Goal: Task Accomplishment & Management: Complete application form

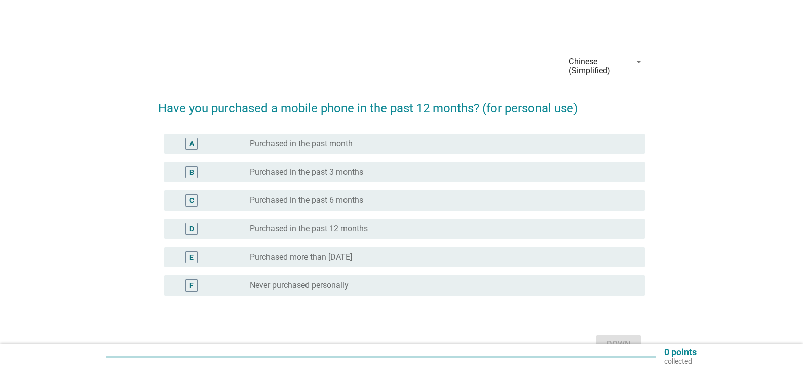
click at [768, 222] on div "Chinese (Simplified) arrow_drop_down Have you purchased a mobile phone in the p…" at bounding box center [401, 200] width 754 height 327
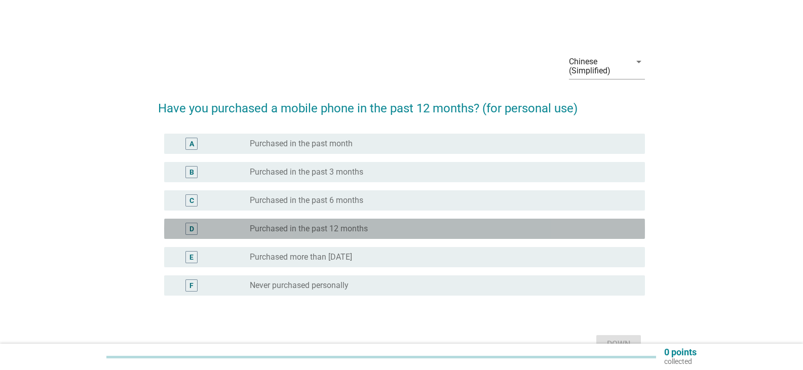
click at [372, 227] on div "radio_button_unchecked Purchased in the past 12 months" at bounding box center [439, 229] width 379 height 10
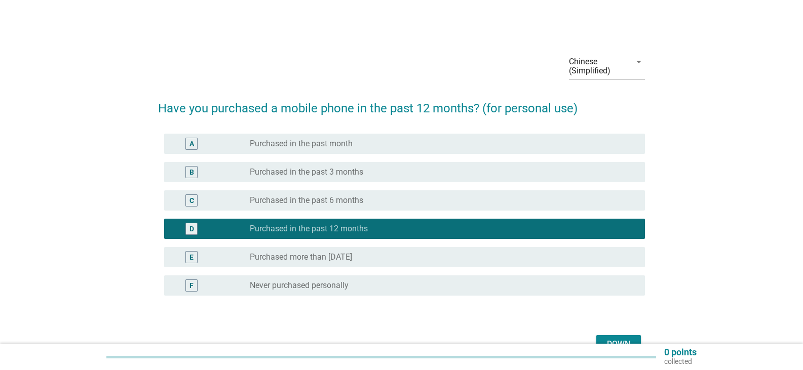
scroll to position [51, 0]
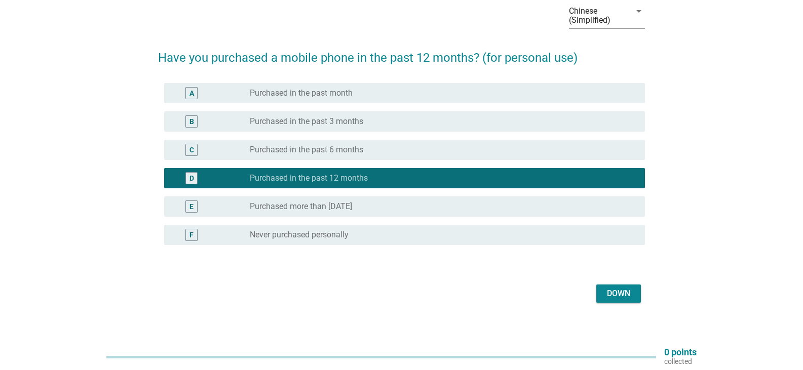
click at [609, 287] on button "Down" at bounding box center [618, 294] width 45 height 18
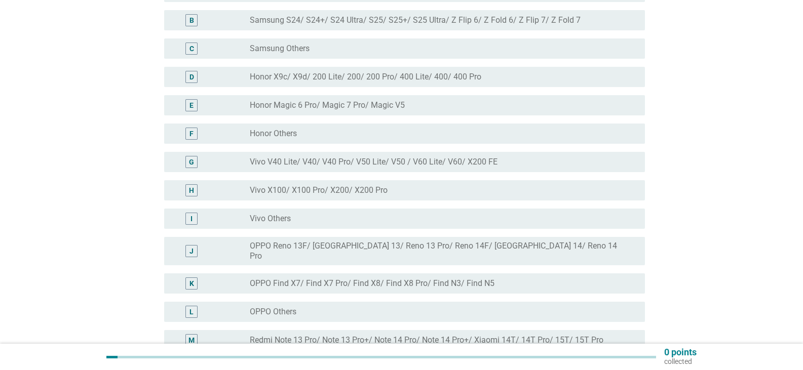
scroll to position [203, 0]
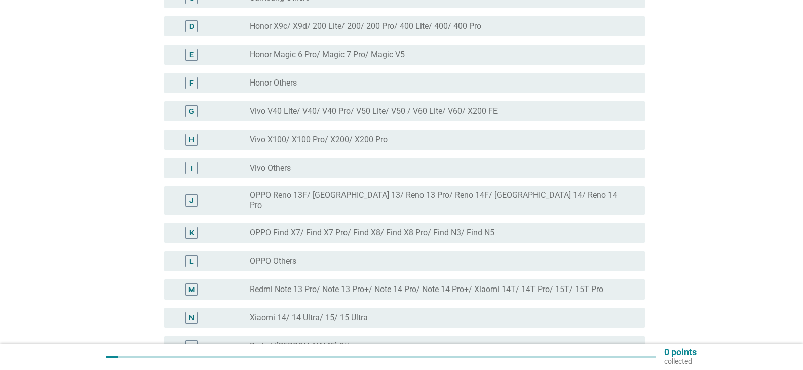
click at [391, 285] on font "Redmi Note 13 Pro/ Note 13 Pro+/ Note 14 Pro/ Note 14 Pro+/ Xiaomi 14T/ 14T Pro…" at bounding box center [427, 290] width 354 height 10
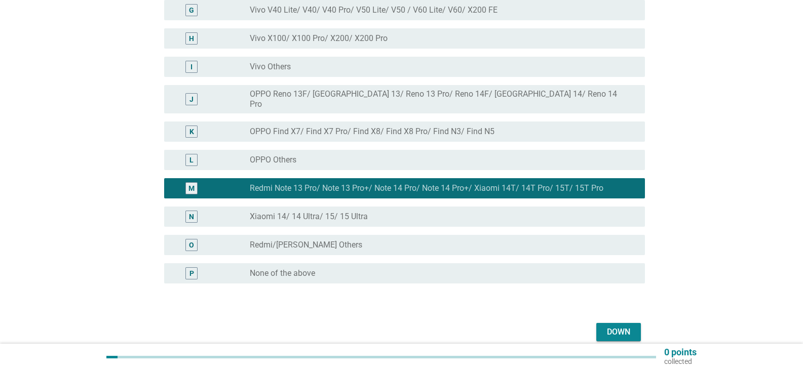
scroll to position [342, 0]
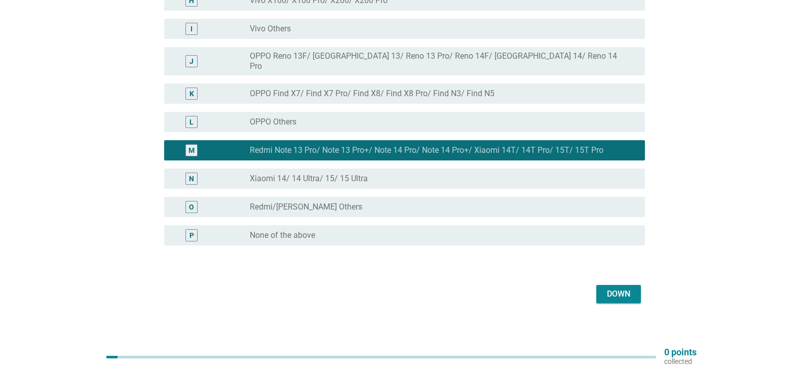
click at [630, 289] on font "Down" at bounding box center [618, 294] width 23 height 10
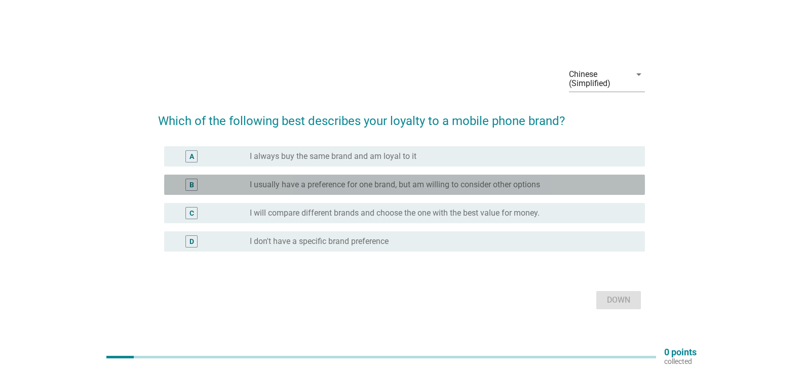
click at [513, 185] on font "I usually have a preference for one brand, but am willing to consider other opt…" at bounding box center [395, 185] width 290 height 10
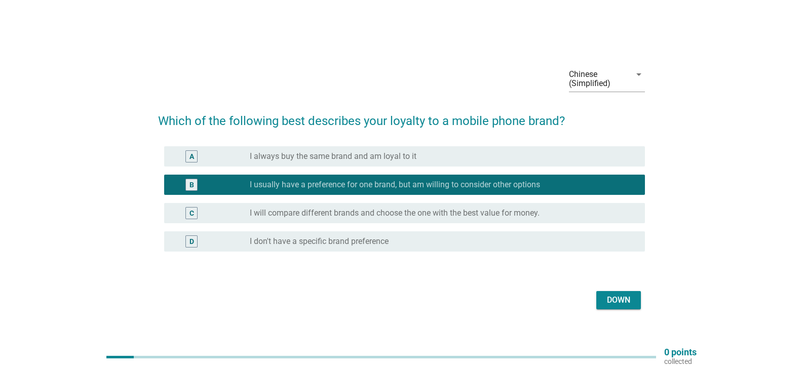
click at [597, 299] on button "Down" at bounding box center [618, 300] width 45 height 18
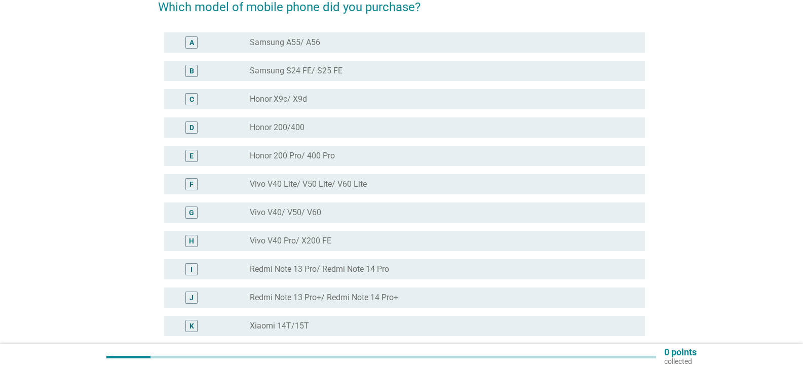
scroll to position [203, 0]
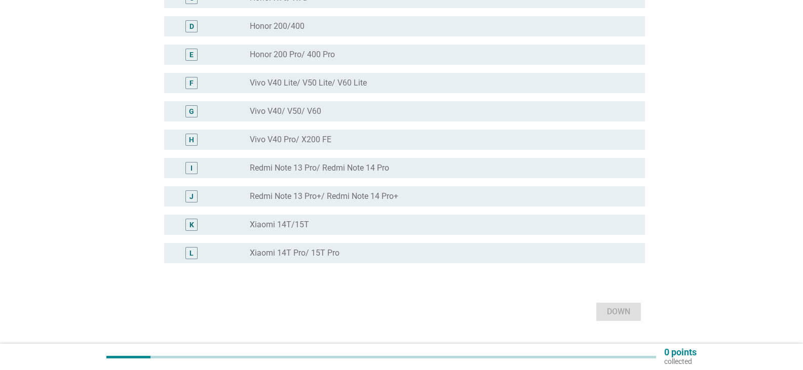
click at [302, 171] on font "Redmi Note 13 Pro/ Redmi Note 14 Pro" at bounding box center [319, 168] width 139 height 10
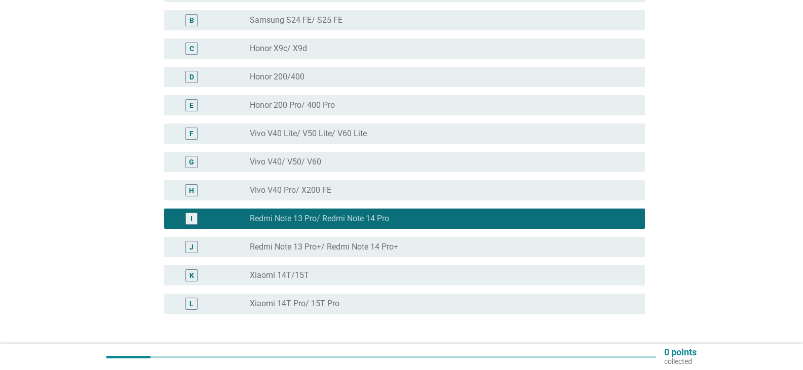
scroll to position [228, 0]
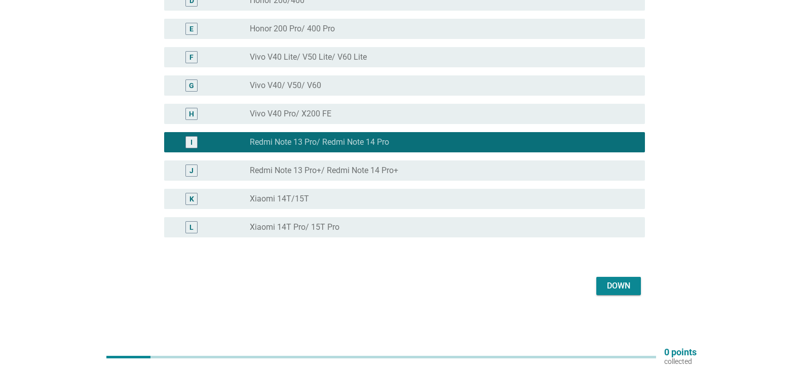
click at [634, 283] on button "Down" at bounding box center [618, 286] width 45 height 18
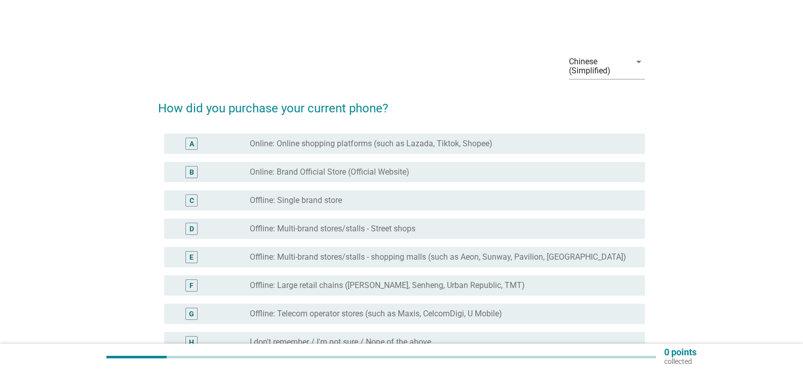
scroll to position [51, 0]
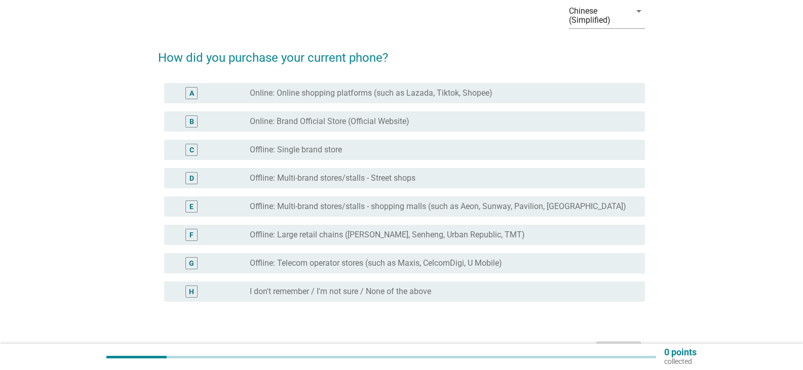
click at [336, 254] on div "G radio_button_unchecked Offline: Telecom operator stores (such as Maxis, Celco…" at bounding box center [404, 263] width 481 height 20
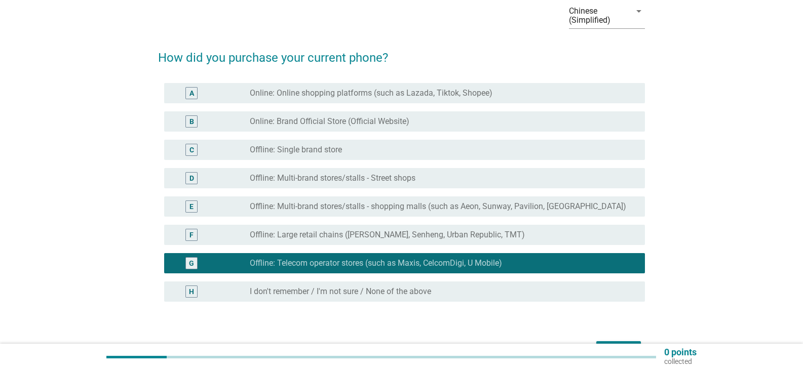
scroll to position [115, 0]
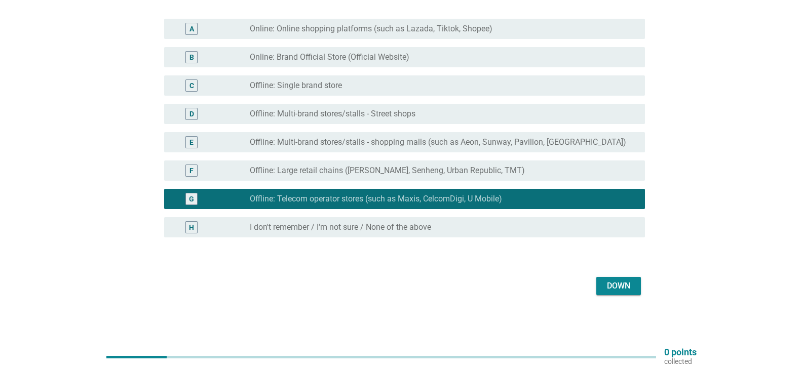
click at [623, 291] on font "Down" at bounding box center [618, 286] width 23 height 12
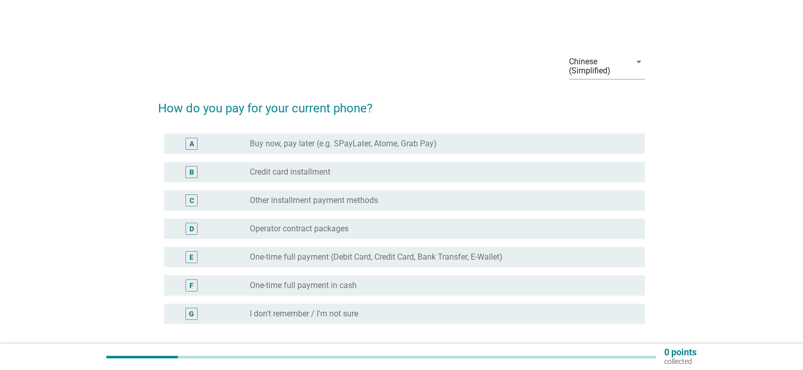
click at [289, 206] on div "radio_button_unchecked Other installment payment methods" at bounding box center [443, 201] width 387 height 12
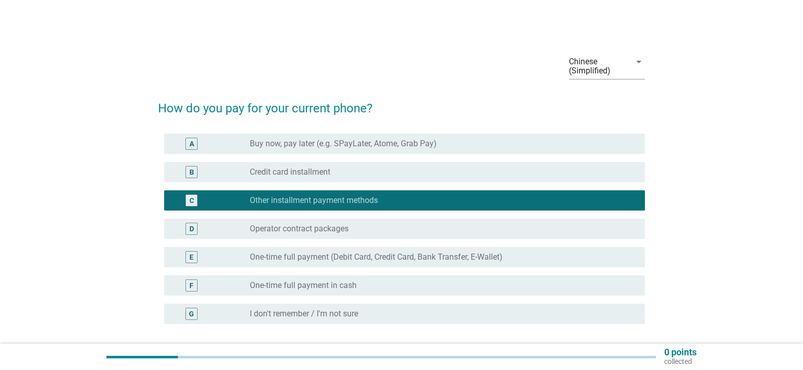
scroll to position [87, 0]
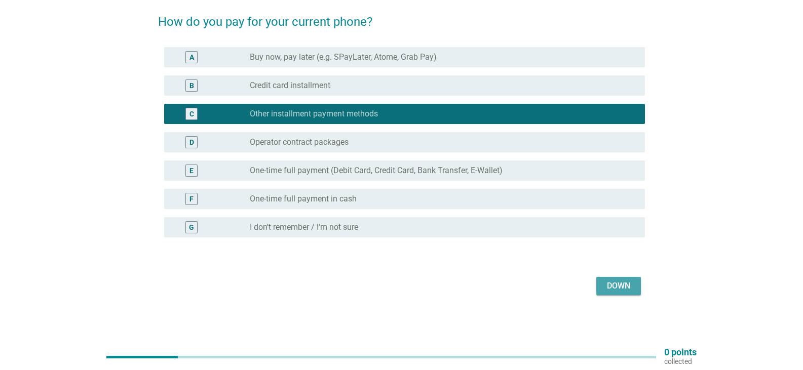
click at [603, 280] on button "Down" at bounding box center [618, 286] width 45 height 18
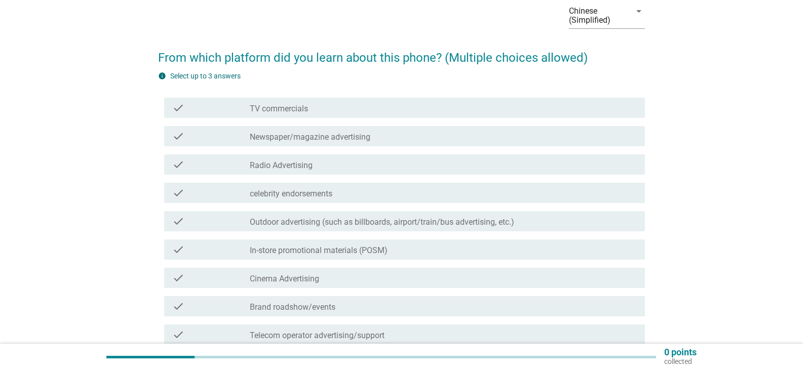
scroll to position [101, 0]
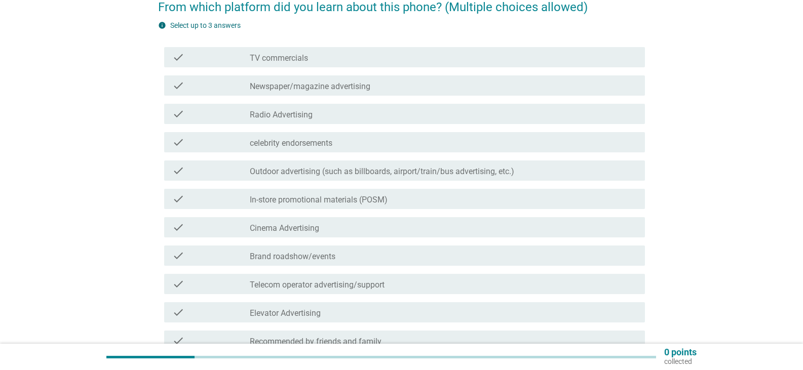
click at [375, 202] on font "In-store promotional materials (POSM)" at bounding box center [319, 200] width 138 height 10
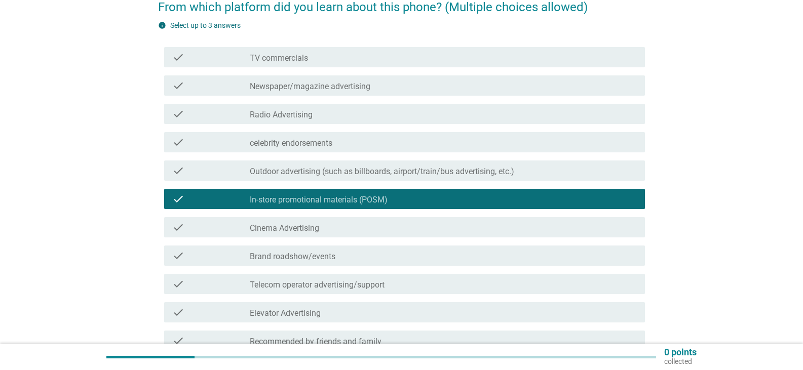
scroll to position [152, 0]
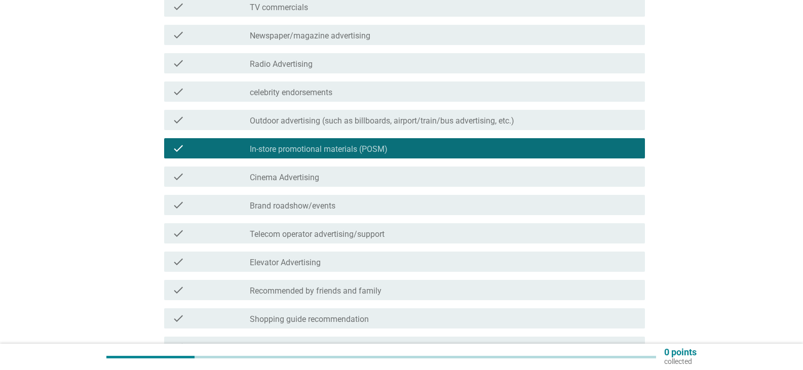
click at [294, 240] on div "check check_box_outline_blank Telecom operator advertising/support" at bounding box center [404, 233] width 481 height 20
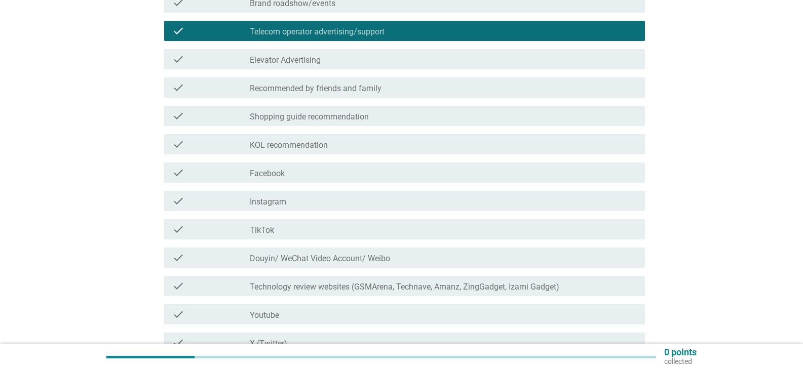
scroll to position [405, 0]
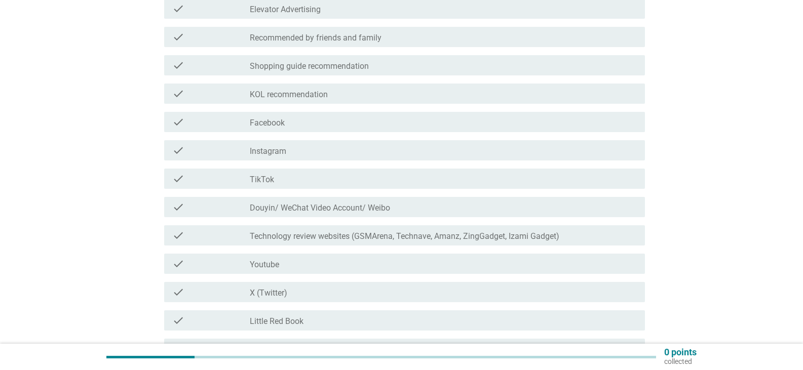
click at [362, 236] on font "Technology review websites (GSMArena, Technave, Amanz, ZingGadget, Izami Gadget)" at bounding box center [404, 236] width 309 height 10
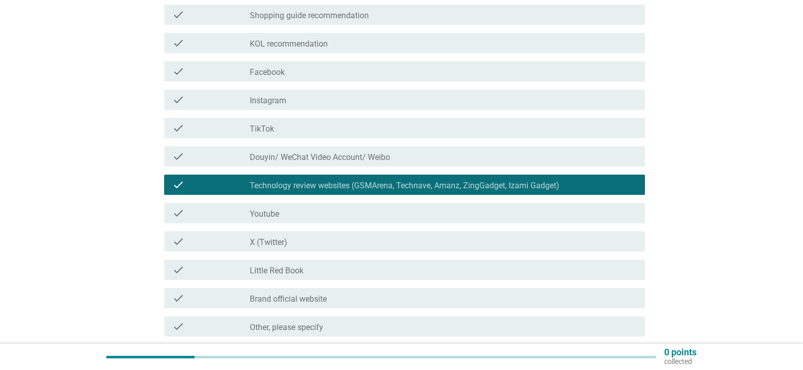
scroll to position [557, 0]
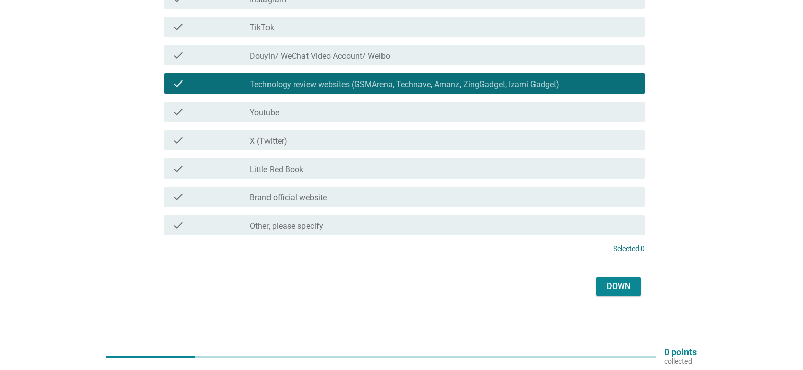
click at [624, 294] on button "Down" at bounding box center [618, 287] width 45 height 18
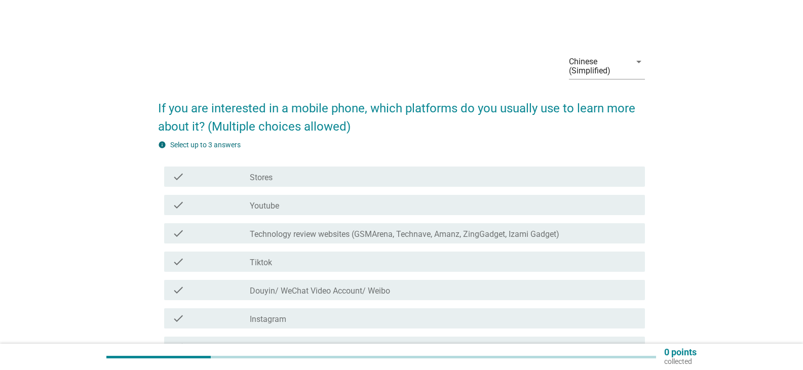
scroll to position [51, 0]
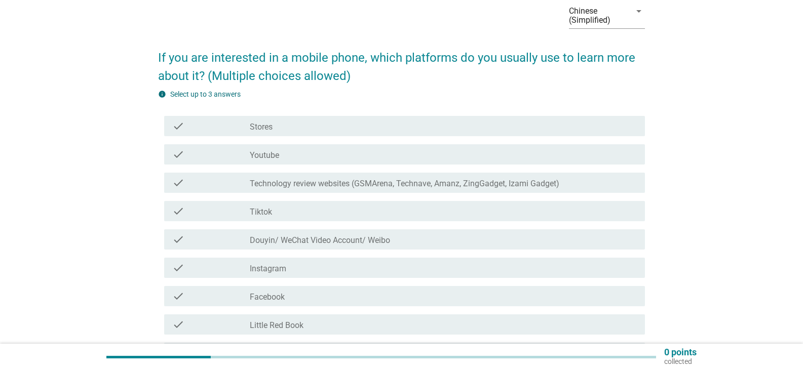
click at [400, 189] on div "check check_box_outline_blank Technology review websites (GSMArena, Technave, A…" at bounding box center [404, 183] width 481 height 20
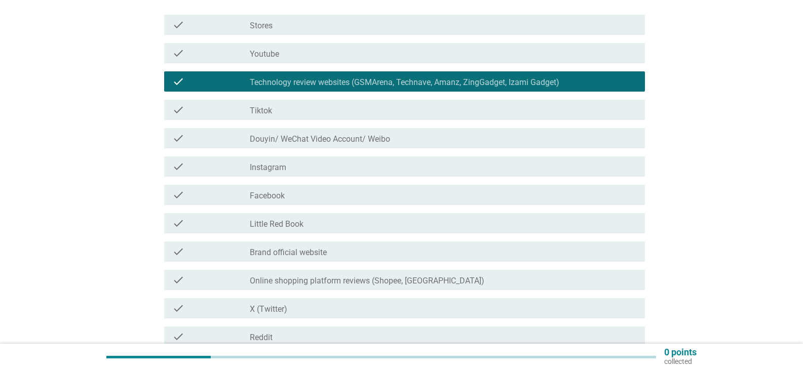
scroll to position [203, 0]
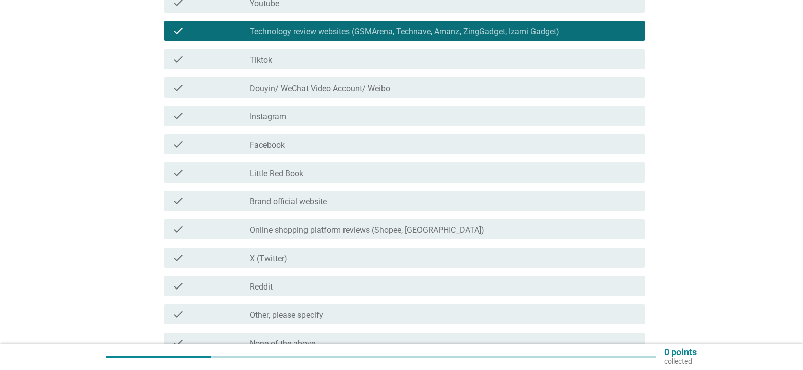
click at [374, 205] on div "check_box_outline_blank Brand official website" at bounding box center [443, 201] width 387 height 12
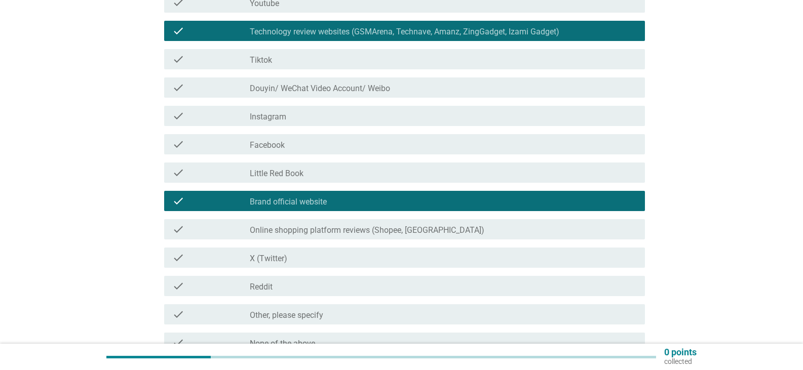
scroll to position [304, 0]
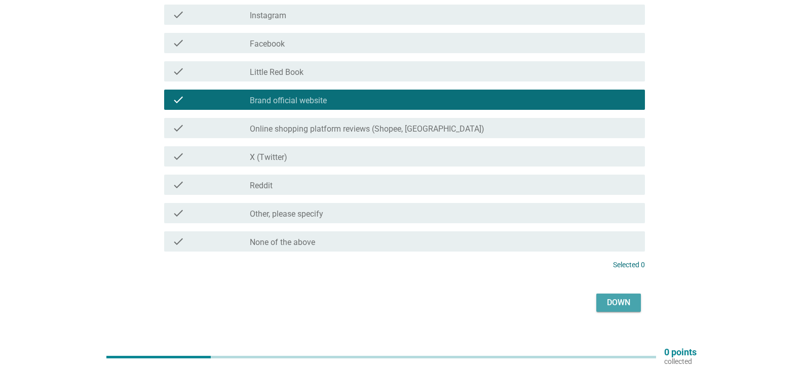
click at [625, 308] on font "Down" at bounding box center [618, 303] width 23 height 12
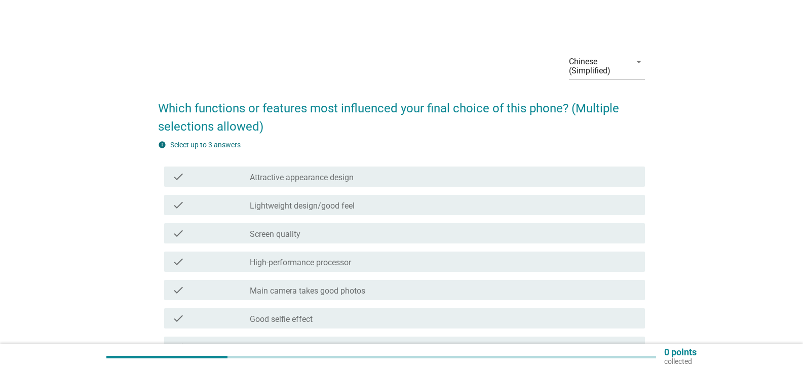
click at [317, 198] on div "check check_box_outline_blank Lightweight design/good feel" at bounding box center [404, 205] width 481 height 20
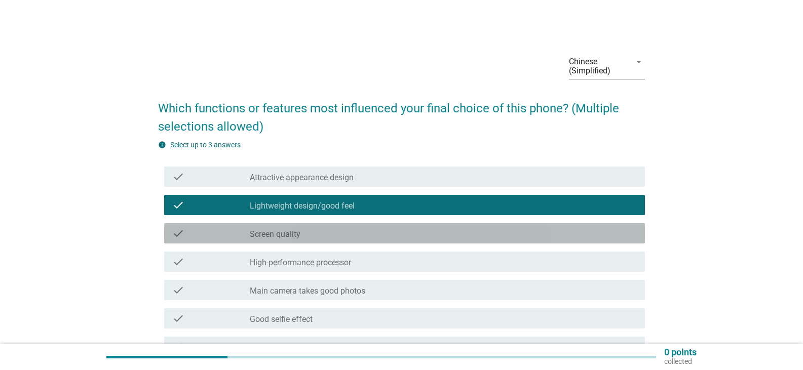
click at [322, 232] on div "check_box_outline_blank Screen quality" at bounding box center [443, 233] width 387 height 12
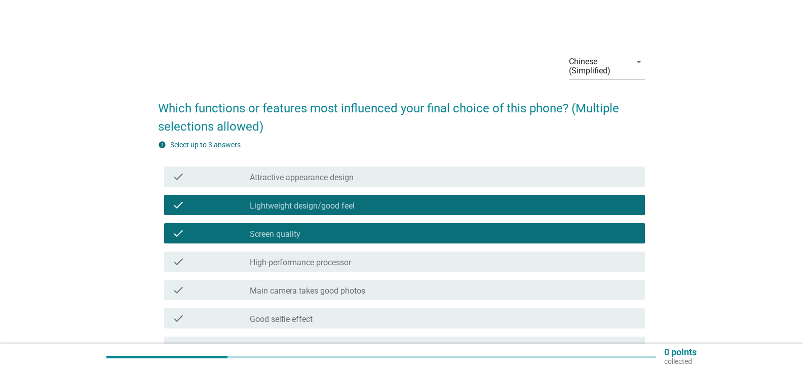
click at [372, 262] on div "check_box_outline_blank High-performance processor" at bounding box center [443, 262] width 387 height 12
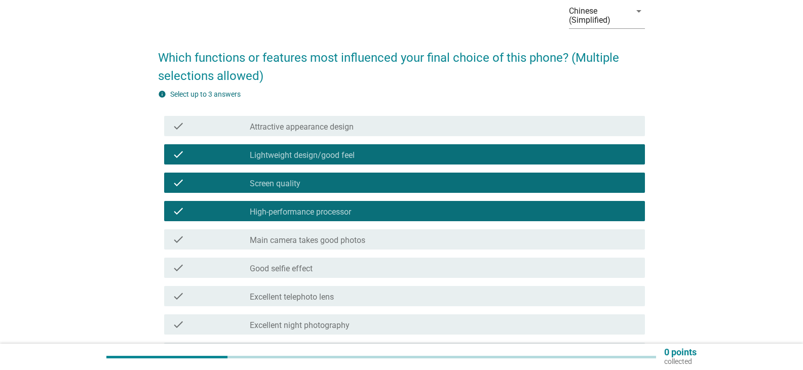
scroll to position [101, 0]
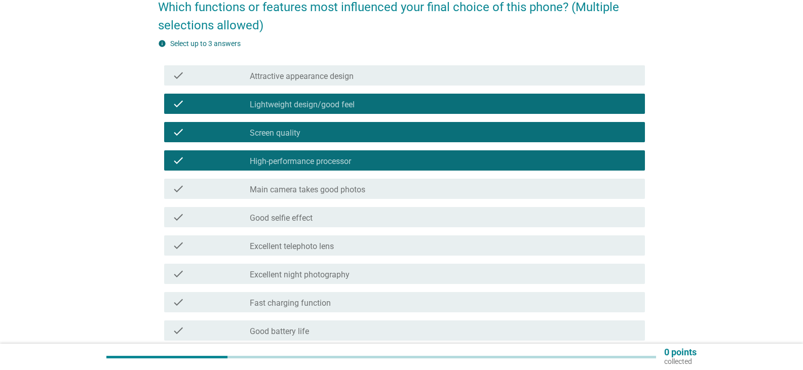
click at [381, 187] on div "check_box_outline_blank Main camera takes good photos" at bounding box center [443, 189] width 387 height 12
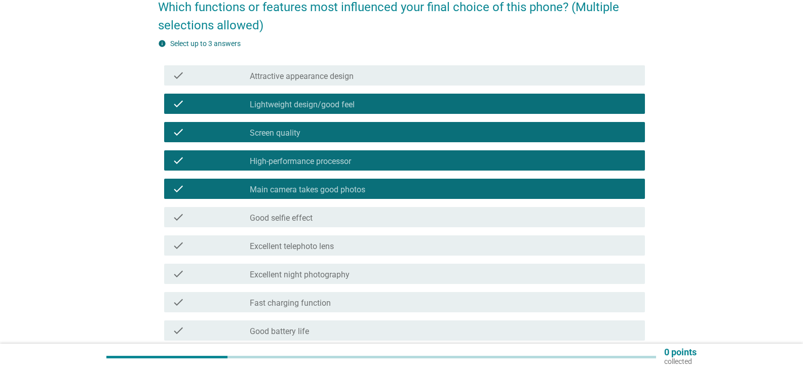
scroll to position [152, 0]
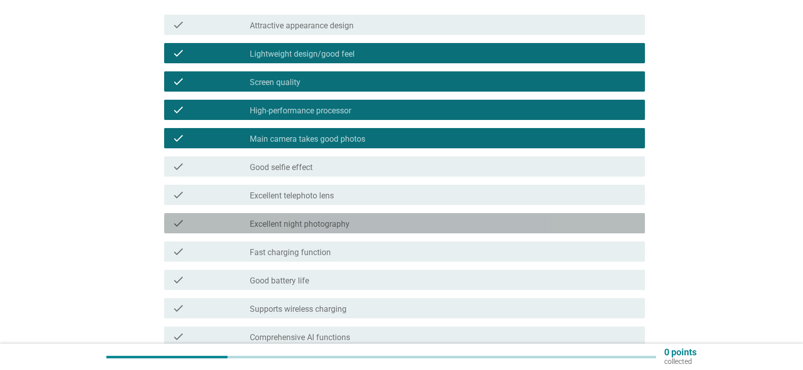
click at [376, 221] on div "check_box_outline_blank Excellent night photography" at bounding box center [443, 223] width 387 height 12
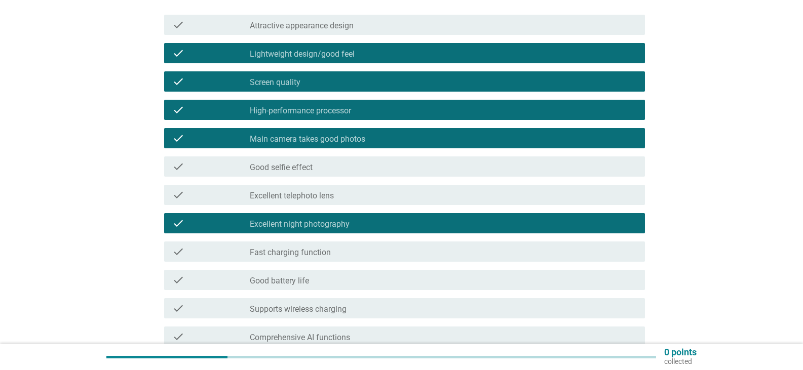
scroll to position [203, 0]
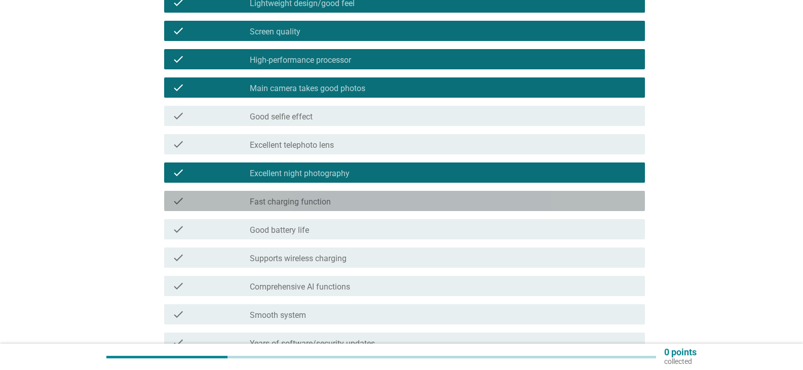
click at [330, 202] on font "Fast charging function" at bounding box center [290, 202] width 81 height 10
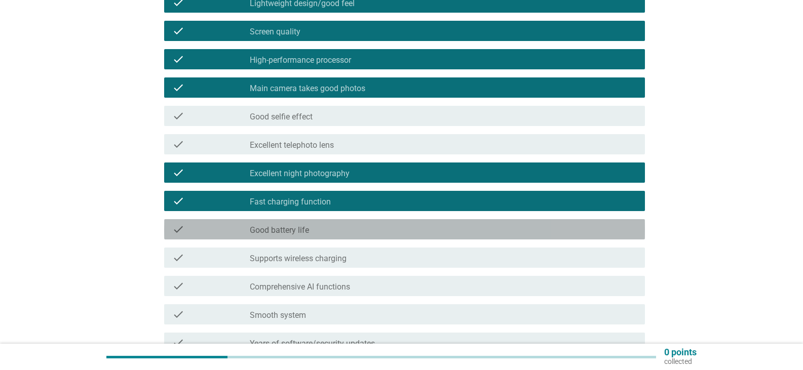
click at [366, 229] on div "check_box_outline_blank Good battery life" at bounding box center [443, 229] width 387 height 12
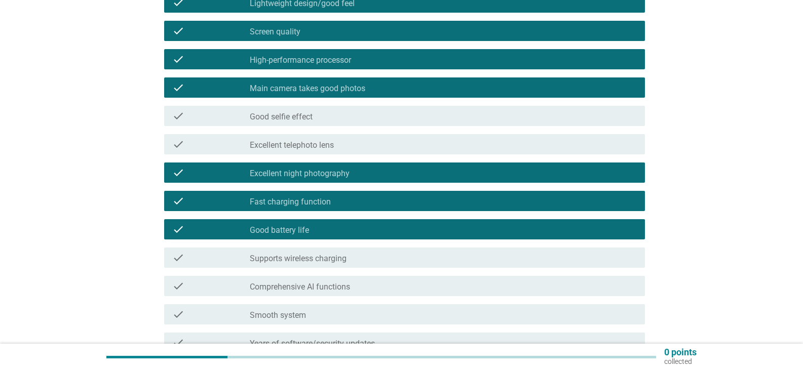
scroll to position [253, 0]
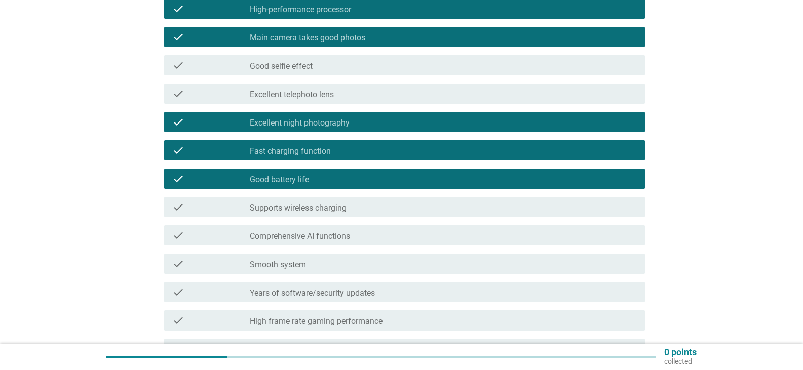
click at [387, 264] on div "check_box_outline_blank Smooth system" at bounding box center [443, 264] width 387 height 12
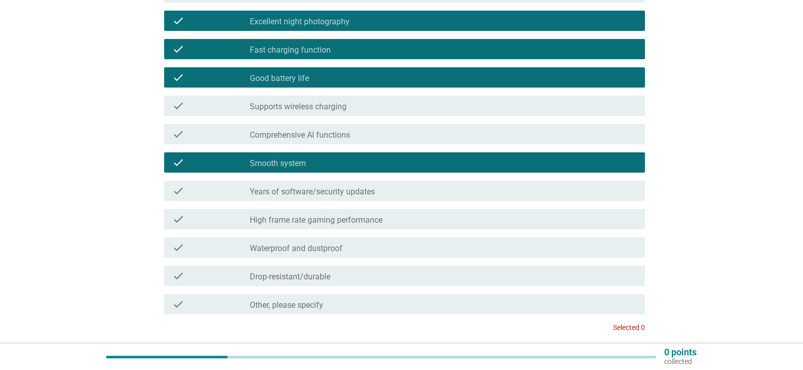
scroll to position [405, 0]
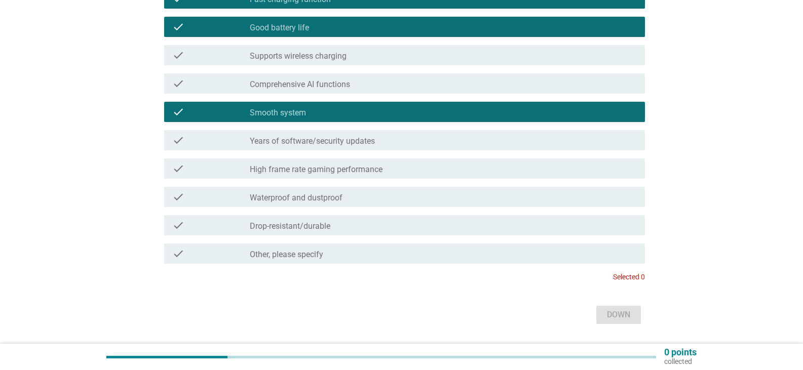
click at [397, 175] on div "check check_box_outline_blank High frame rate gaming performance" at bounding box center [404, 169] width 481 height 20
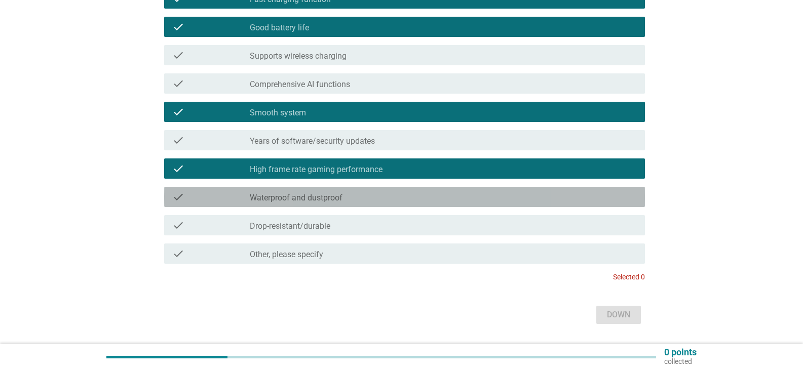
click at [313, 203] on div "check check_box_outline_blank Waterproof and dustproof" at bounding box center [404, 197] width 481 height 20
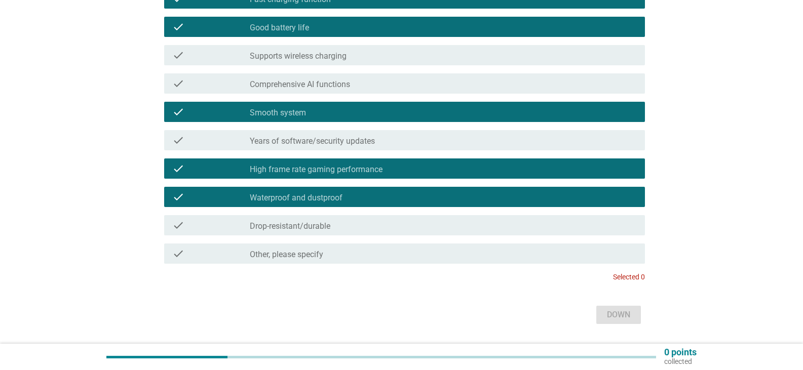
click at [370, 231] on div "check check_box_outline_blank Drop-resistant/durable" at bounding box center [404, 225] width 481 height 20
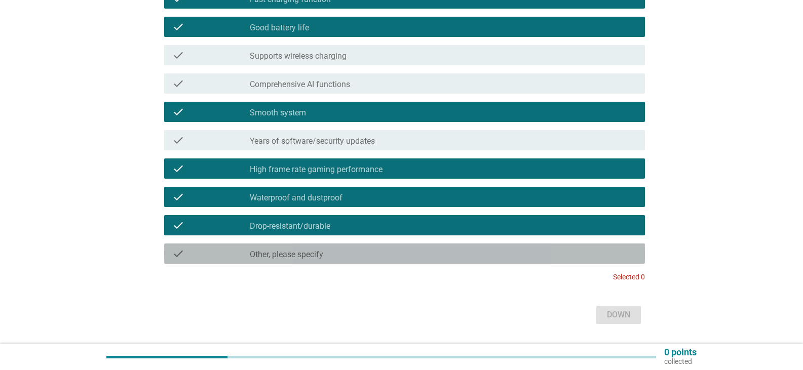
click at [408, 260] on div "check check_box_outline_blank Other, please specify" at bounding box center [404, 254] width 481 height 20
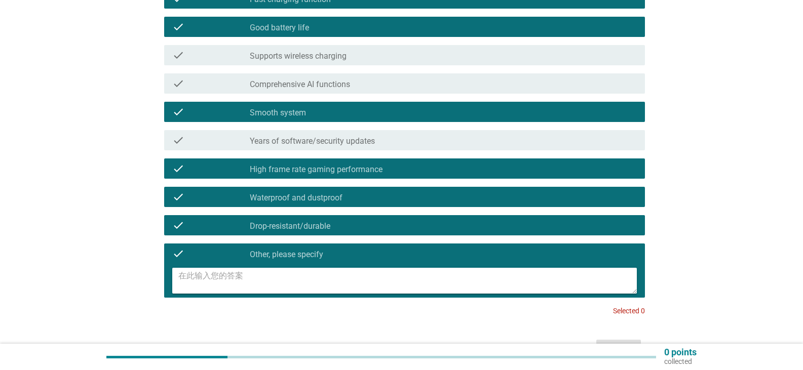
click at [285, 261] on div "check check_box_outline_blank Other, please specify" at bounding box center [404, 254] width 481 height 20
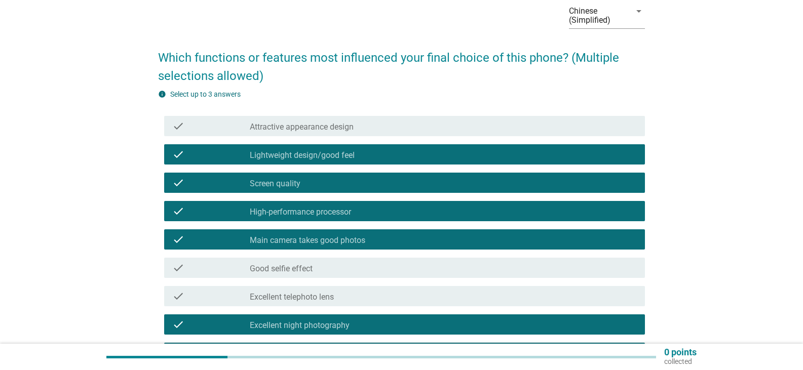
scroll to position [152, 0]
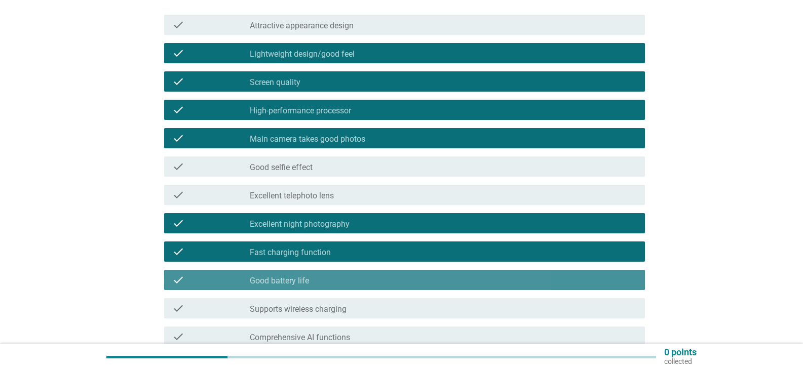
click at [314, 287] on div "check check_box_outline_blank Good battery life" at bounding box center [404, 280] width 481 height 20
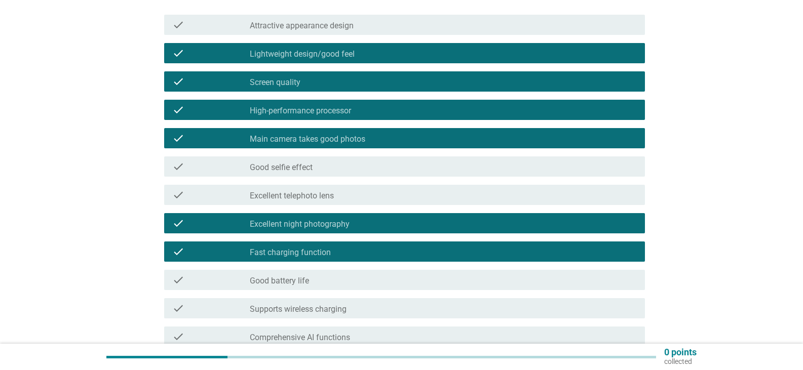
click at [383, 223] on div "check_box_outline_blank Excellent night photography" at bounding box center [443, 223] width 387 height 12
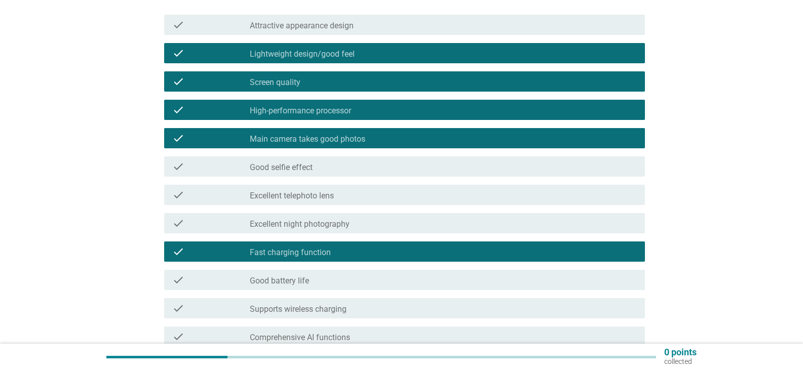
scroll to position [101, 0]
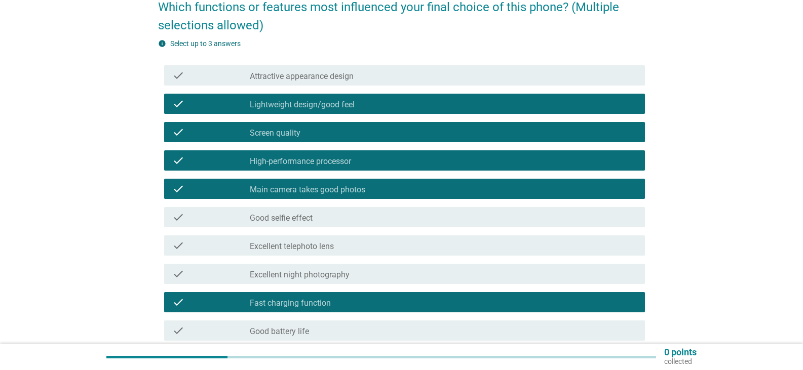
click at [379, 187] on div "check_box_outline_blank Main camera takes good photos" at bounding box center [443, 189] width 387 height 12
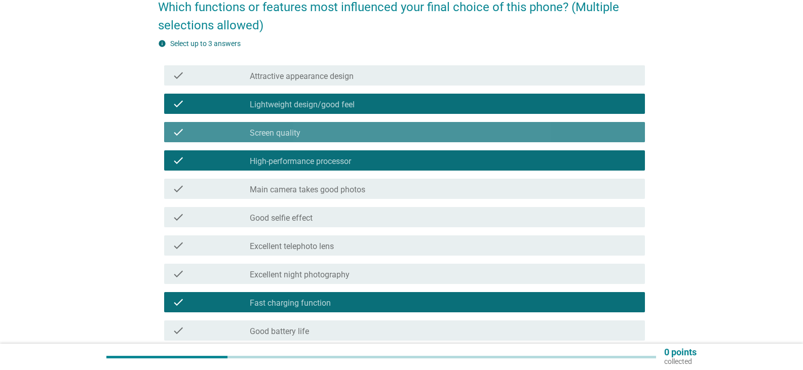
click at [386, 132] on div "check_box_outline_blank Screen quality" at bounding box center [443, 132] width 387 height 12
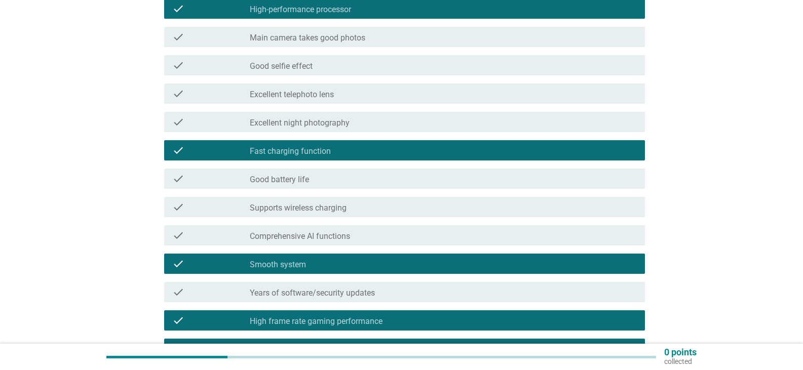
scroll to position [355, 0]
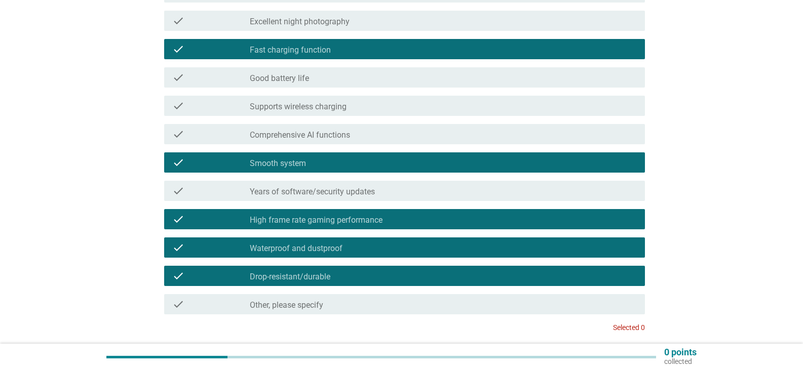
click at [308, 279] on font "Drop-resistant/durable" at bounding box center [290, 277] width 81 height 10
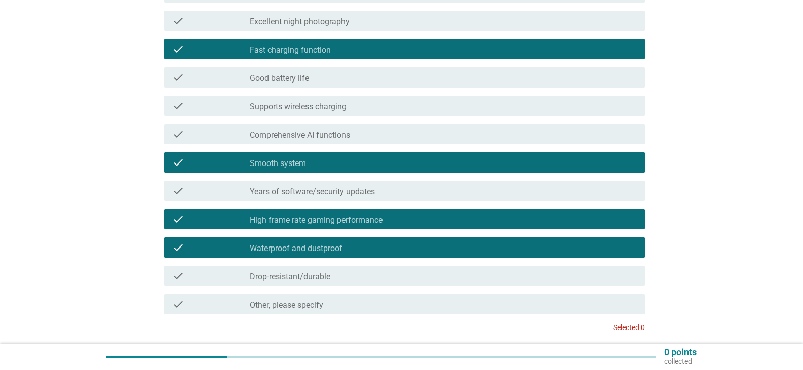
click at [318, 250] on font "Waterproof and dustproof" at bounding box center [296, 249] width 93 height 10
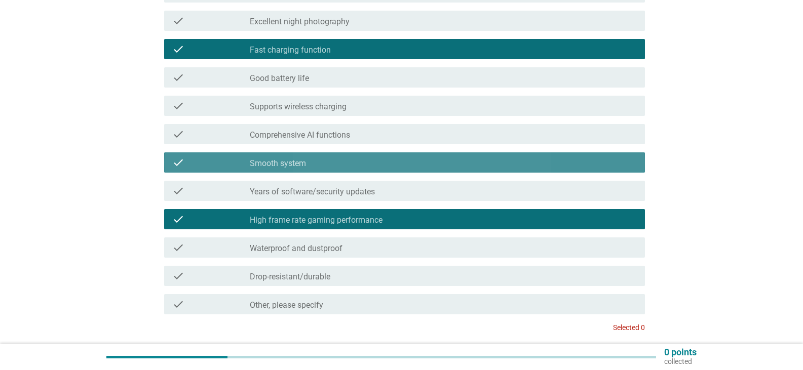
click at [404, 165] on div "check_box_outline_blank Smooth system" at bounding box center [443, 163] width 387 height 12
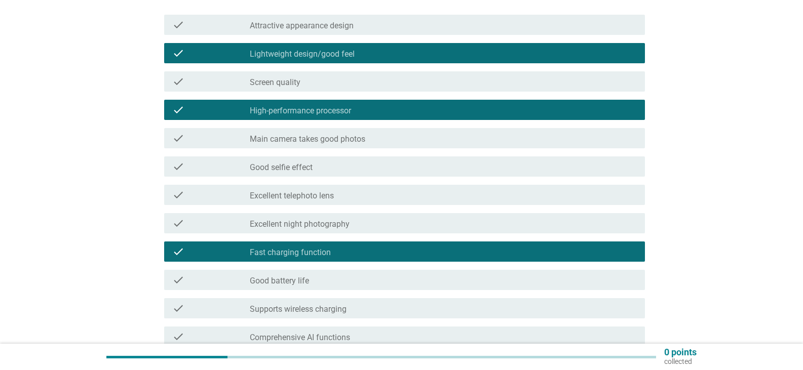
scroll to position [51, 0]
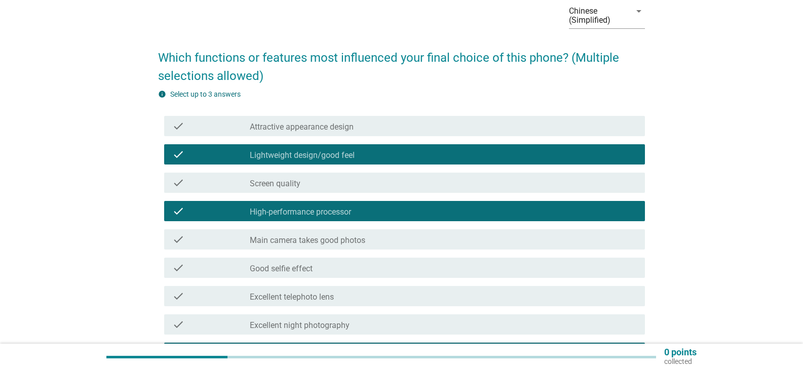
click at [309, 158] on font "Lightweight design/good feel" at bounding box center [302, 155] width 105 height 10
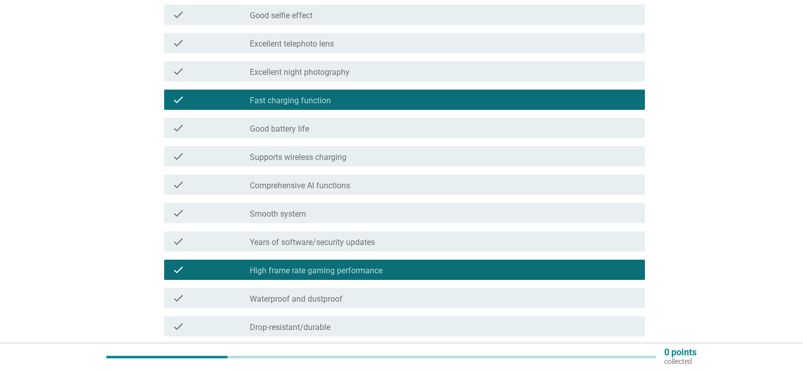
scroll to position [434, 0]
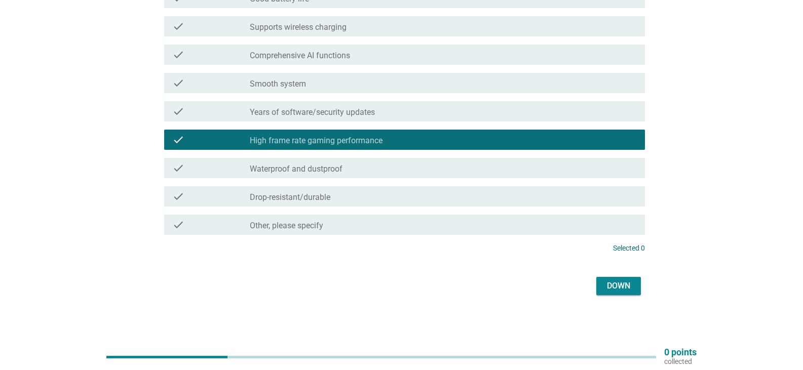
click at [613, 292] on button "Down" at bounding box center [618, 286] width 45 height 18
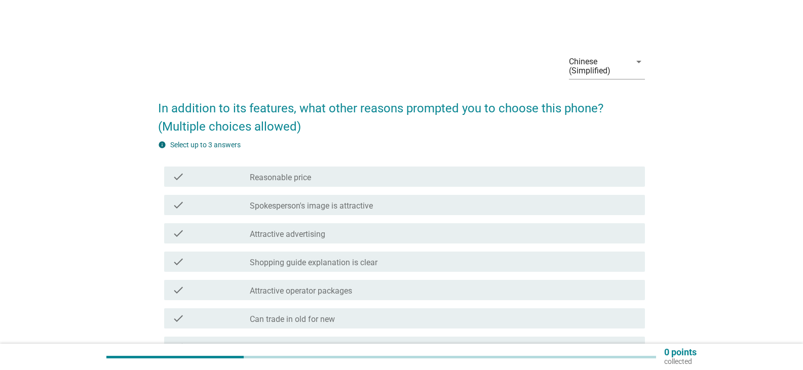
click at [350, 236] on div "check_box_outline_blank Attractive advertising" at bounding box center [443, 233] width 387 height 12
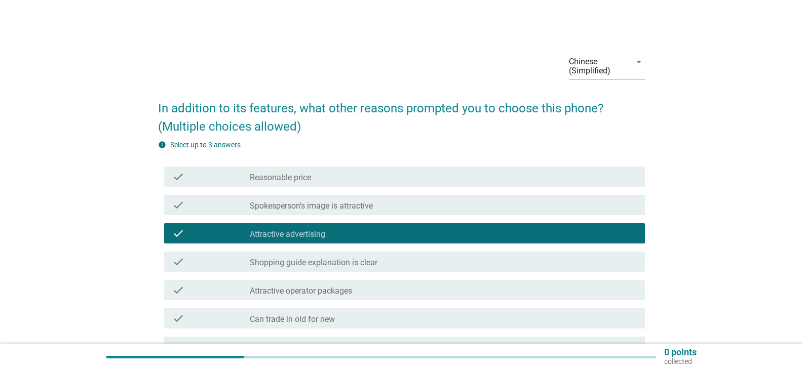
scroll to position [51, 0]
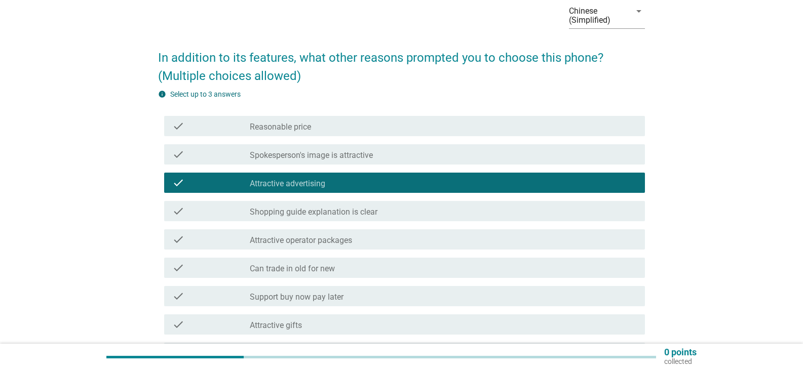
click at [396, 184] on div "check_box_outline_blank Attractive advertising" at bounding box center [443, 183] width 387 height 12
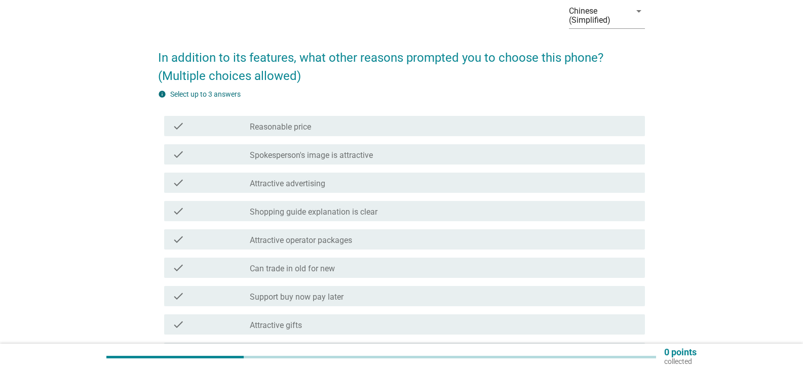
click at [364, 245] on div "check_box_outline_blank Attractive operator packages" at bounding box center [443, 240] width 387 height 12
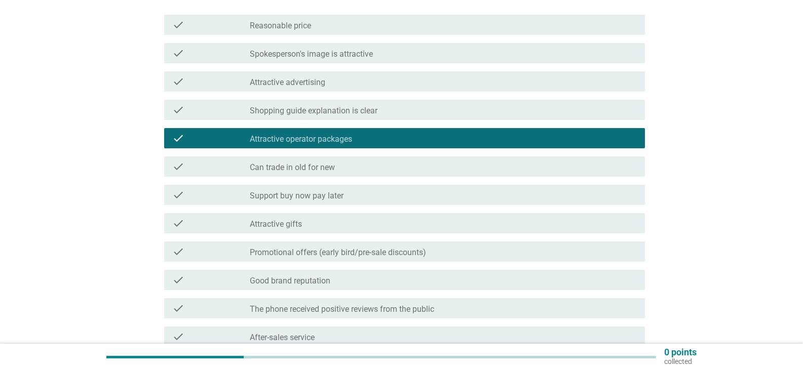
scroll to position [253, 0]
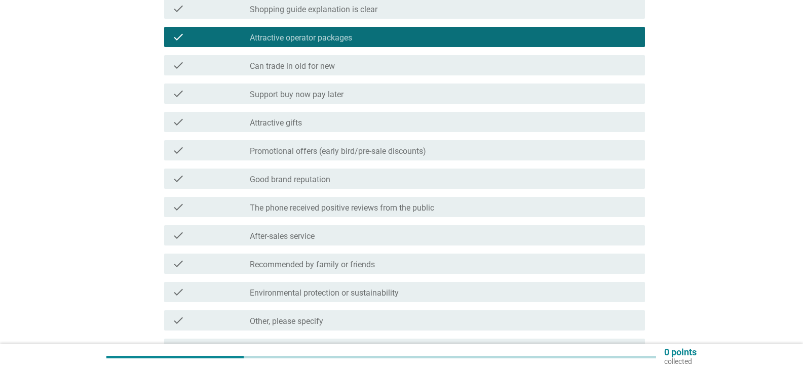
click at [357, 150] on font "Promotional offers (early bird/pre-sale discounts)" at bounding box center [338, 151] width 176 height 10
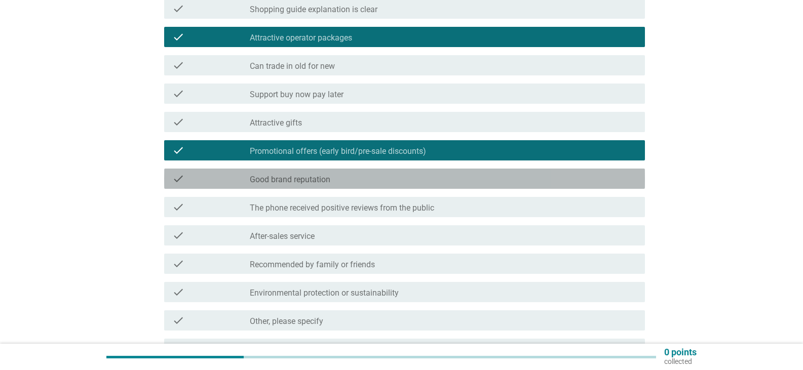
click at [359, 180] on div "check_box_outline_blank Good brand reputation" at bounding box center [443, 179] width 387 height 12
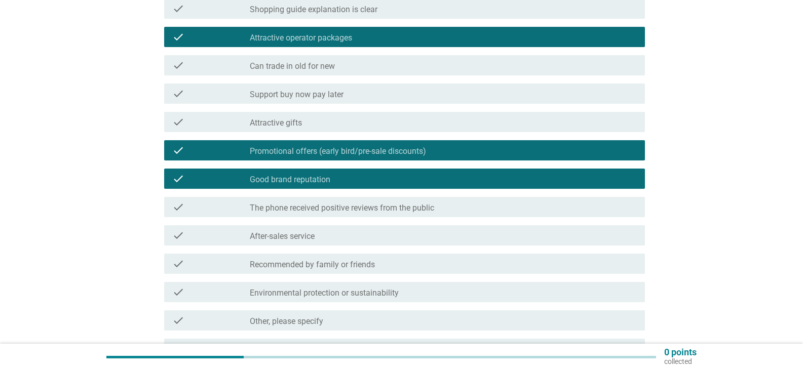
scroll to position [377, 0]
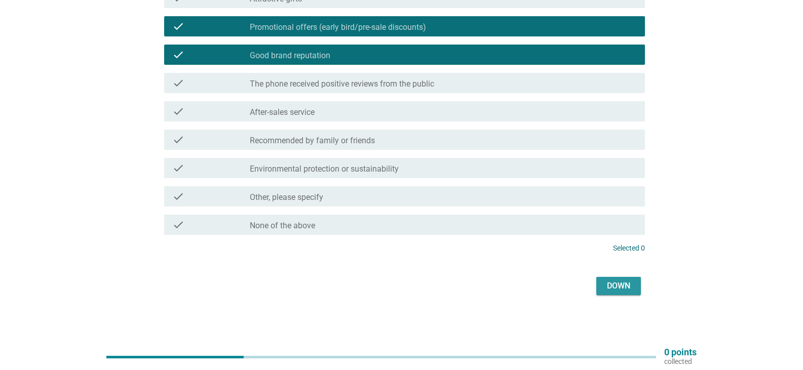
drag, startPoint x: 623, startPoint y: 287, endPoint x: 644, endPoint y: 286, distance: 21.3
click at [623, 288] on font "Down" at bounding box center [618, 286] width 23 height 10
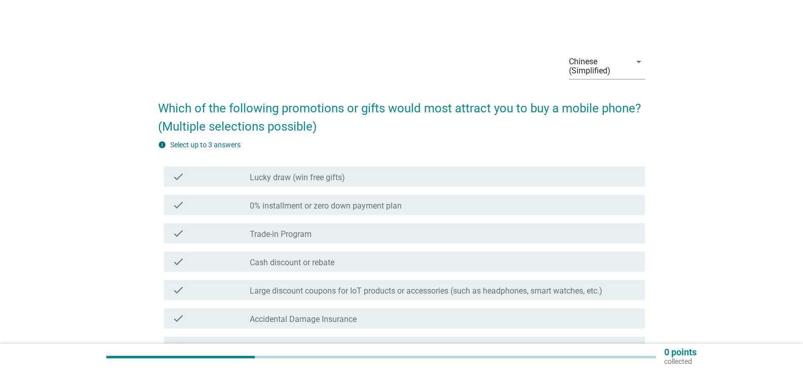
click at [314, 183] on div "check check_box_outline_blank Lucky draw (win free gifts)" at bounding box center [404, 177] width 481 height 20
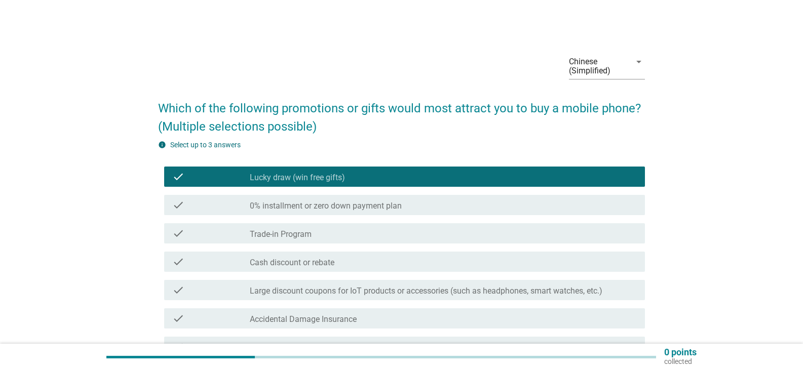
click at [334, 178] on font "Lucky draw (win free gifts)" at bounding box center [297, 178] width 95 height 10
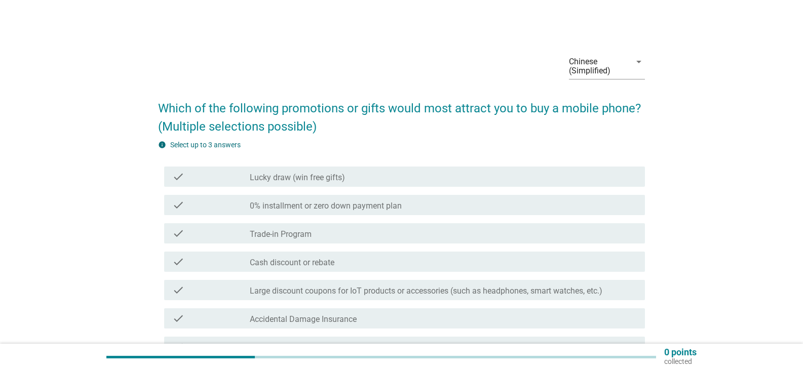
click at [348, 178] on div "check_box_outline_blank Lucky draw (win free gifts)" at bounding box center [443, 177] width 387 height 12
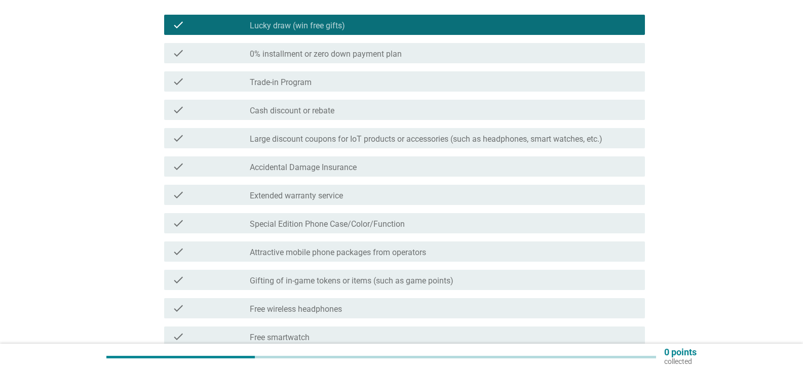
scroll to position [203, 0]
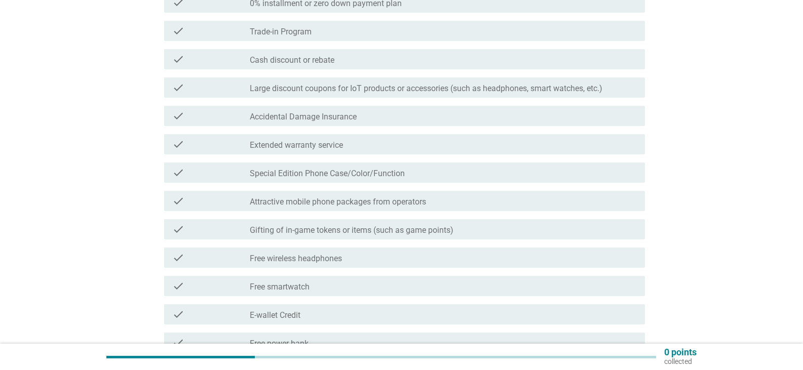
click at [325, 264] on div "check check_box_outline_blank Free wireless headphones" at bounding box center [404, 258] width 481 height 20
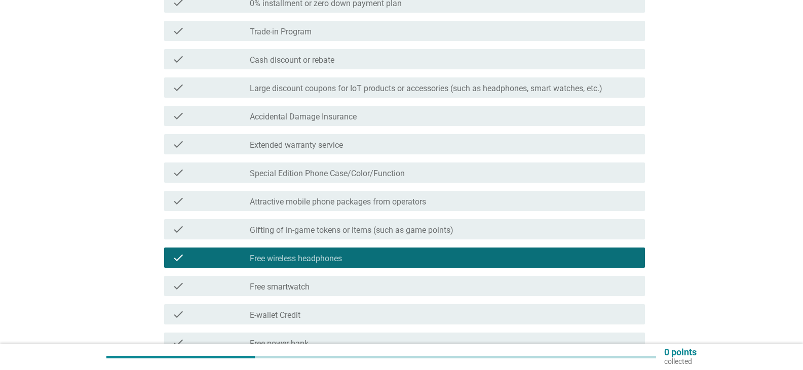
scroll to position [304, 0]
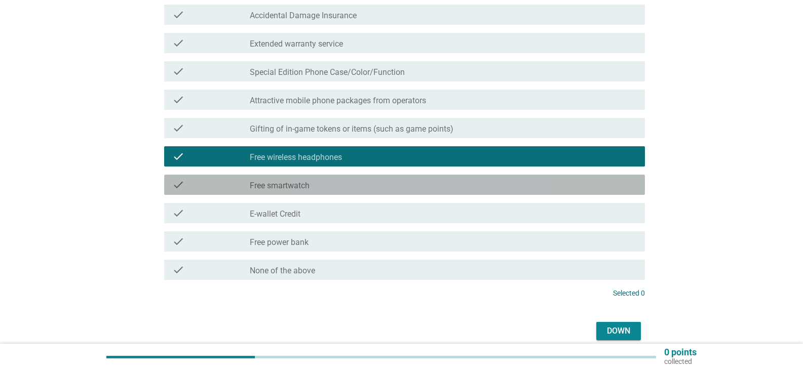
click at [344, 184] on div "check_box_outline_blank Free smartwatch" at bounding box center [443, 185] width 387 height 12
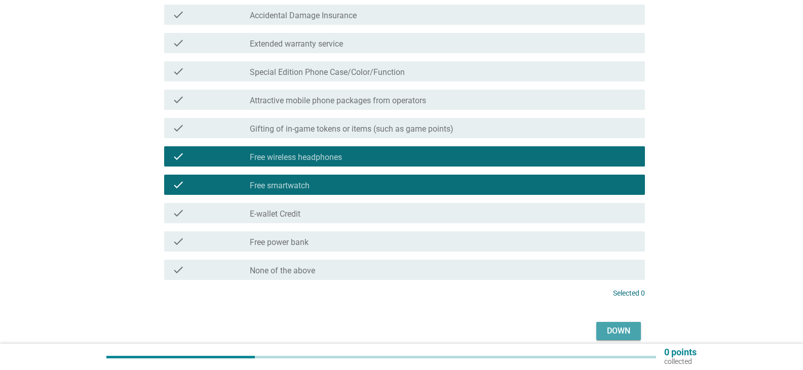
click at [608, 331] on font "Down" at bounding box center [618, 331] width 23 height 10
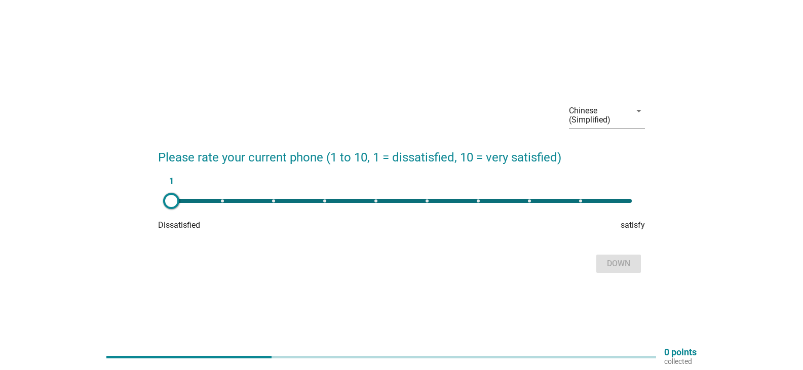
click at [583, 203] on div "1" at bounding box center [401, 201] width 460 height 4
click at [530, 202] on div "1" at bounding box center [401, 201] width 460 height 4
type input "8"
click at [626, 264] on font "Down" at bounding box center [618, 264] width 23 height 10
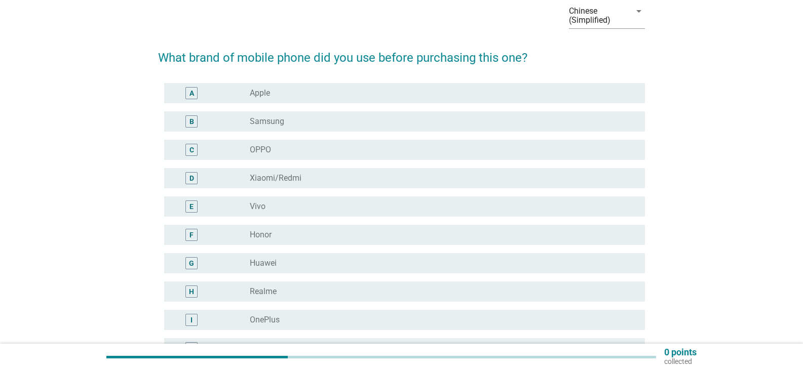
scroll to position [101, 0]
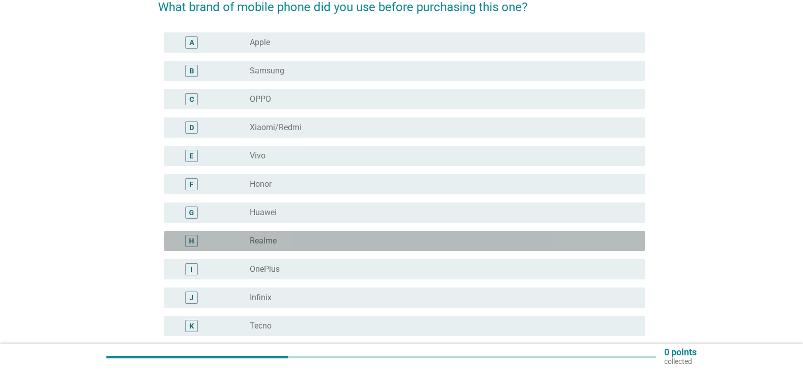
click at [276, 240] on font "Realme" at bounding box center [263, 241] width 27 height 10
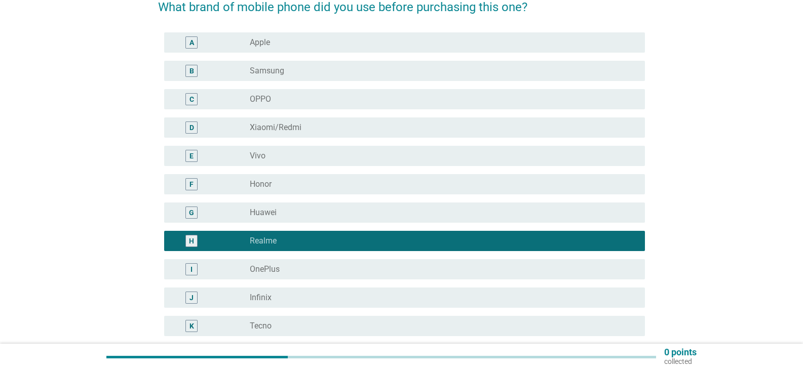
scroll to position [203, 0]
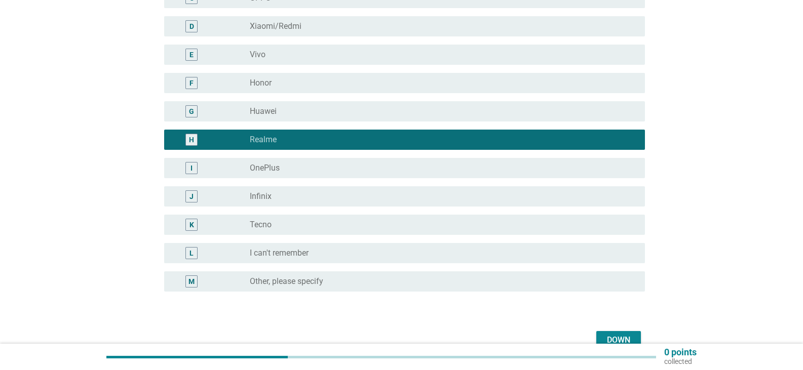
click at [625, 334] on button "Down" at bounding box center [618, 340] width 45 height 18
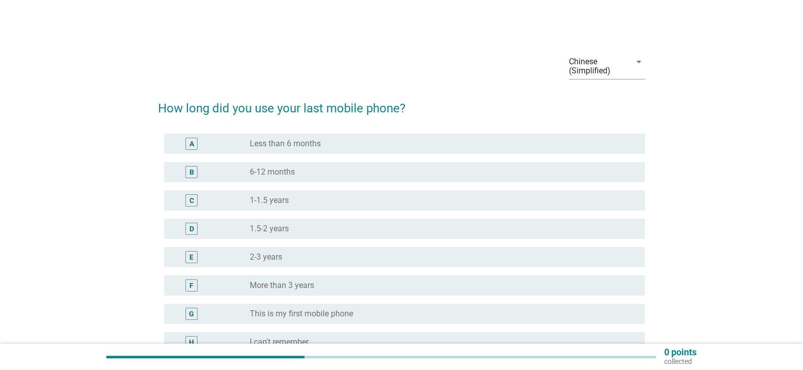
scroll to position [51, 0]
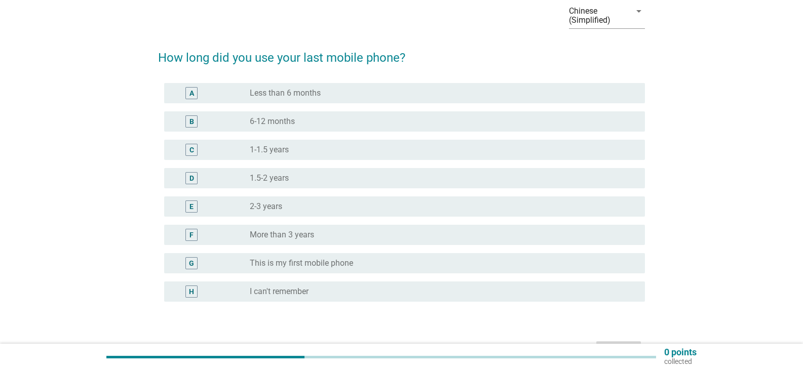
click at [324, 239] on div "radio_button_unchecked More than 3 years" at bounding box center [439, 235] width 379 height 10
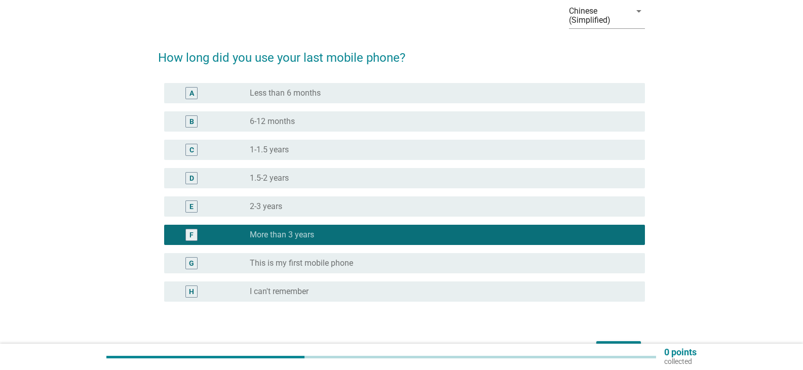
scroll to position [115, 0]
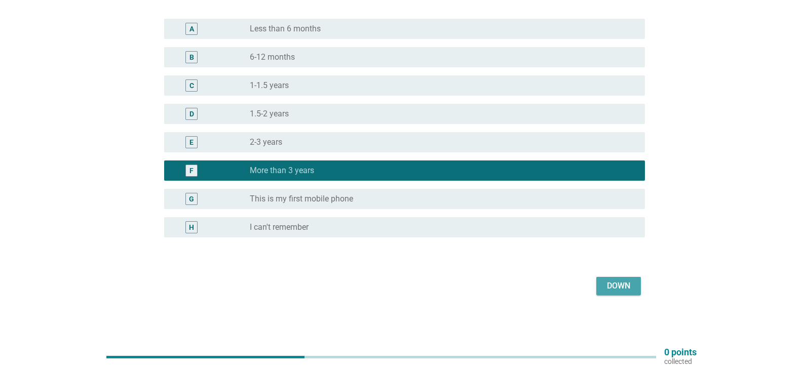
click at [636, 286] on button "Down" at bounding box center [618, 286] width 45 height 18
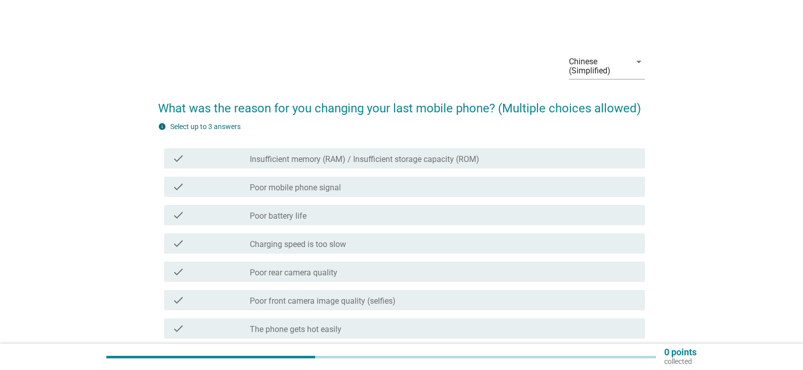
scroll to position [51, 0]
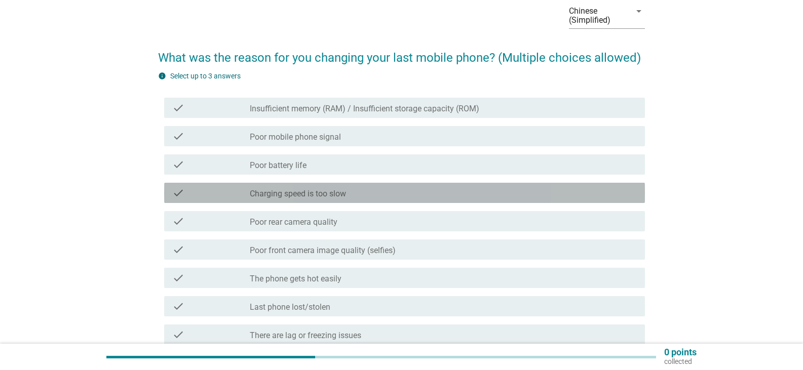
click at [373, 200] on div "check check_box_outline_blank Charging speed is too slow" at bounding box center [404, 193] width 481 height 20
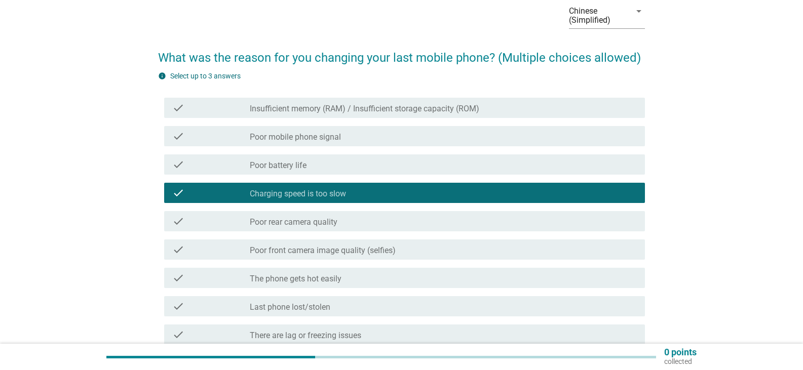
click at [373, 200] on div "check check_box_outline_blank Charging speed is too slow" at bounding box center [404, 193] width 481 height 20
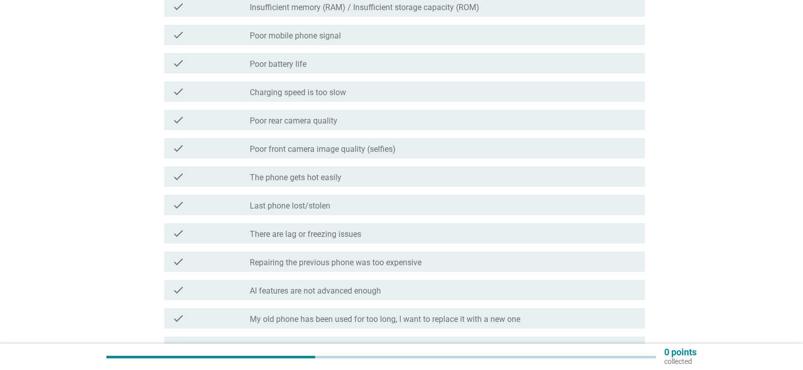
scroll to position [304, 0]
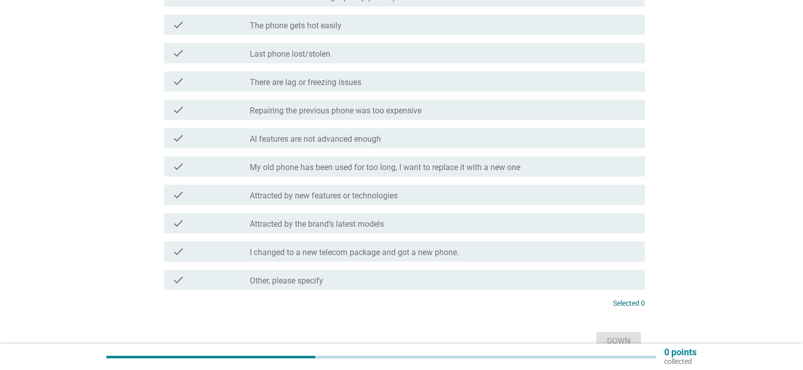
click at [344, 259] on div "check check_box_outline_blank I changed to a new telecom package and got a new …" at bounding box center [404, 252] width 481 height 20
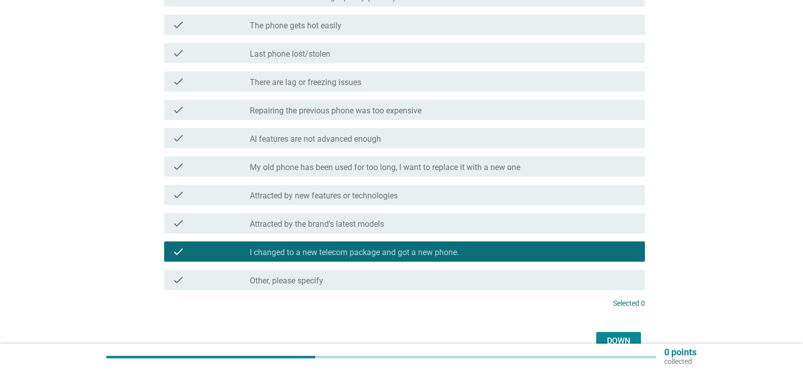
click at [358, 199] on font "Attracted by new features or technologies" at bounding box center [324, 196] width 148 height 10
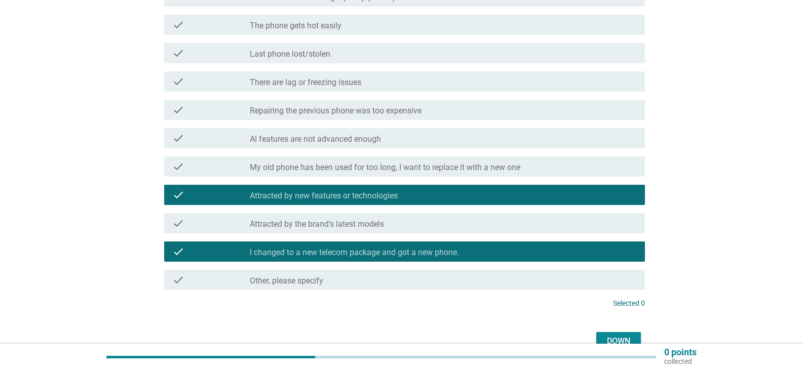
click at [364, 201] on font "Attracted by new features or technologies" at bounding box center [324, 196] width 148 height 10
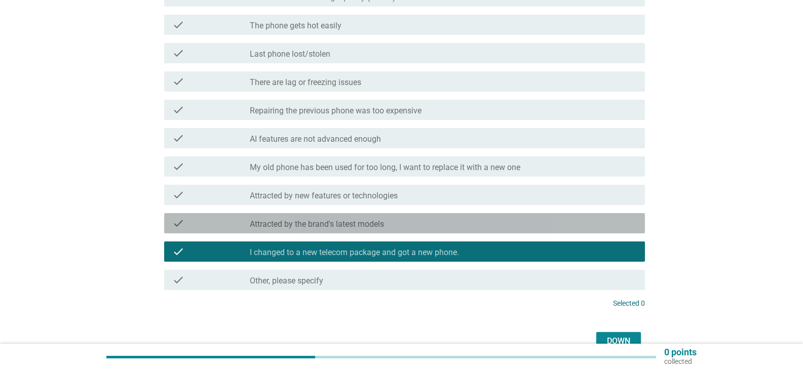
click at [374, 227] on font "Attracted by the brand's latest models" at bounding box center [317, 224] width 134 height 10
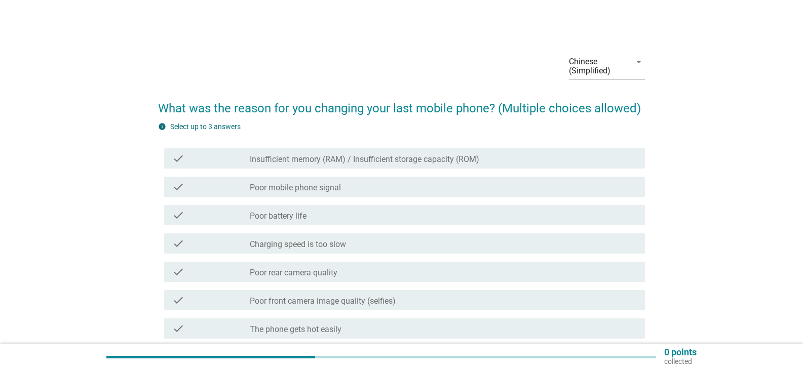
scroll to position [51, 0]
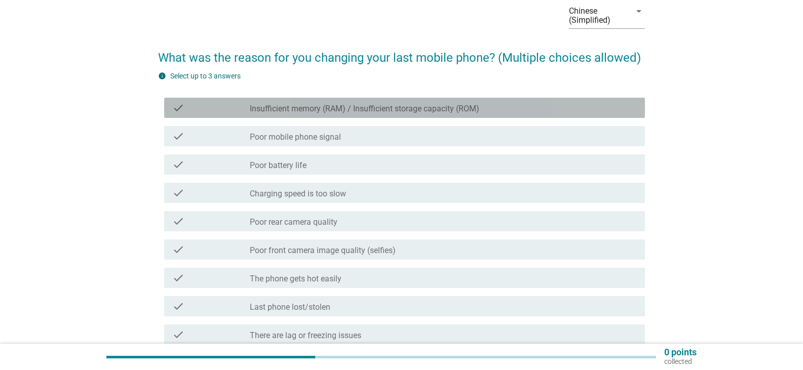
click at [394, 108] on font "Insufficient memory (RAM) / Insufficient storage capacity (ROM)" at bounding box center [364, 109] width 229 height 10
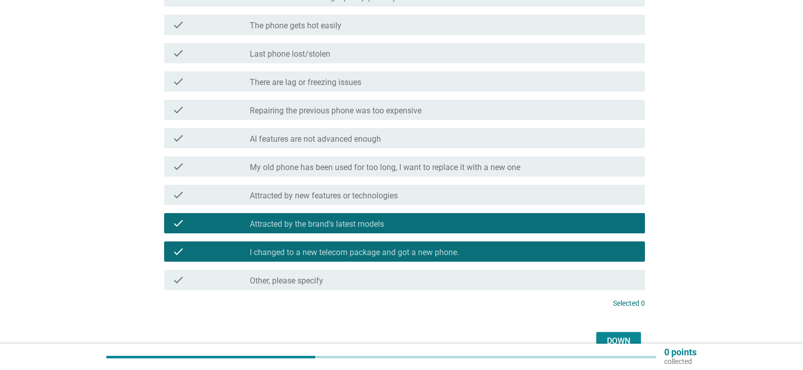
scroll to position [101, 0]
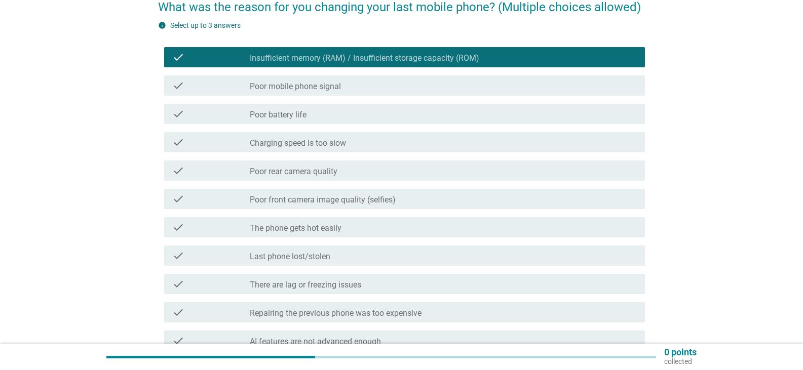
click at [389, 56] on font "Insufficient memory (RAM) / Insufficient storage capacity (ROM)" at bounding box center [364, 58] width 229 height 10
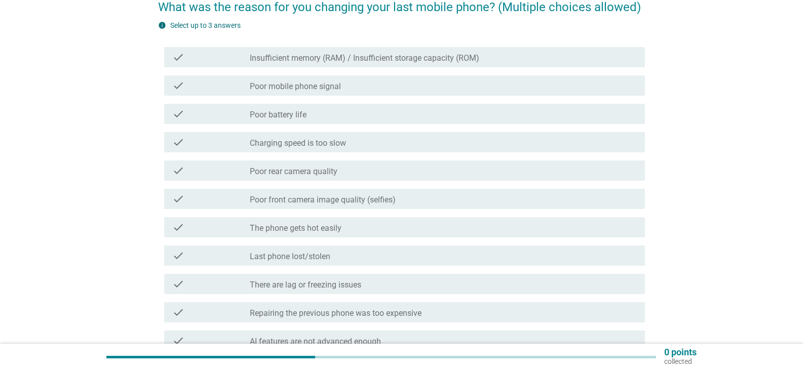
scroll to position [152, 0]
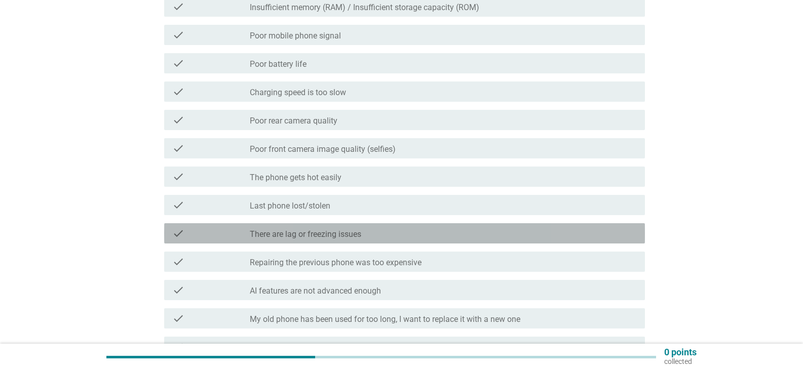
click at [409, 238] on div "check_box_outline_blank There are lag or freezing issues" at bounding box center [443, 233] width 387 height 12
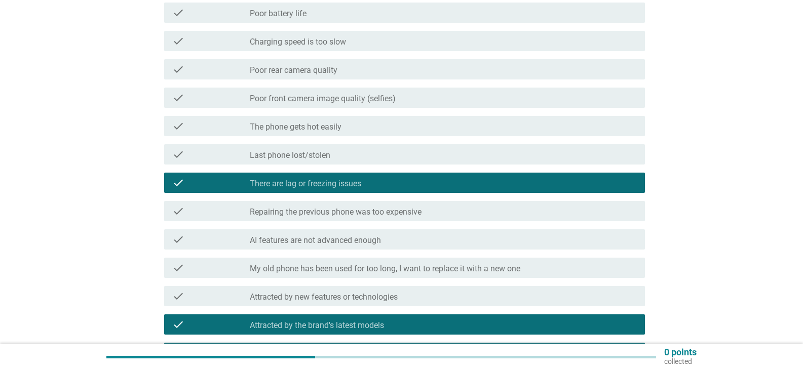
scroll to position [304, 0]
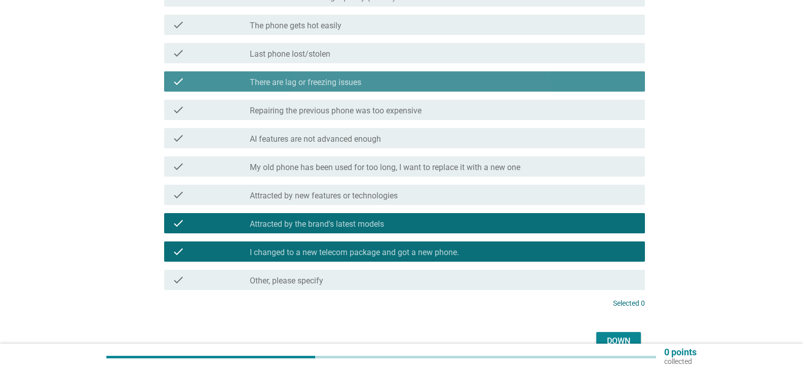
click at [482, 82] on div "check_box_outline_blank There are lag or freezing issues" at bounding box center [443, 81] width 387 height 12
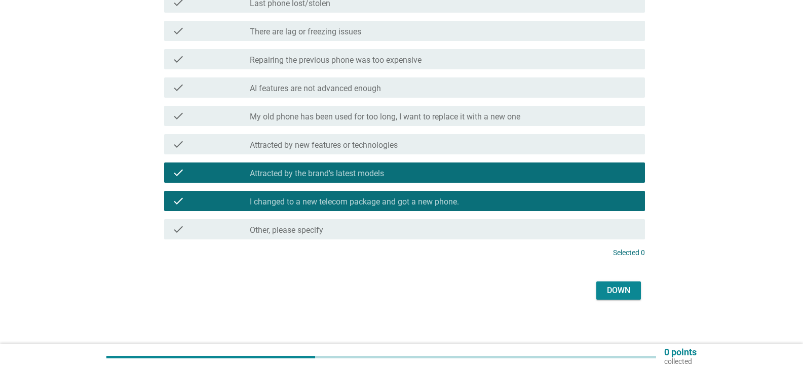
scroll to position [359, 0]
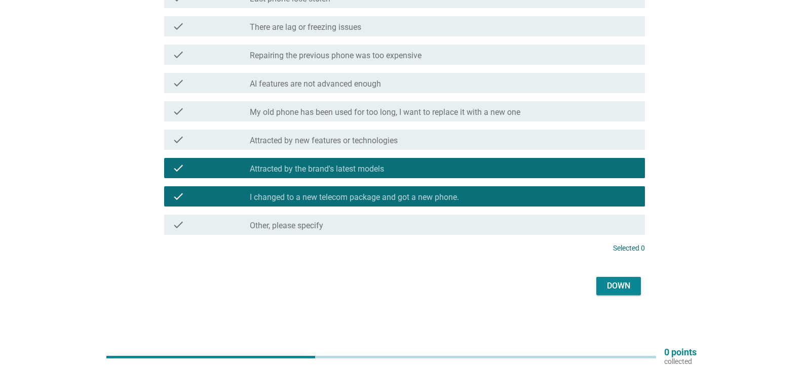
click at [627, 287] on font "Down" at bounding box center [618, 286] width 23 height 10
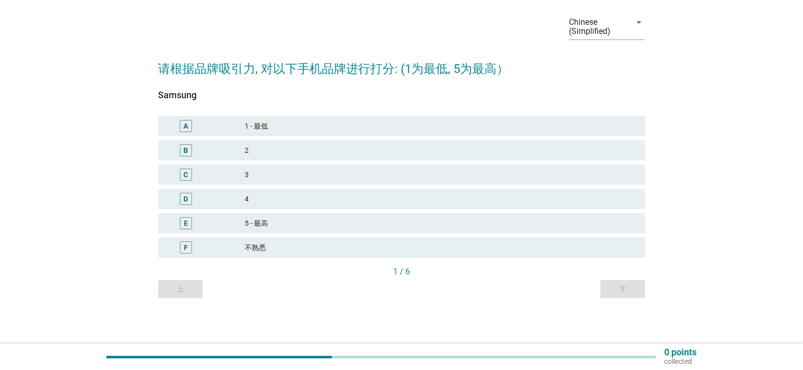
scroll to position [0, 0]
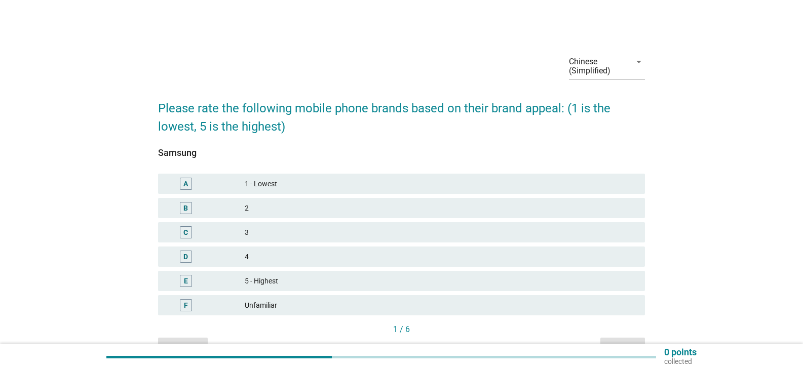
click at [342, 265] on div "D 4" at bounding box center [401, 257] width 487 height 20
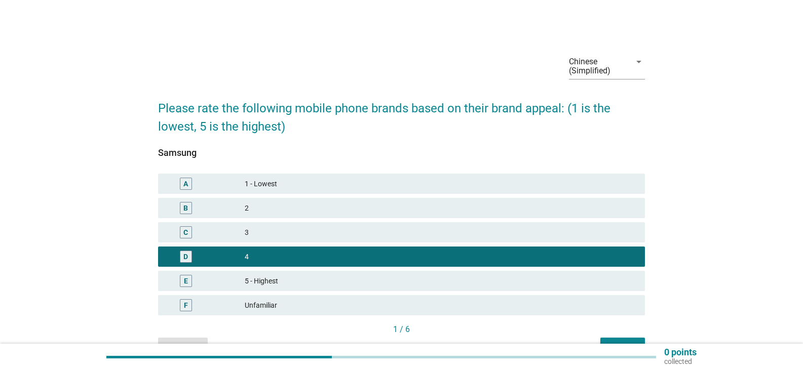
scroll to position [58, 0]
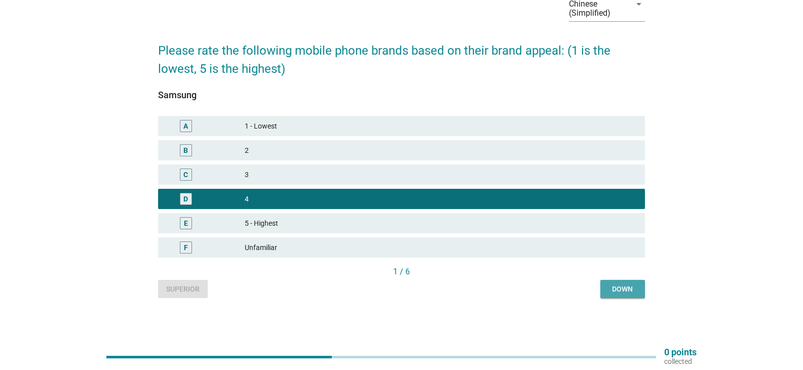
click at [632, 290] on font "Down" at bounding box center [622, 289] width 21 height 8
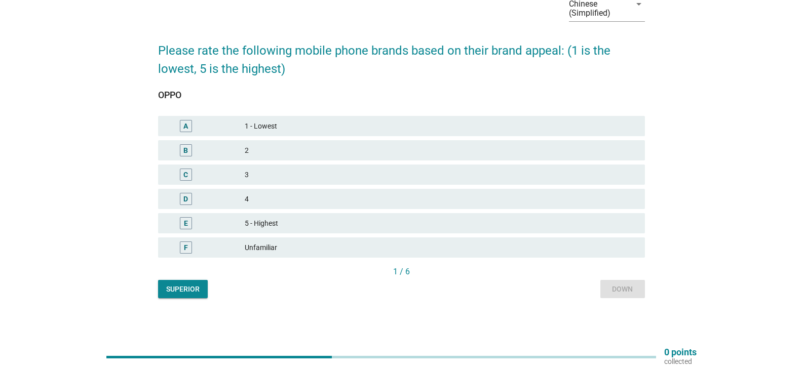
click at [305, 204] on font "4" at bounding box center [441, 199] width 392 height 11
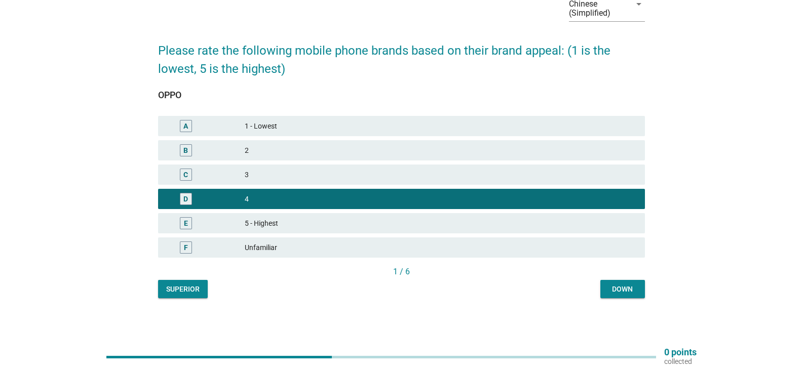
click at [618, 293] on font "Down" at bounding box center [622, 289] width 21 height 8
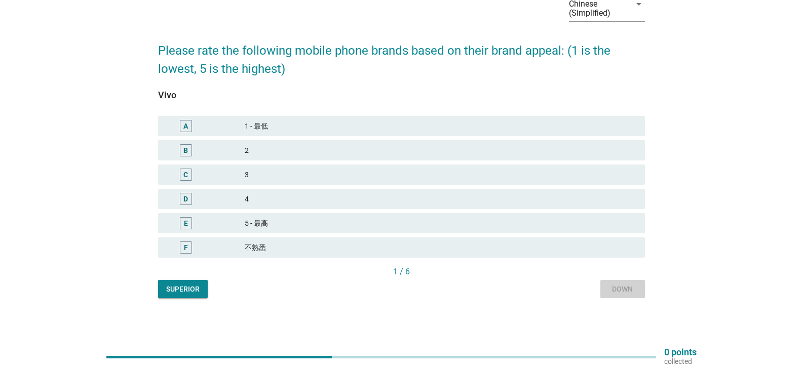
scroll to position [0, 0]
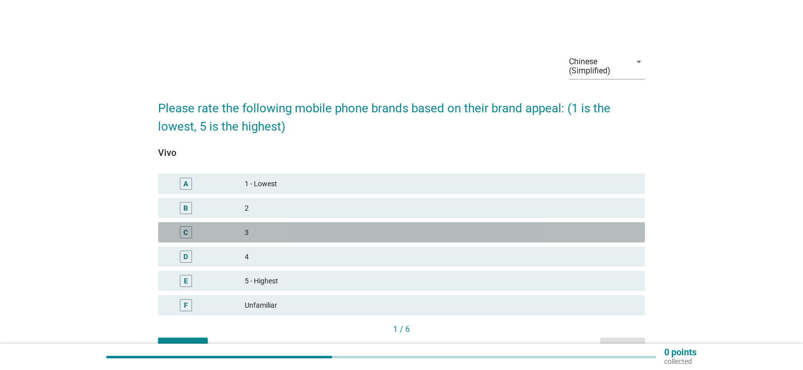
click at [289, 232] on font "3" at bounding box center [441, 232] width 392 height 11
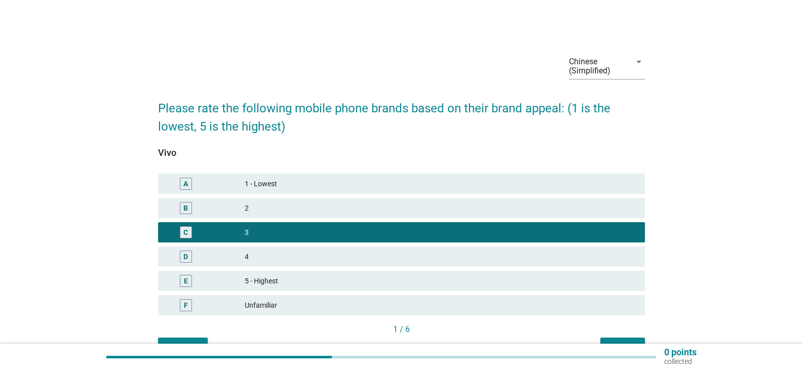
click at [628, 339] on button "Down" at bounding box center [622, 347] width 45 height 18
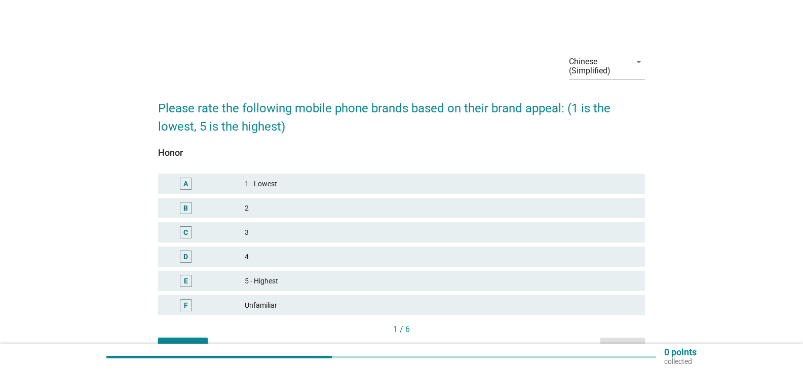
click at [338, 256] on font "4" at bounding box center [441, 257] width 392 height 11
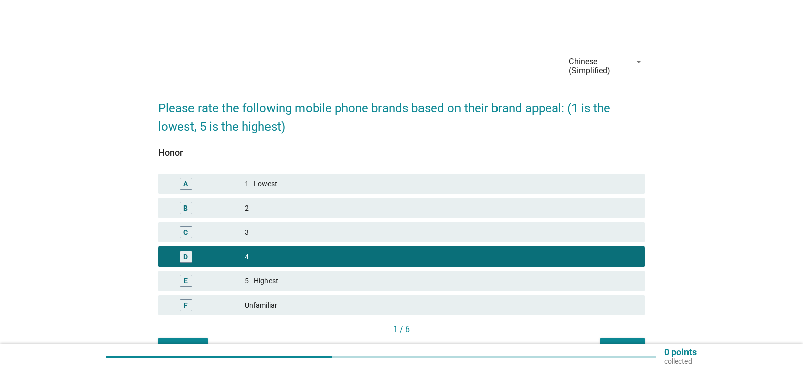
click at [622, 337] on div "1 / 6" at bounding box center [401, 331] width 487 height 14
click at [623, 338] on button "Down" at bounding box center [622, 347] width 45 height 18
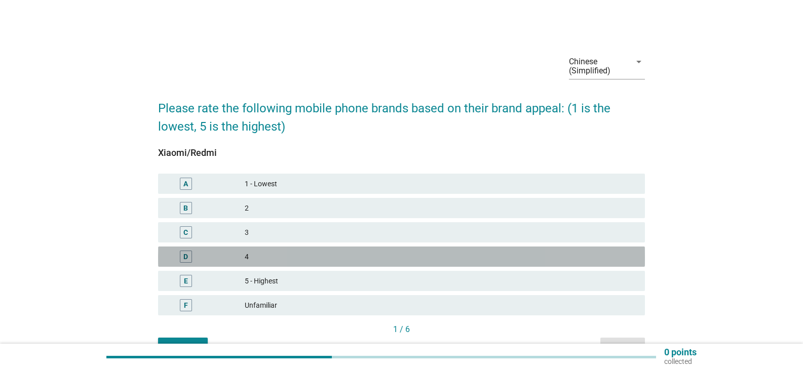
click at [367, 259] on font "4" at bounding box center [441, 257] width 392 height 11
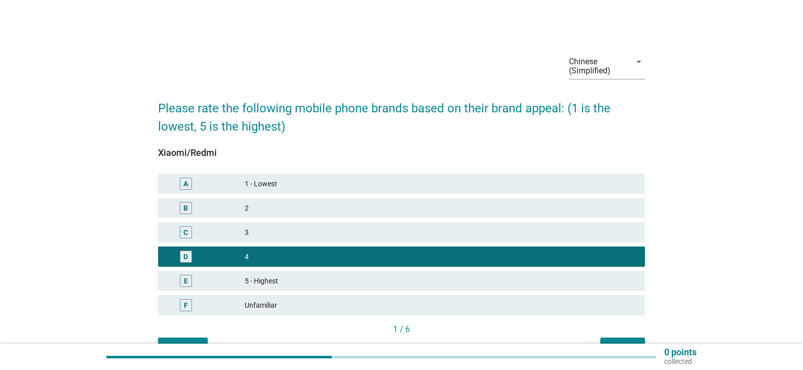
scroll to position [51, 0]
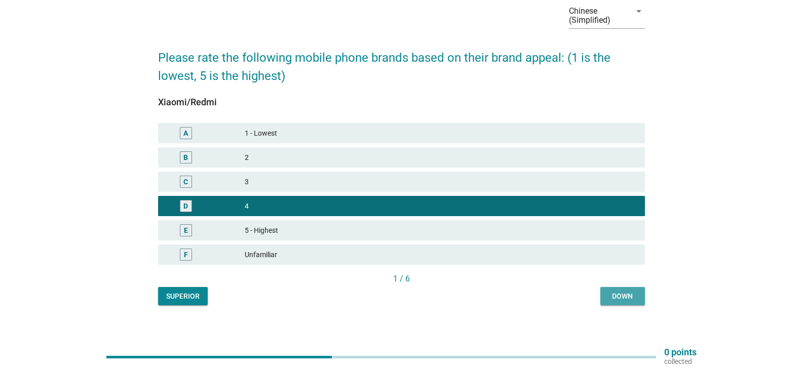
click at [618, 299] on font "Down" at bounding box center [622, 296] width 21 height 8
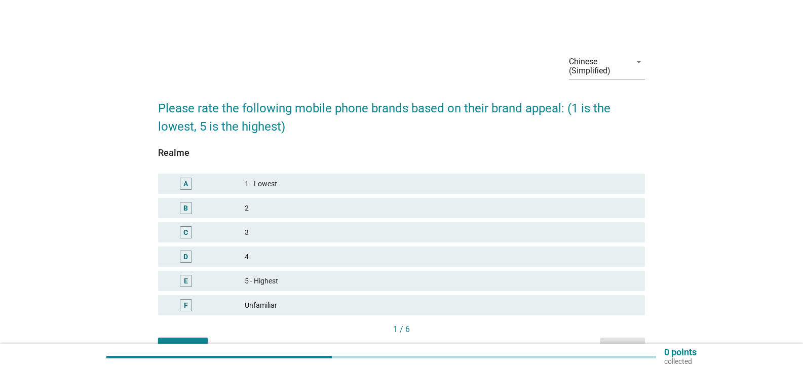
click at [332, 279] on font "5 - Highest" at bounding box center [441, 281] width 392 height 11
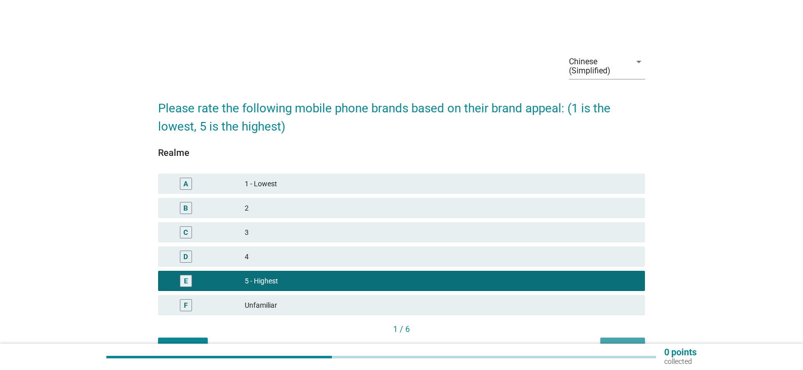
click at [638, 339] on button "Down" at bounding box center [622, 347] width 45 height 18
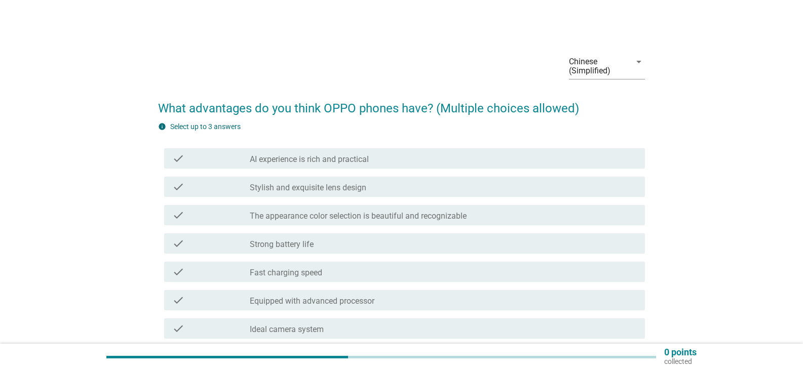
click at [376, 186] on div "check_box_outline_blank Stylish and exquisite lens design" at bounding box center [443, 187] width 387 height 12
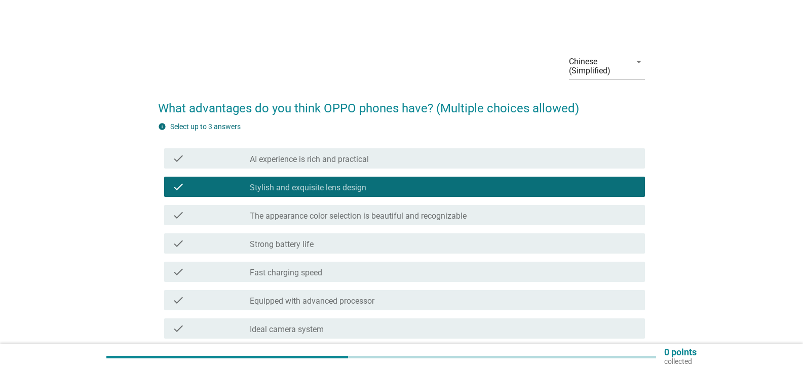
scroll to position [101, 0]
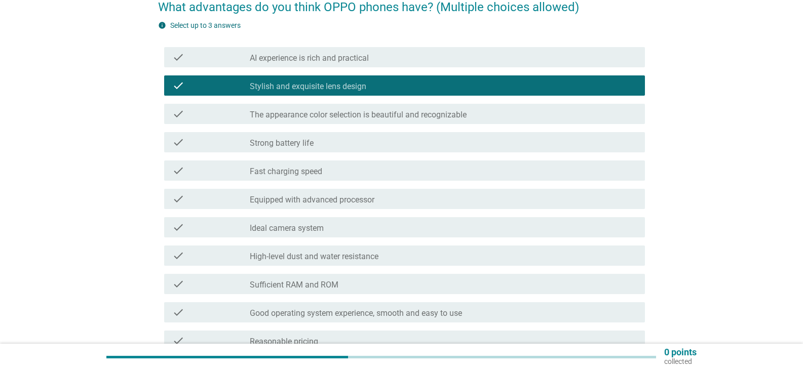
click at [376, 176] on div "check_box_outline_blank Fast charging speed" at bounding box center [443, 171] width 387 height 12
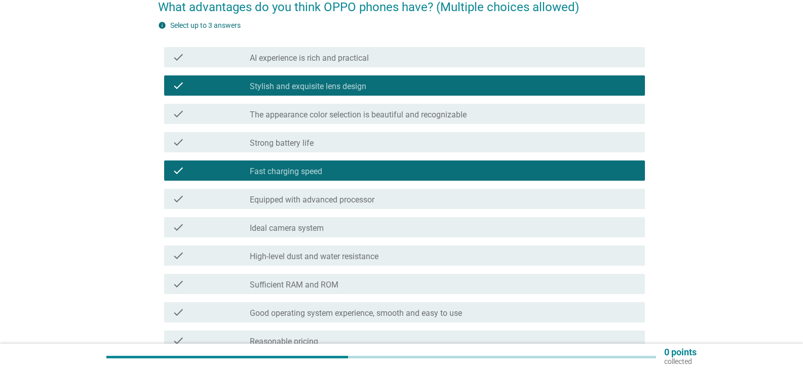
click at [386, 203] on div "check_box_outline_blank Equipped with advanced processor" at bounding box center [443, 199] width 387 height 12
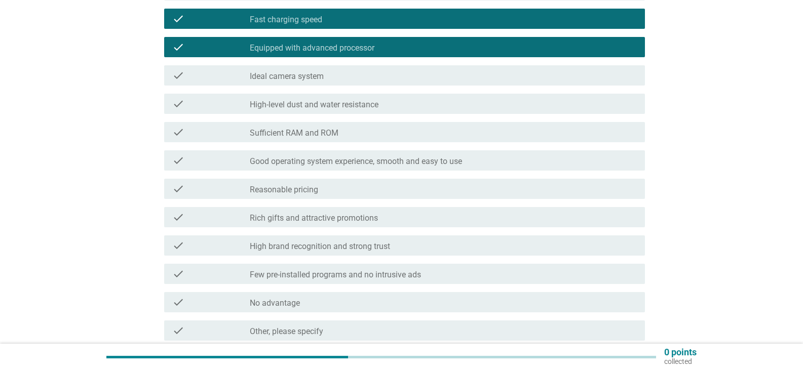
scroll to position [359, 0]
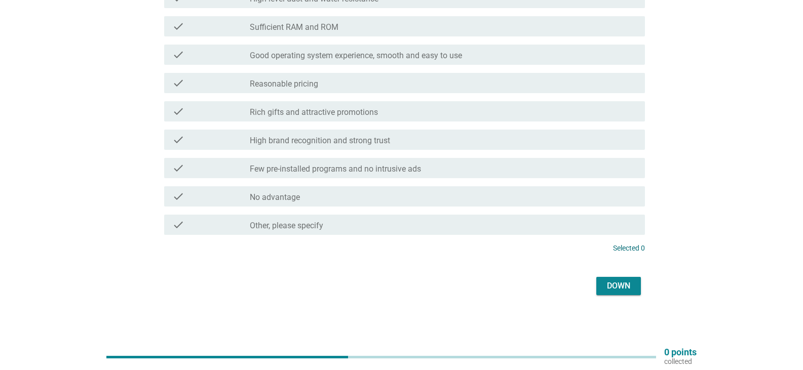
click at [624, 284] on font "Down" at bounding box center [618, 286] width 23 height 10
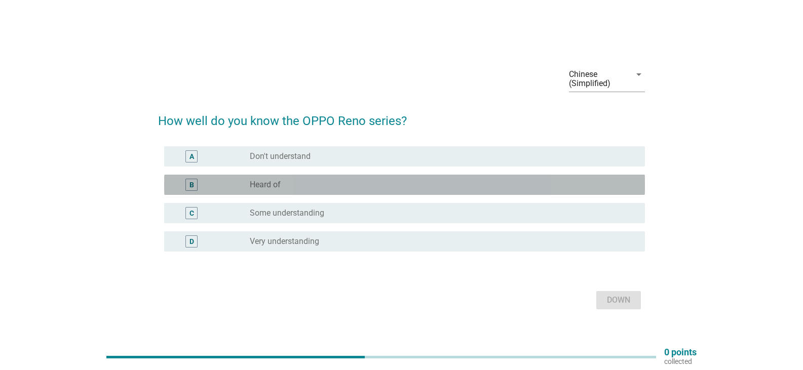
click at [319, 188] on div "radio_button_unchecked Heard of" at bounding box center [439, 185] width 379 height 10
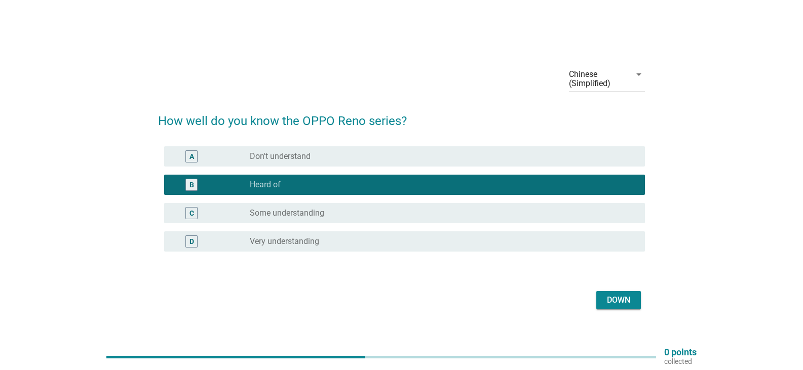
click at [345, 215] on div "radio_button_unchecked Some understanding" at bounding box center [439, 213] width 379 height 10
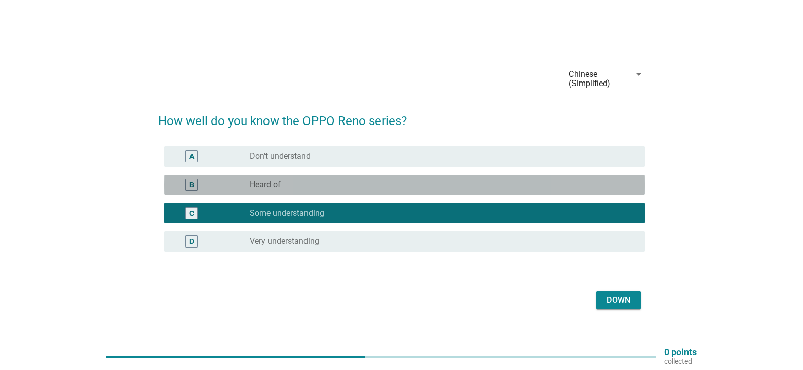
click at [364, 189] on div "radio_button_unchecked Heard of" at bounding box center [439, 185] width 379 height 10
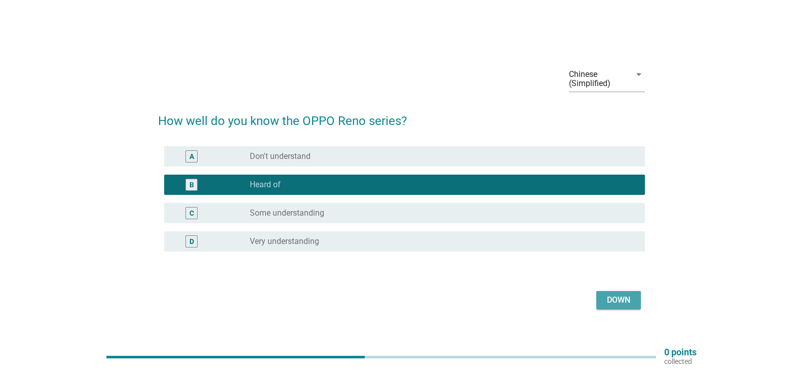
click at [614, 302] on font "Down" at bounding box center [618, 300] width 23 height 10
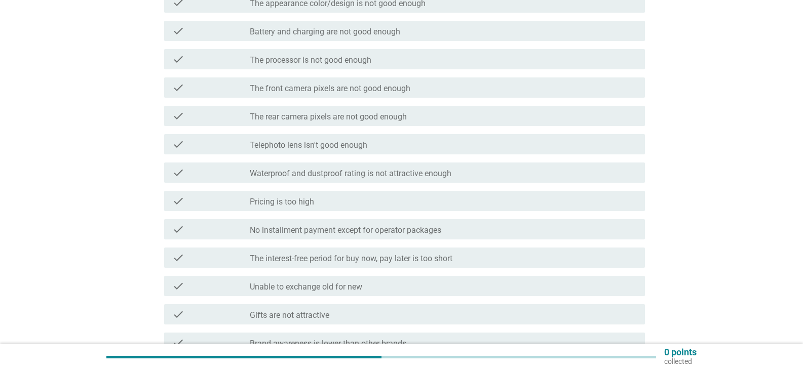
click at [348, 208] on div "check check_box_outline_blank Pricing is too high" at bounding box center [404, 201] width 481 height 20
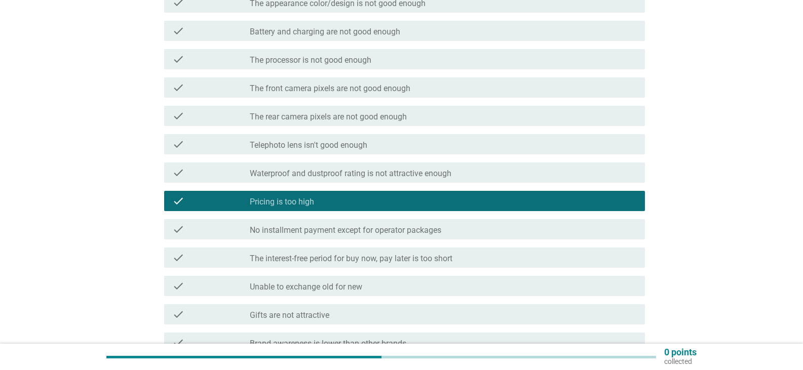
scroll to position [304, 0]
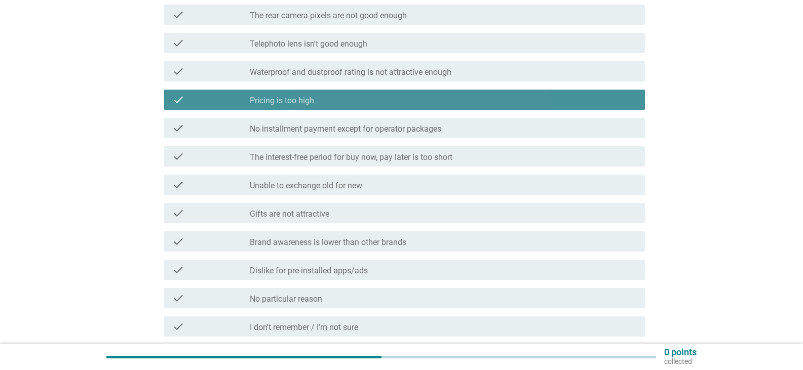
click at [383, 106] on div "check check_box_outline_blank Pricing is too high" at bounding box center [404, 100] width 481 height 20
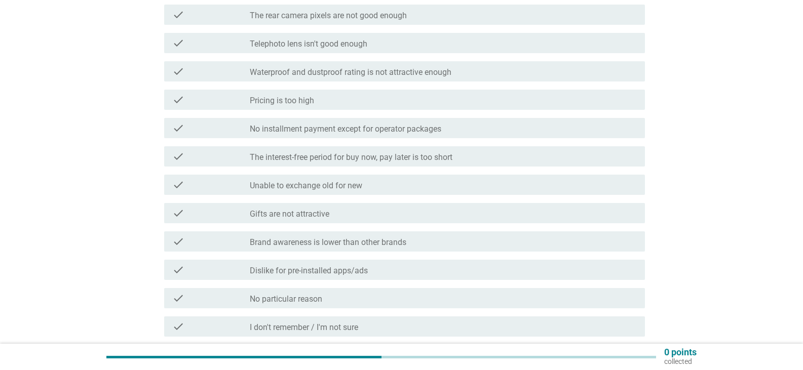
scroll to position [355, 0]
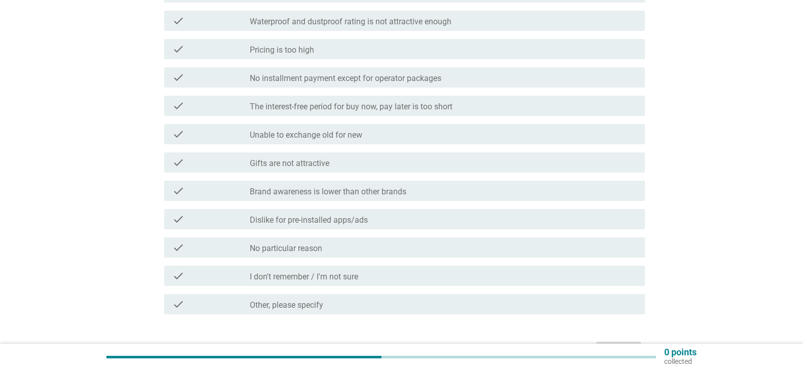
click at [370, 196] on font "Brand awareness is lower than other brands" at bounding box center [328, 192] width 157 height 10
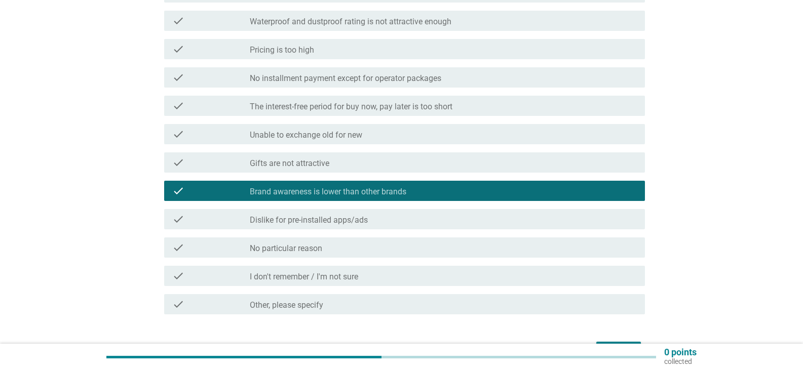
click at [400, 250] on div "check_box_outline_blank No particular reason" at bounding box center [443, 248] width 387 height 12
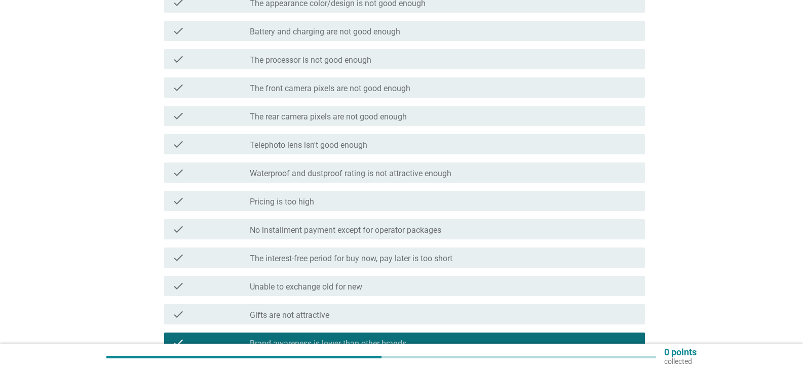
scroll to position [101, 0]
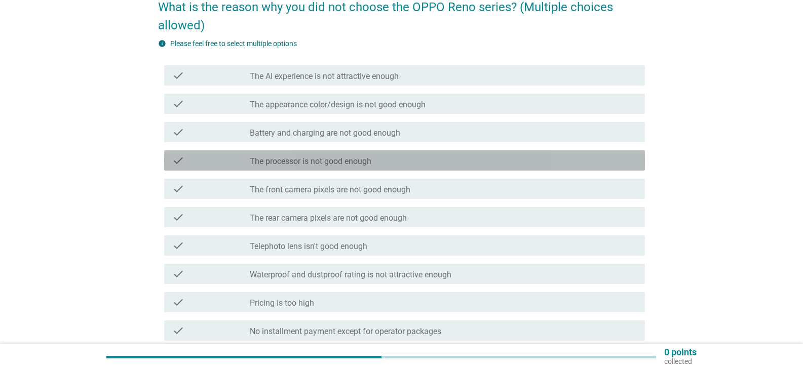
click at [397, 158] on div "check_box_outline_blank The processor is not good enough" at bounding box center [443, 160] width 387 height 12
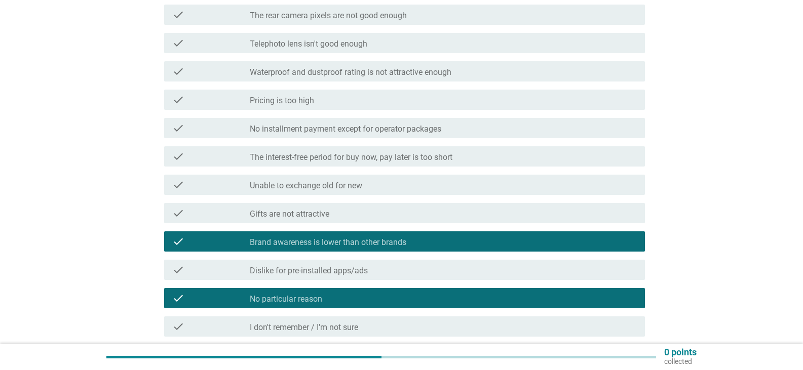
scroll to position [419, 0]
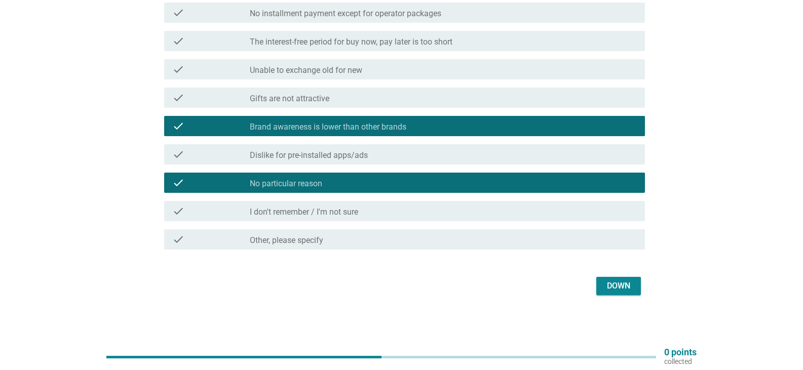
click at [637, 287] on button "Down" at bounding box center [618, 286] width 45 height 18
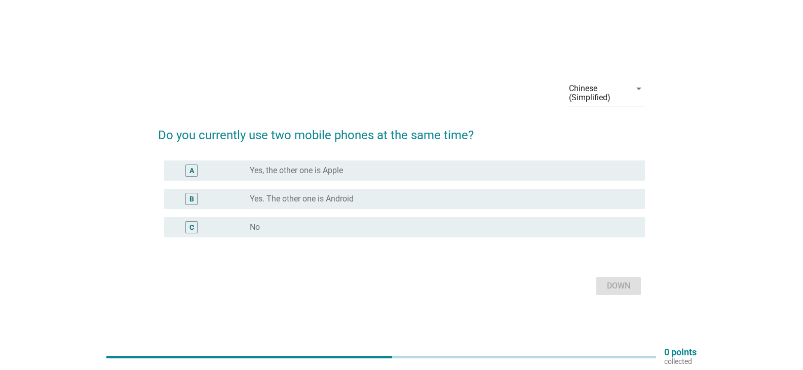
click at [300, 195] on font "Yes. The other one is Android" at bounding box center [302, 199] width 104 height 10
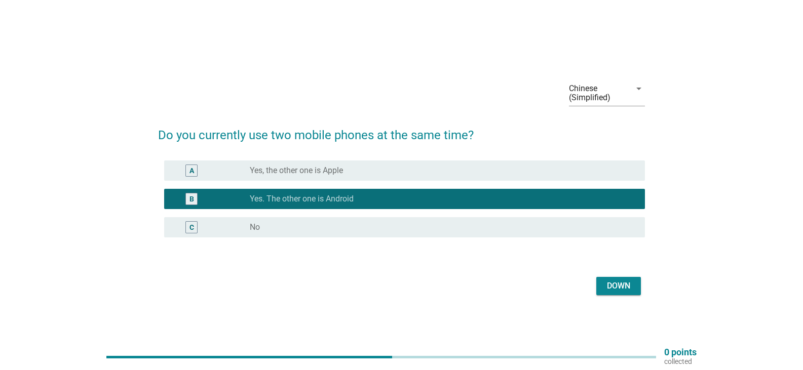
click at [275, 210] on div "B radio_button_unchecked Yes. The other one is Android" at bounding box center [401, 199] width 487 height 28
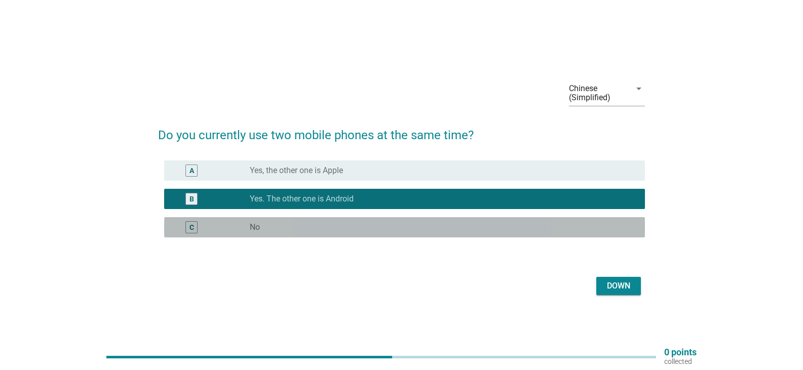
click at [273, 218] on div "C radio_button_unchecked No" at bounding box center [404, 227] width 481 height 20
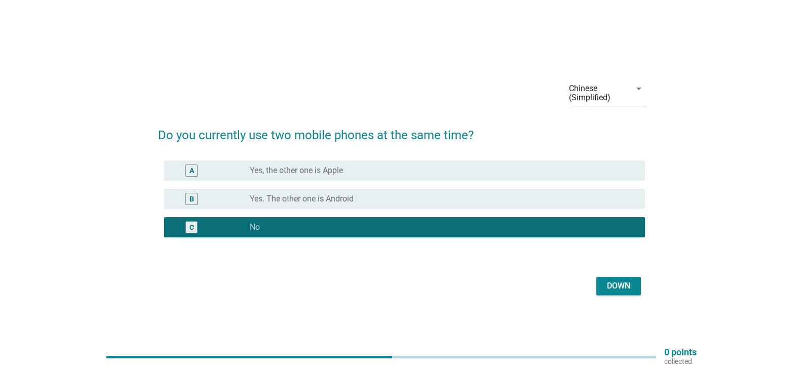
click at [616, 286] on font "Down" at bounding box center [618, 286] width 23 height 10
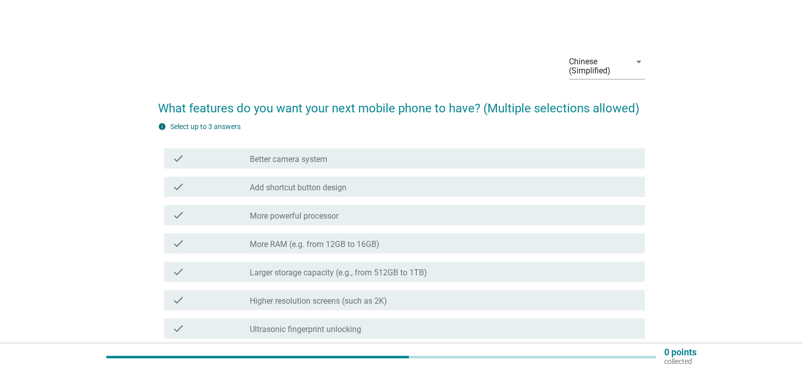
click at [412, 216] on div "check_box_outline_blank More powerful processor" at bounding box center [443, 215] width 387 height 12
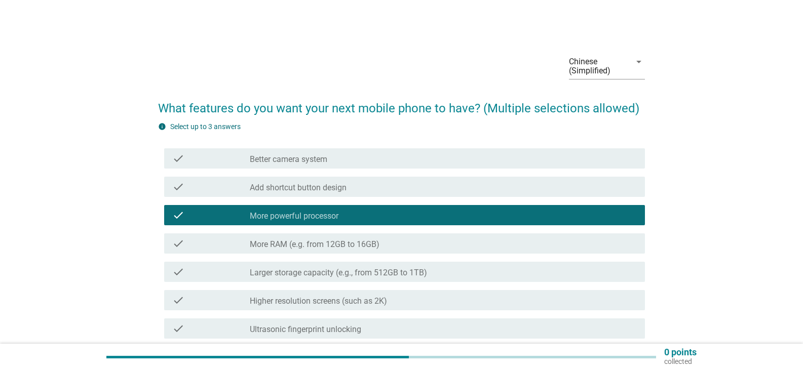
click at [487, 251] on div "check check_box_outline_blank More RAM (e.g. from 12GB to 16GB)" at bounding box center [404, 244] width 481 height 20
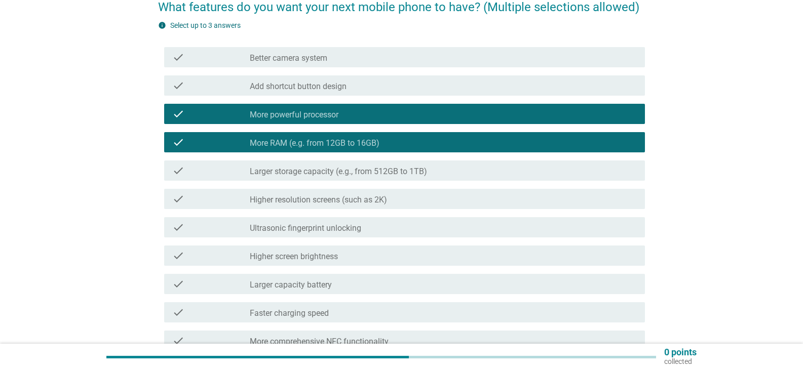
scroll to position [152, 0]
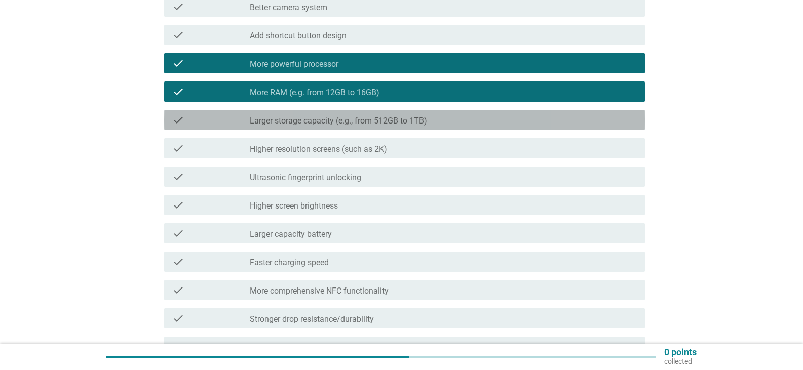
click at [438, 124] on div "check_box_outline_blank Larger storage capacity (e.g., from 512GB to 1TB)" at bounding box center [443, 120] width 387 height 12
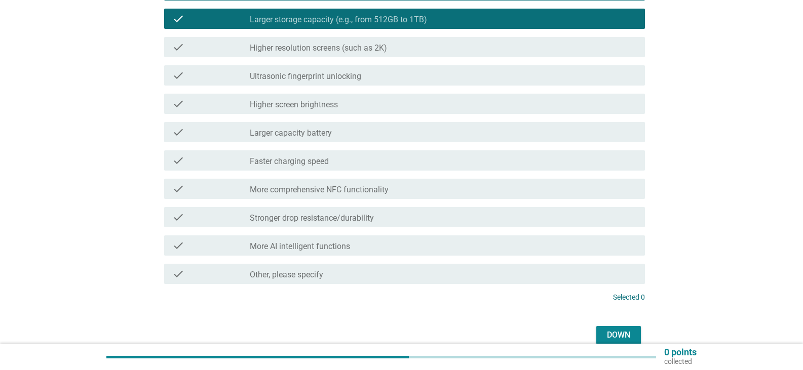
scroll to position [302, 0]
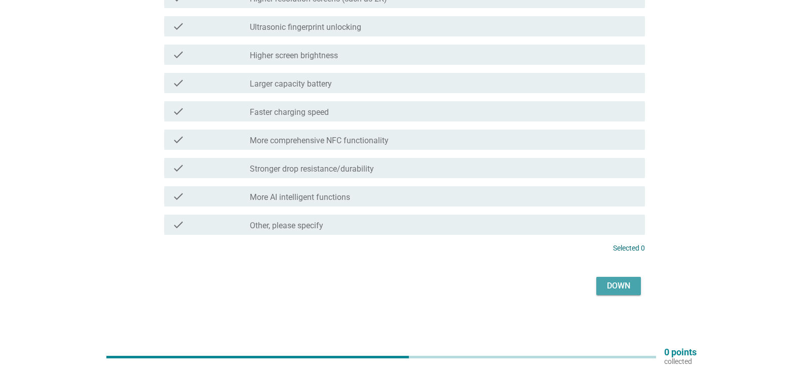
click at [610, 277] on button "Down" at bounding box center [618, 286] width 45 height 18
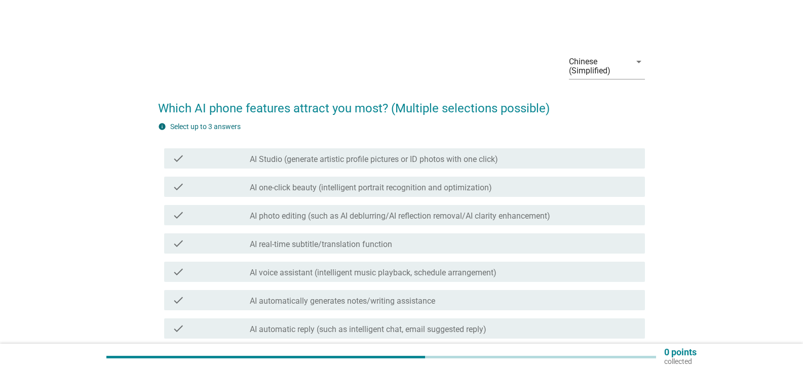
click at [460, 242] on div "check_box_outline_blank AI real-time subtitle/translation function" at bounding box center [443, 244] width 387 height 12
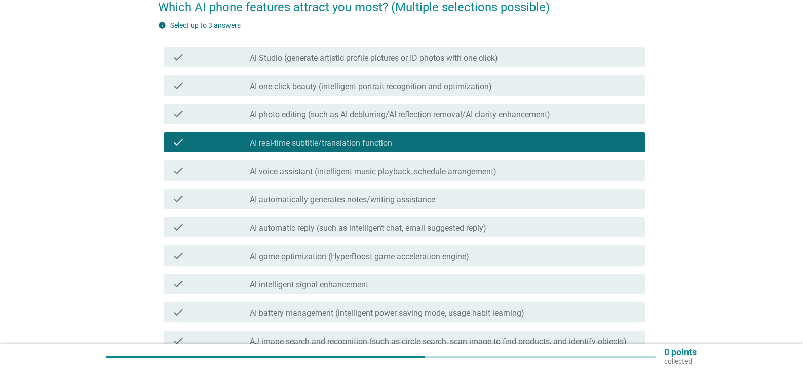
scroll to position [203, 0]
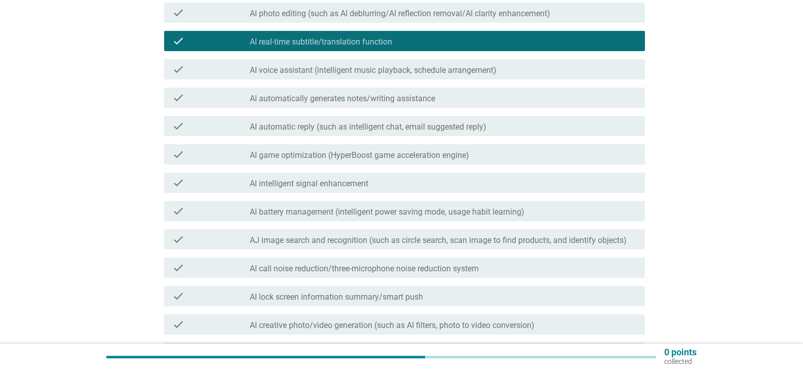
click at [378, 211] on font "AI battery management (intelligent power saving mode, usage habit learning)" at bounding box center [387, 212] width 275 height 10
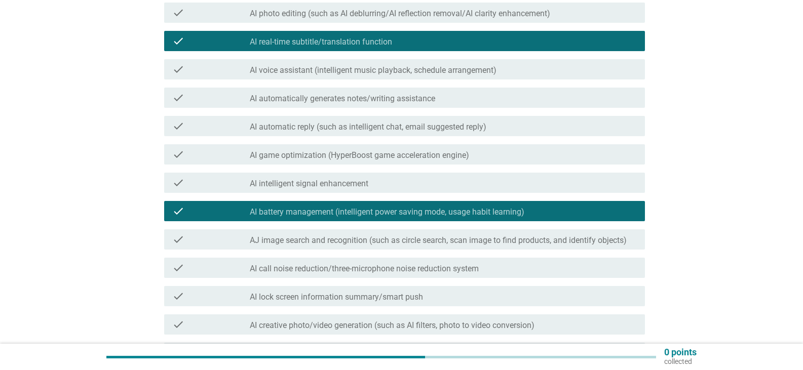
click at [378, 211] on font "AI battery management (intelligent power saving mode, usage habit learning)" at bounding box center [387, 212] width 275 height 10
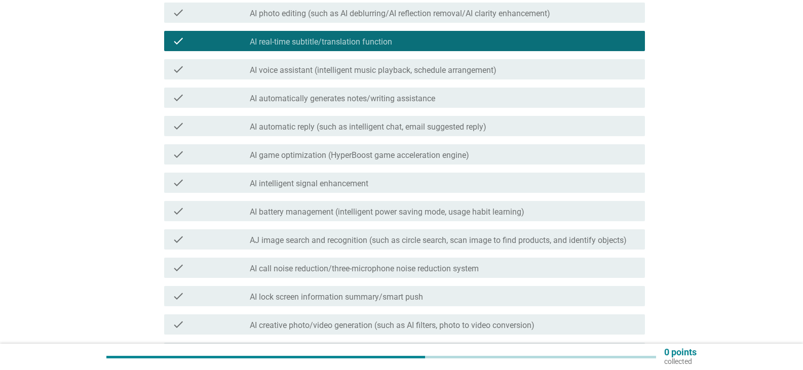
click at [378, 211] on font "AI battery management (intelligent power saving mode, usage habit learning)" at bounding box center [387, 212] width 275 height 10
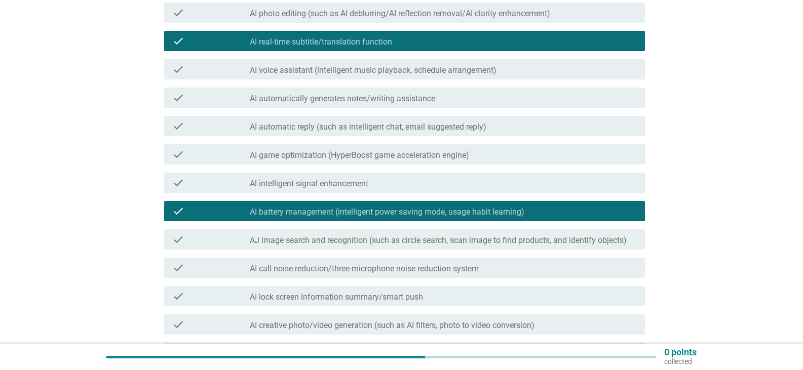
scroll to position [253, 0]
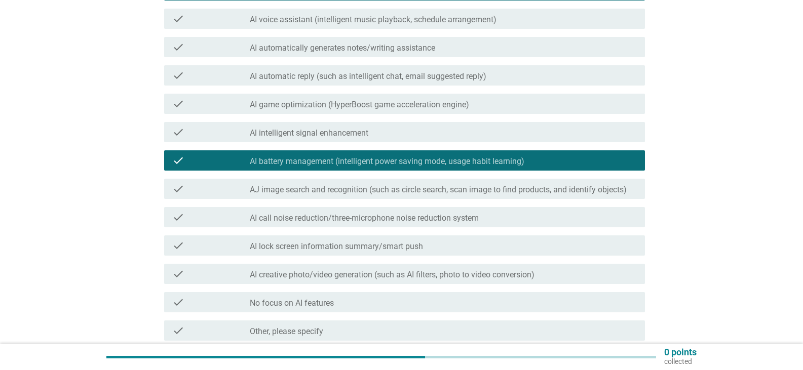
click at [391, 275] on font "AI creative photo/video generation (such as AI filters, photo to video conversi…" at bounding box center [392, 275] width 285 height 10
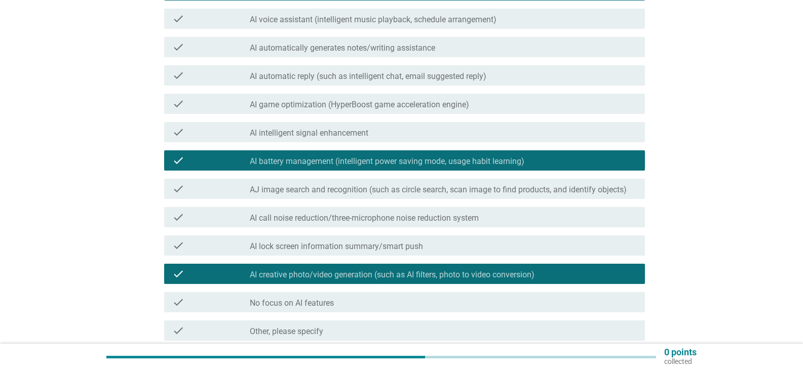
scroll to position [344, 0]
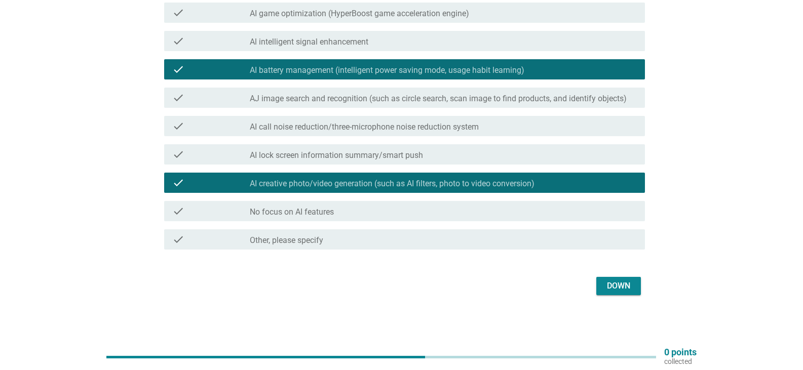
click at [631, 291] on div "Down" at bounding box center [618, 286] width 28 height 12
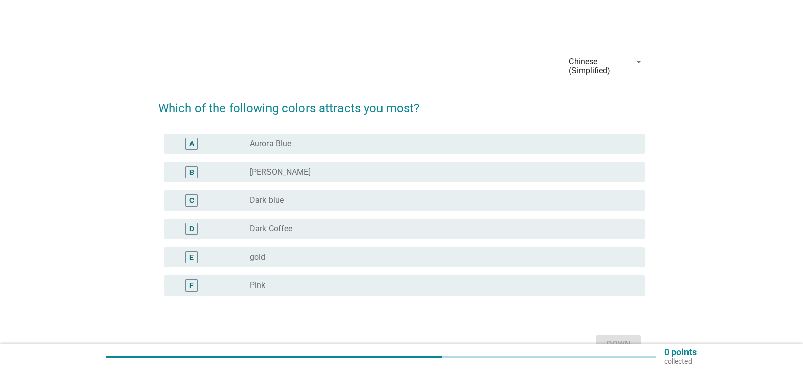
click at [315, 264] on div "E radio_button_unchecked gold" at bounding box center [404, 257] width 481 height 20
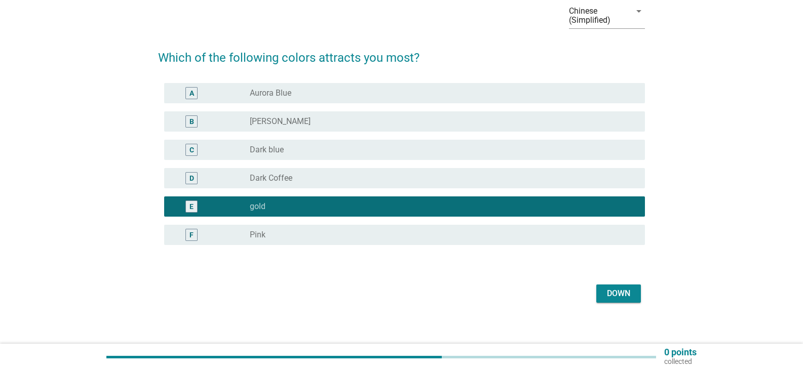
scroll to position [58, 0]
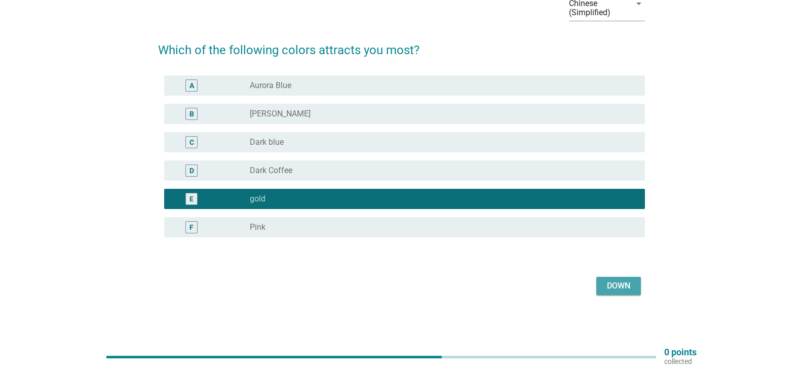
click at [616, 290] on font "Down" at bounding box center [618, 286] width 23 height 10
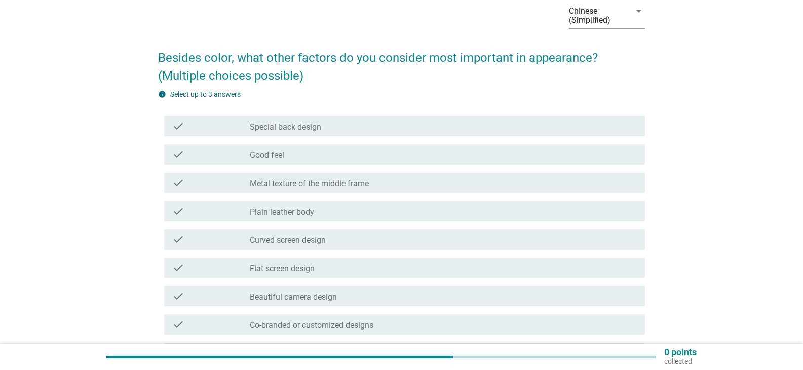
scroll to position [101, 0]
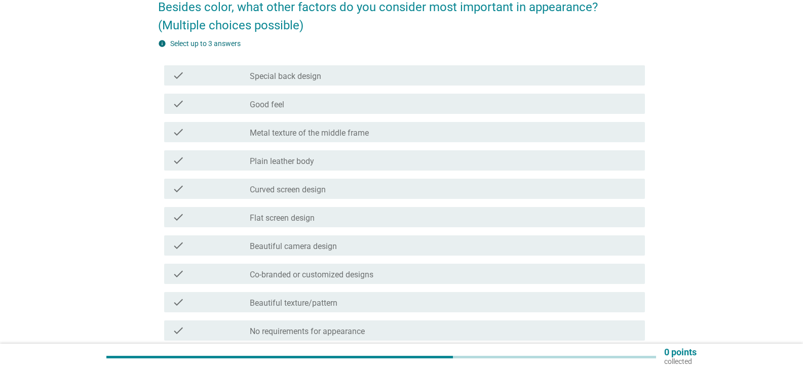
click at [366, 250] on div "check_box_outline_blank Beautiful camera design" at bounding box center [443, 246] width 387 height 12
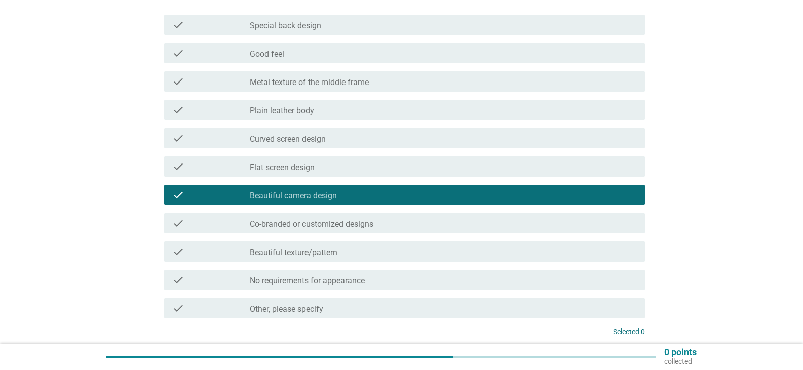
scroll to position [203, 0]
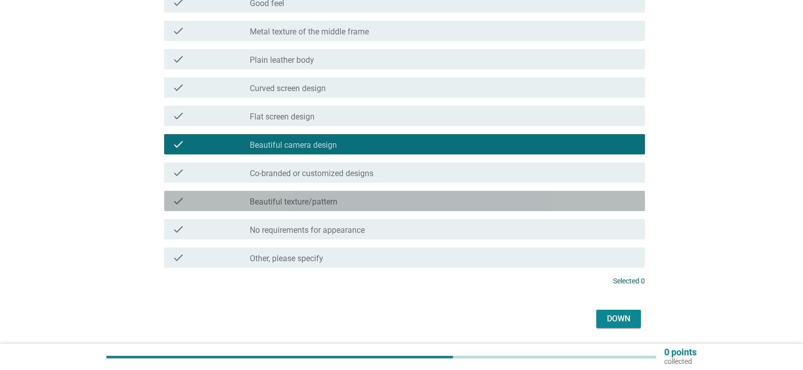
click at [311, 198] on font "Beautiful texture/pattern" at bounding box center [294, 202] width 88 height 10
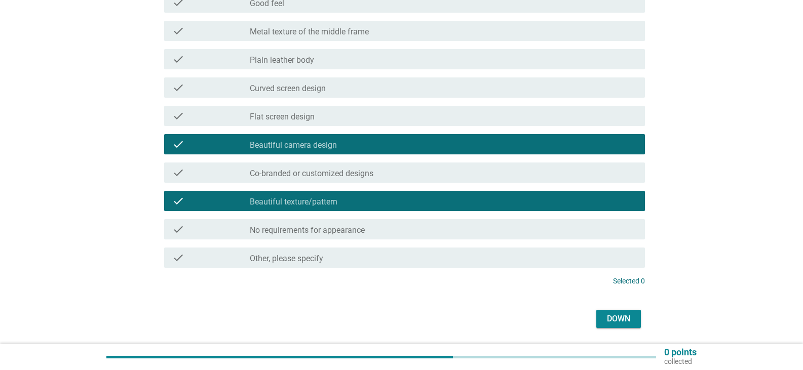
scroll to position [101, 0]
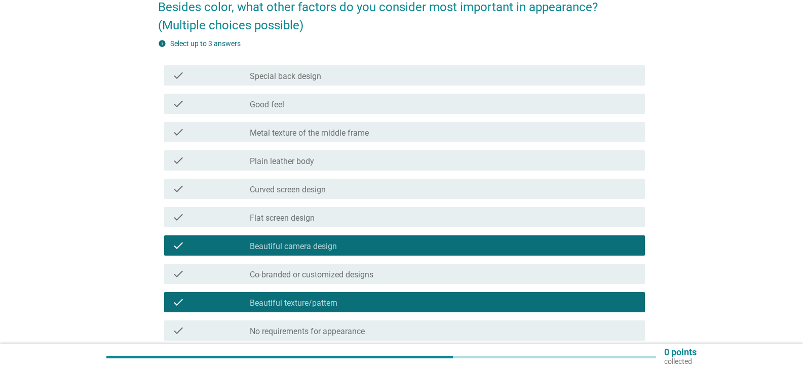
click at [352, 106] on div "check_box_outline_blank Good feel" at bounding box center [443, 104] width 387 height 12
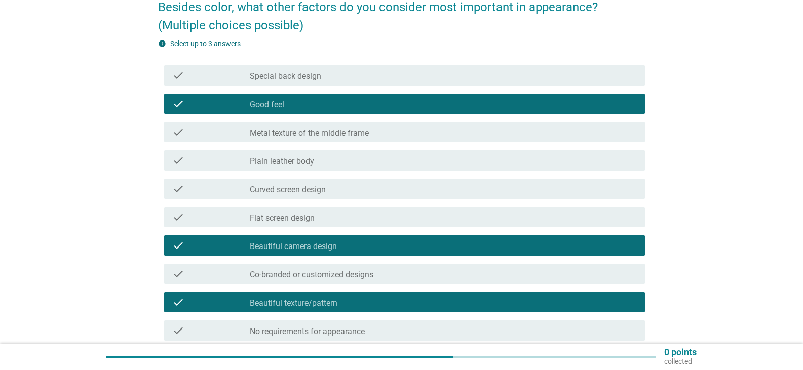
scroll to position [203, 0]
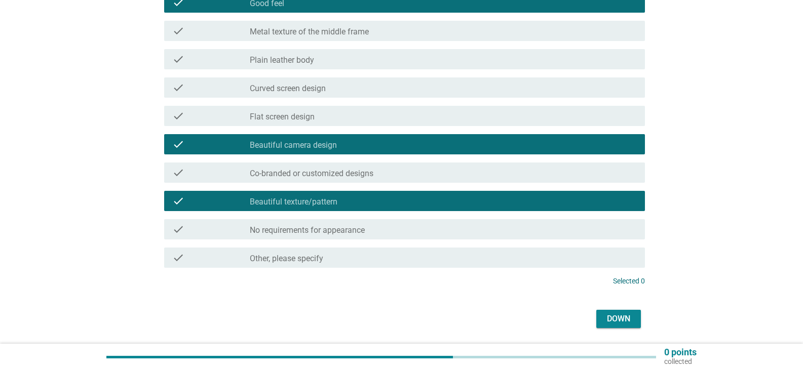
click at [634, 323] on button "Down" at bounding box center [618, 319] width 45 height 18
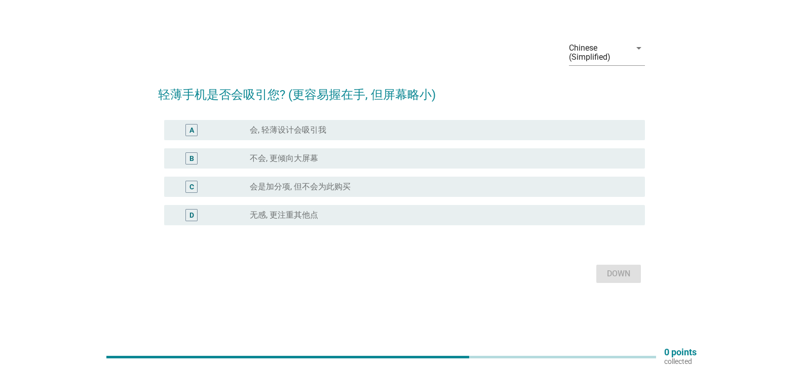
scroll to position [0, 0]
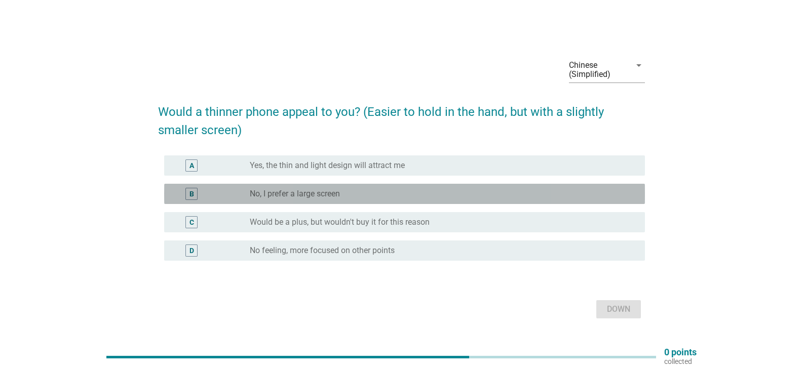
click at [268, 190] on font "No, I prefer a large screen" at bounding box center [295, 194] width 90 height 10
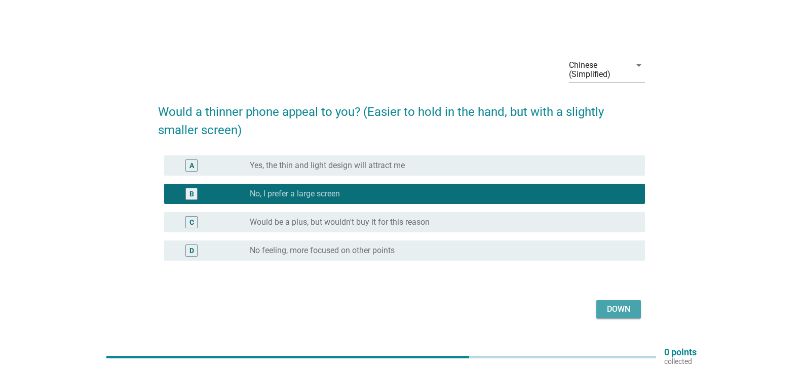
click at [615, 311] on font "Down" at bounding box center [618, 309] width 23 height 10
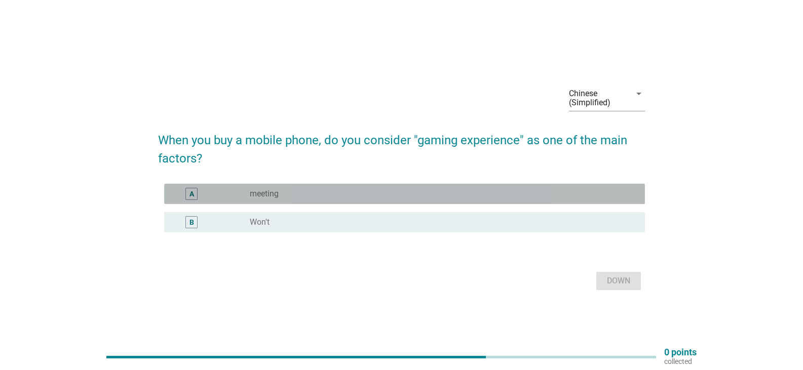
click at [336, 196] on div "radio_button_unchecked meeting" at bounding box center [439, 194] width 379 height 10
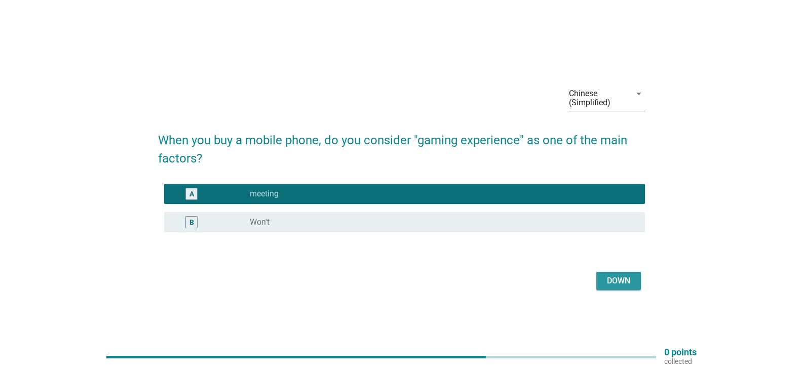
click at [629, 286] on font "Down" at bounding box center [618, 281] width 23 height 12
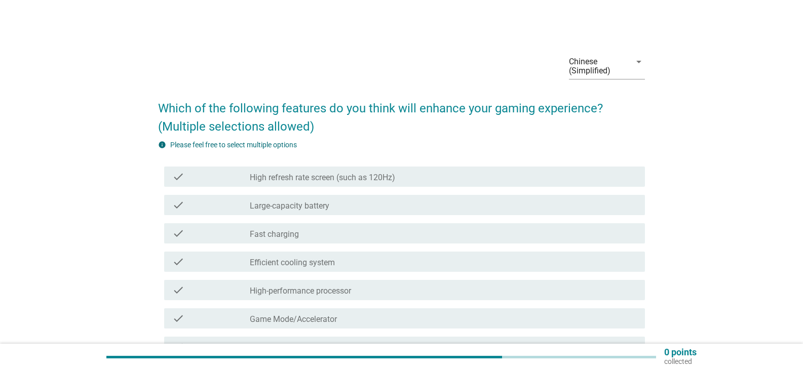
click at [330, 173] on font "High refresh rate screen (such as 120Hz)" at bounding box center [322, 178] width 145 height 10
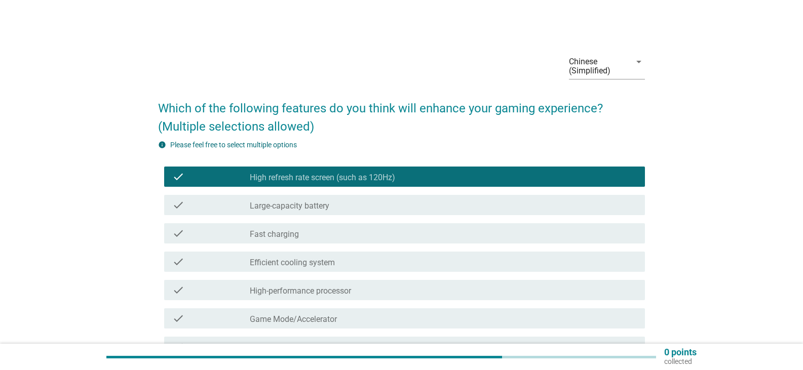
click at [336, 240] on div "check check_box_outline_blank Fast charging" at bounding box center [404, 233] width 481 height 20
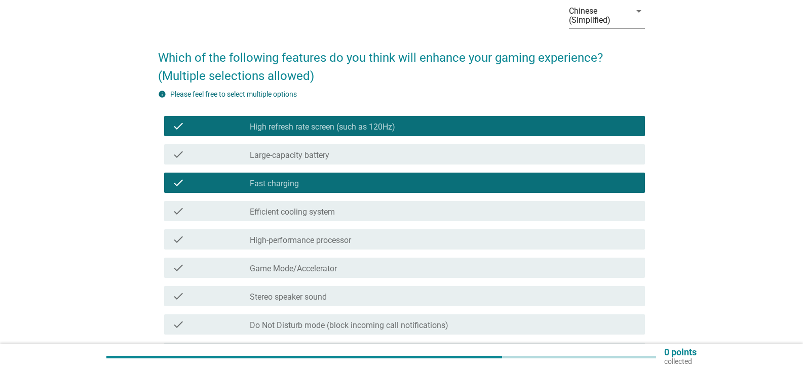
scroll to position [101, 0]
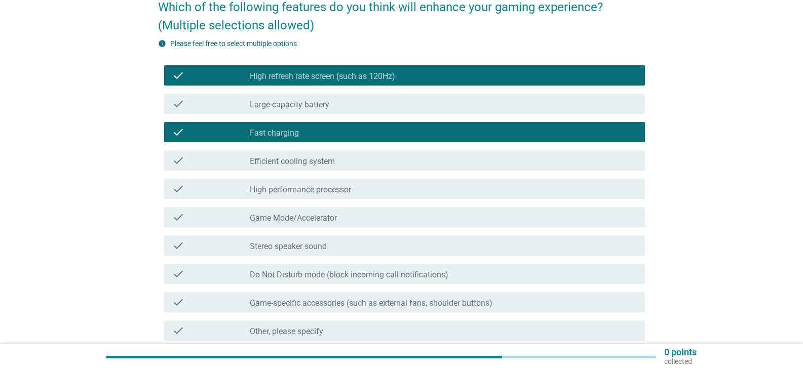
click at [359, 185] on div "check_box_outline_blank High-performance processor" at bounding box center [443, 189] width 387 height 12
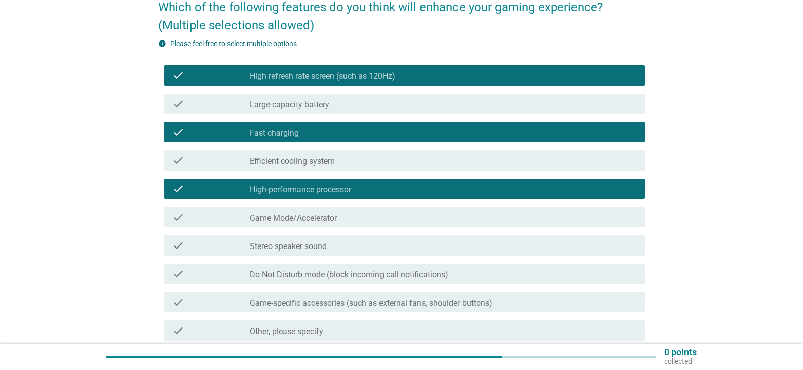
click at [360, 168] on div "check check_box_outline_blank Efficient cooling system" at bounding box center [404, 160] width 481 height 20
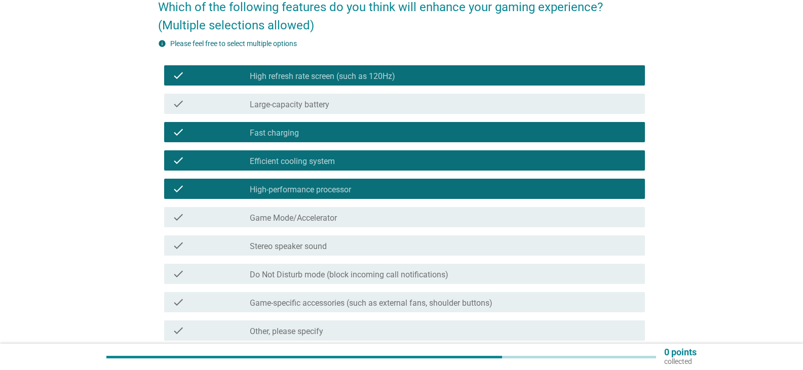
click at [352, 229] on div "check check_box_outline_blank Game Mode/Accelerator" at bounding box center [401, 217] width 487 height 28
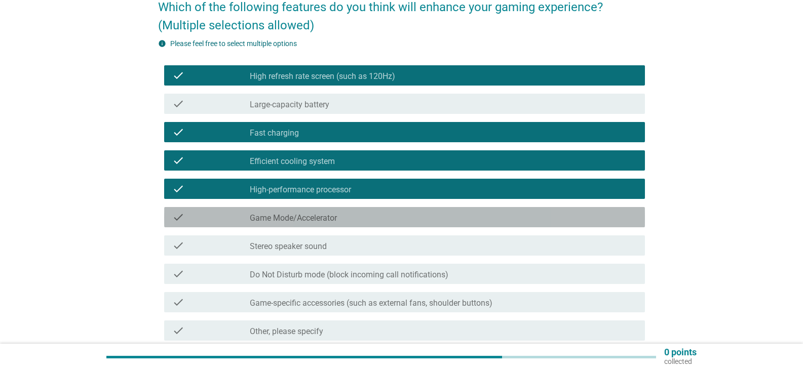
click at [364, 210] on div "check check_box_outline_blank Game Mode/Accelerator" at bounding box center [404, 217] width 481 height 20
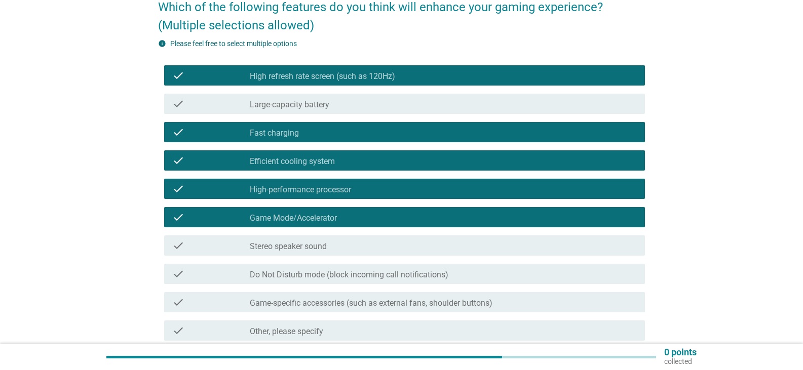
click at [357, 249] on div "check_box_outline_blank Stereo speaker sound" at bounding box center [443, 246] width 387 height 12
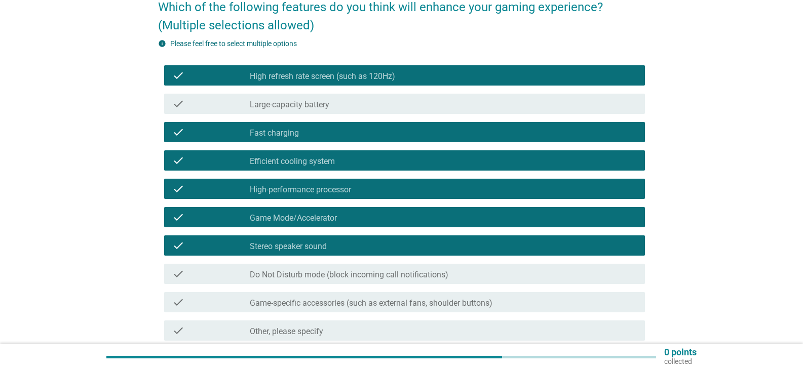
scroll to position [152, 0]
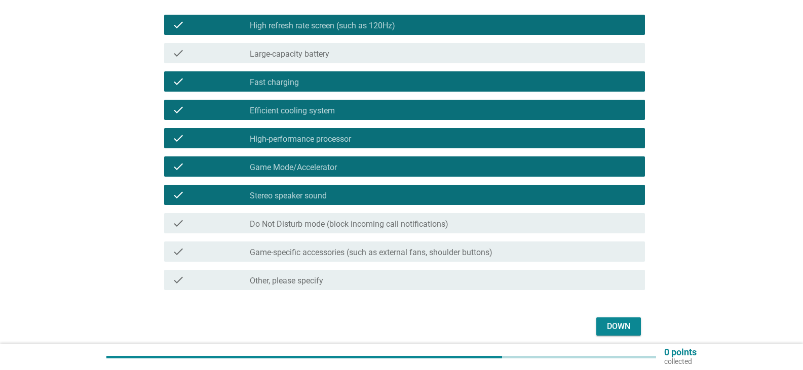
click at [615, 320] on button "Down" at bounding box center [618, 327] width 45 height 18
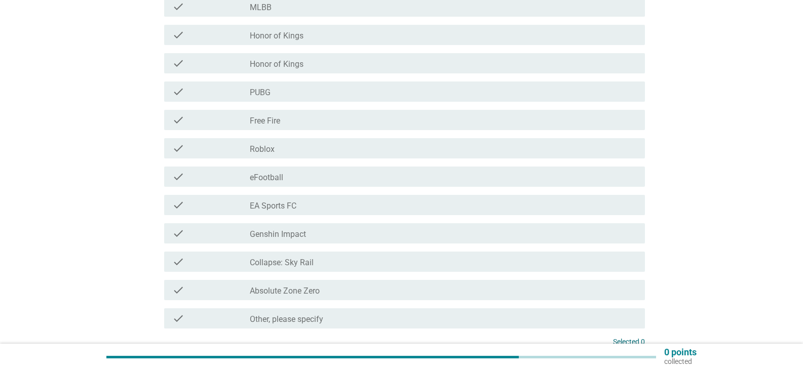
scroll to position [203, 0]
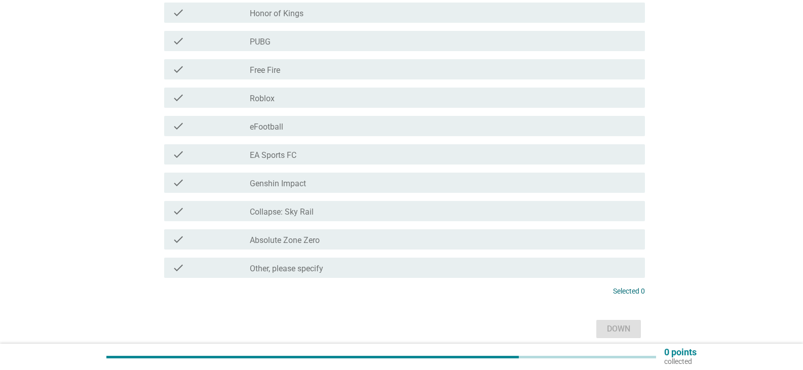
click at [332, 267] on div "check_box_outline_blank Other, please specify" at bounding box center [443, 268] width 387 height 12
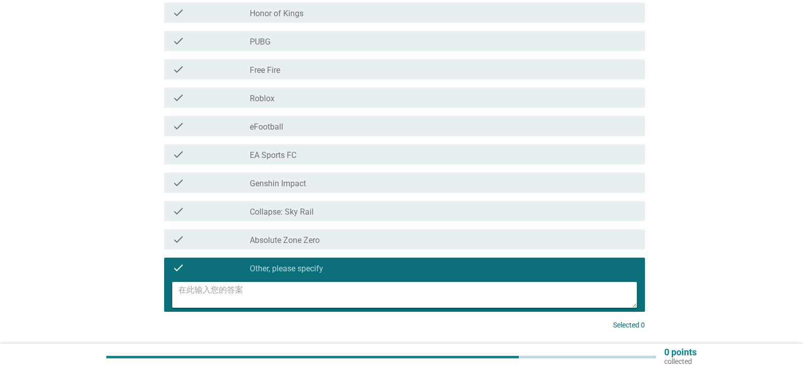
click at [404, 302] on textarea at bounding box center [407, 295] width 458 height 26
type textarea "call of duty"
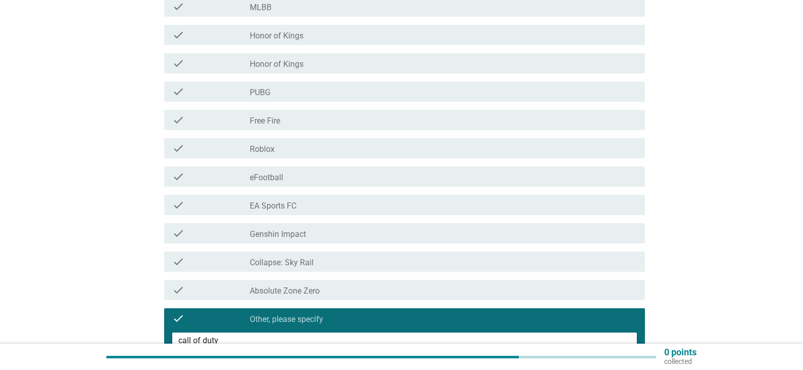
scroll to position [280, 0]
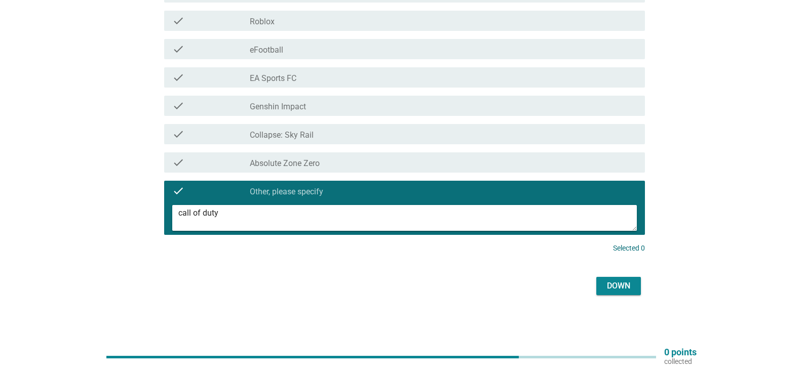
click at [607, 290] on font "Down" at bounding box center [618, 286] width 23 height 10
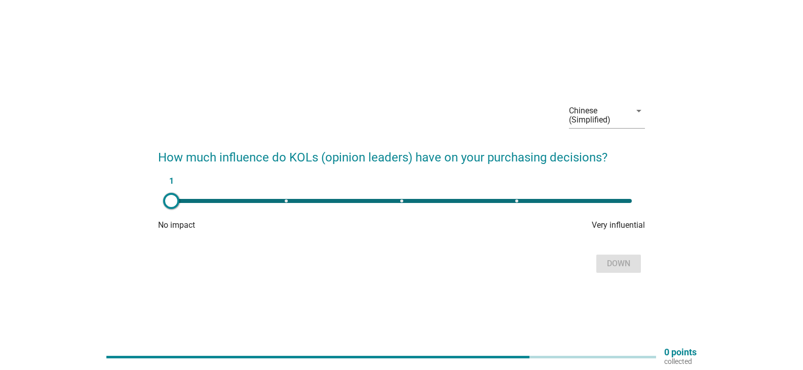
click at [513, 200] on div "1" at bounding box center [401, 201] width 460 height 4
type input "4"
click at [625, 266] on font "Down" at bounding box center [618, 264] width 23 height 10
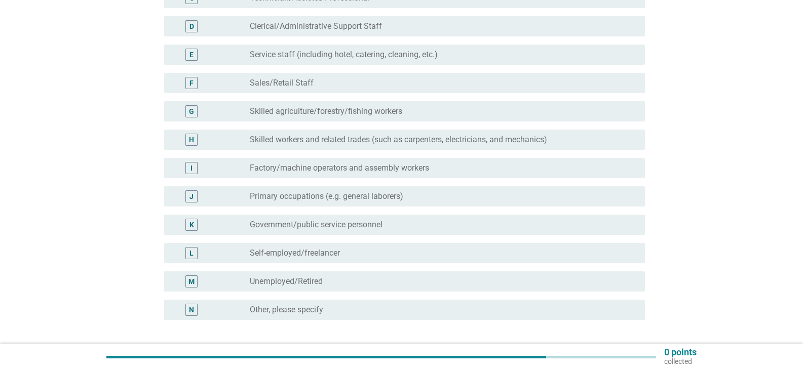
scroll to position [253, 0]
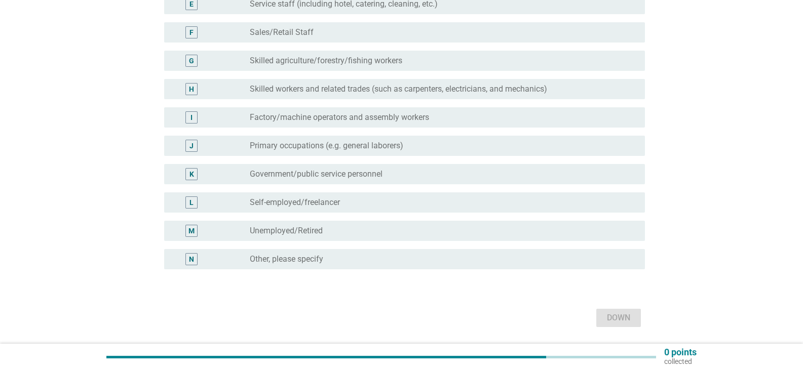
click at [393, 183] on div "K radio_button_unchecked Government/public service personnel" at bounding box center [404, 174] width 481 height 20
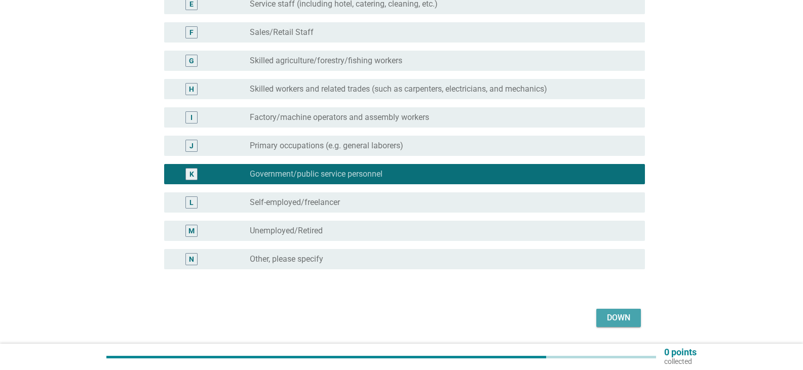
click at [636, 324] on button "Down" at bounding box center [618, 318] width 45 height 18
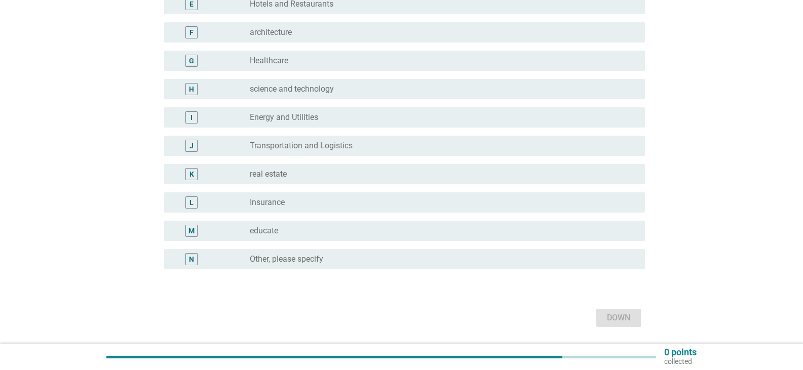
click at [246, 224] on div "M radio_button_unchecked educate" at bounding box center [404, 231] width 481 height 20
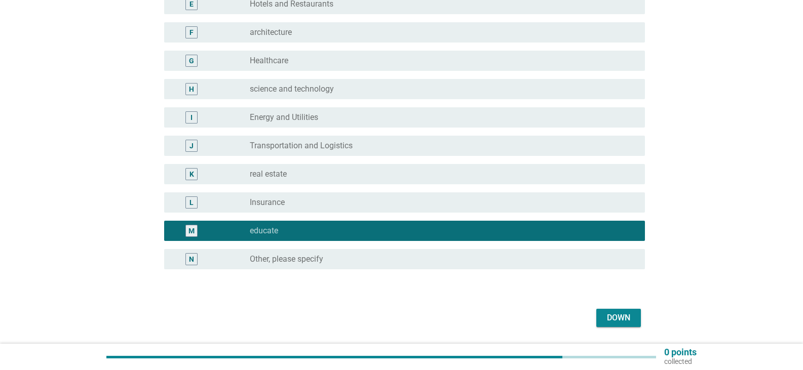
click at [622, 319] on font "Down" at bounding box center [618, 318] width 23 height 10
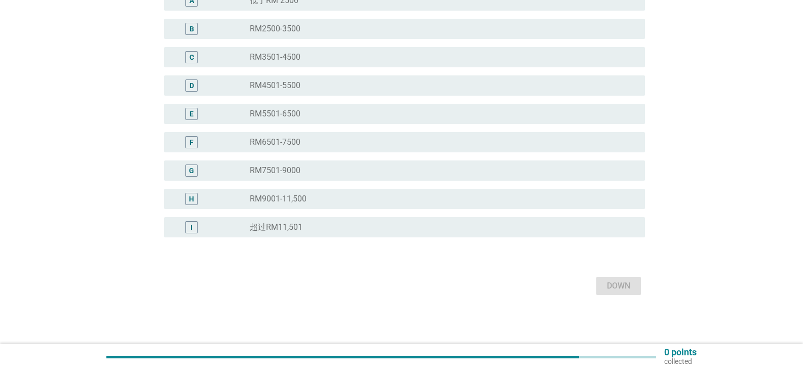
scroll to position [0, 0]
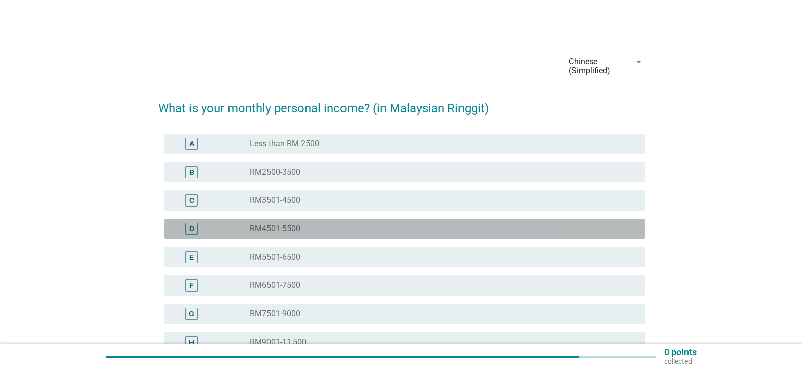
click at [285, 235] on div "D radio_button_unchecked RM4501-5500" at bounding box center [404, 229] width 481 height 20
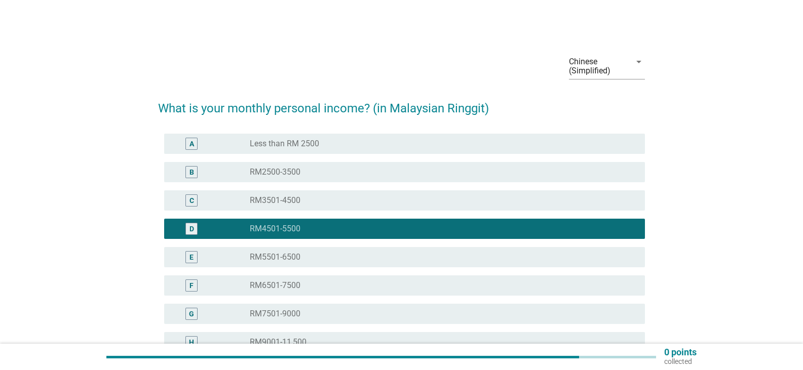
scroll to position [143, 0]
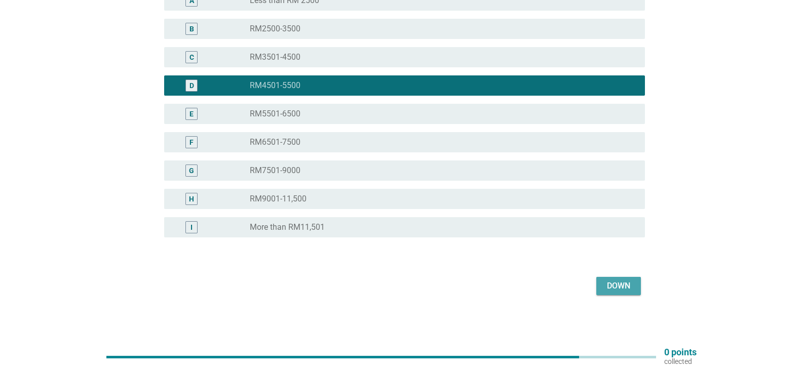
click at [640, 280] on button "Down" at bounding box center [618, 286] width 45 height 18
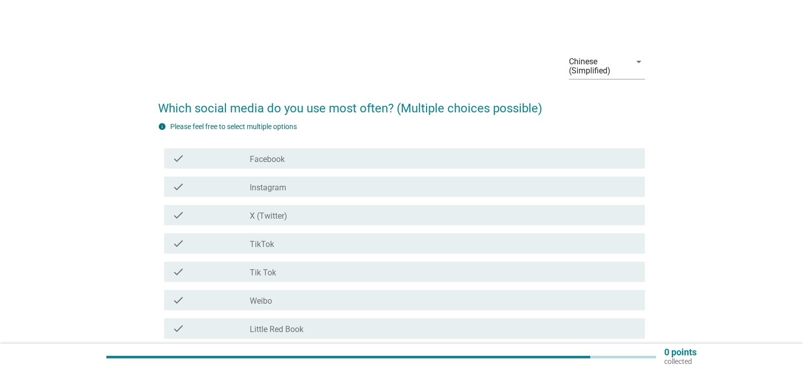
scroll to position [51, 0]
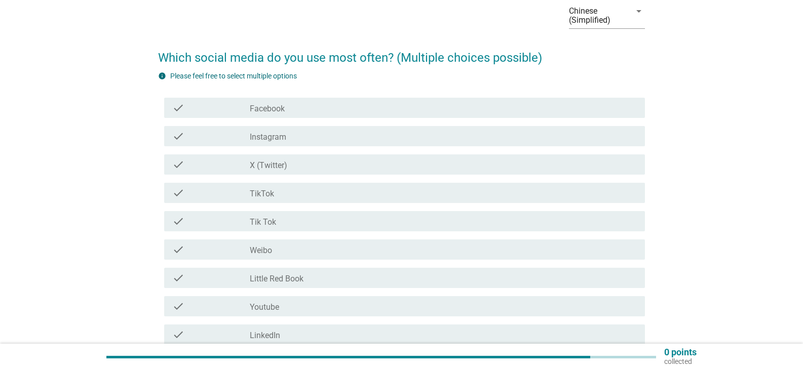
click at [323, 198] on div "check_box_outline_blank TikTok" at bounding box center [443, 193] width 387 height 12
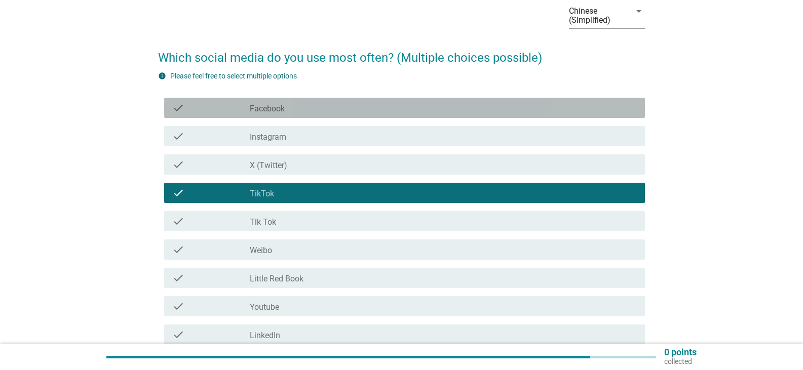
click at [352, 112] on div "check_box_outline_blank Facebook" at bounding box center [443, 108] width 387 height 12
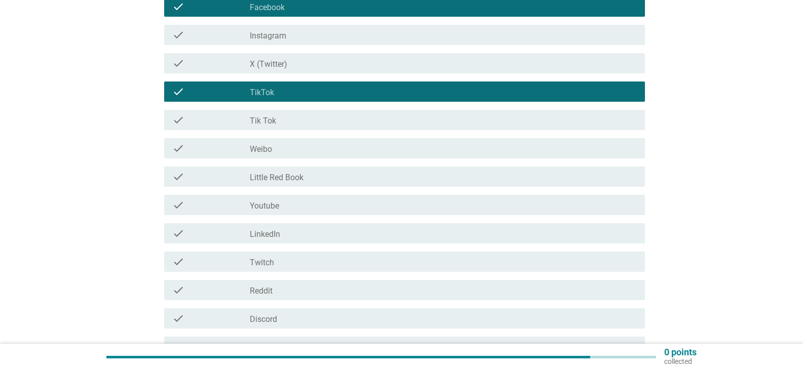
scroll to position [253, 0]
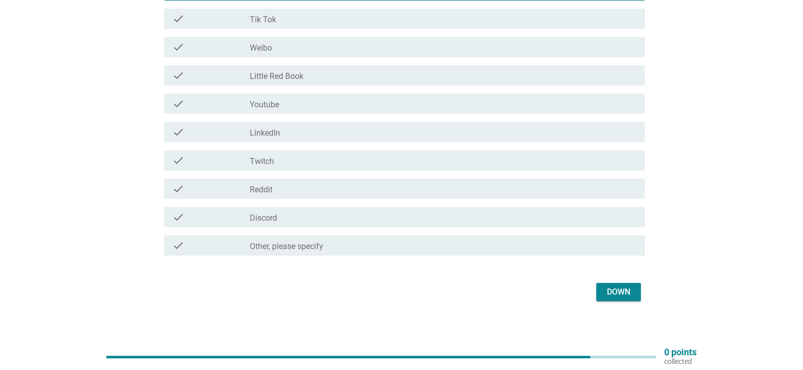
click at [365, 107] on div "check_box_outline_blank Youtube" at bounding box center [443, 104] width 387 height 12
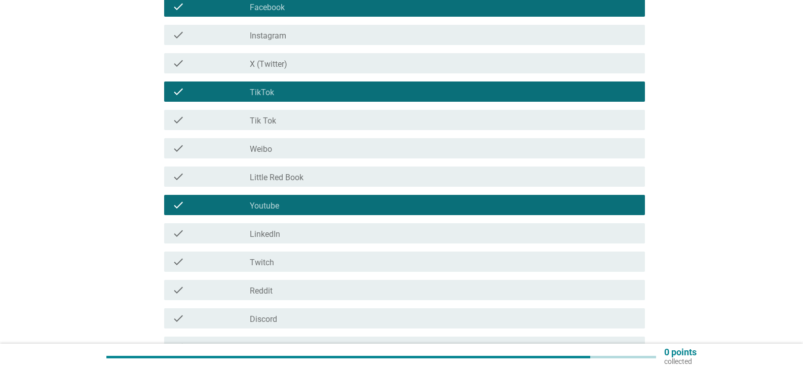
scroll to position [259, 0]
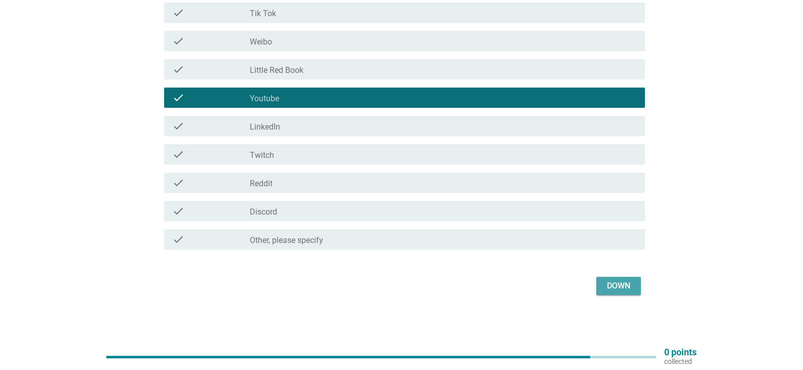
click at [623, 286] on font "Down" at bounding box center [618, 286] width 23 height 10
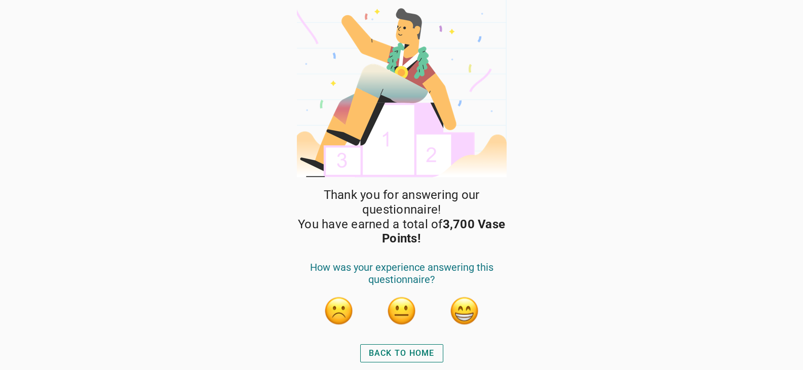
click at [461, 315] on button "button" at bounding box center [464, 311] width 30 height 30
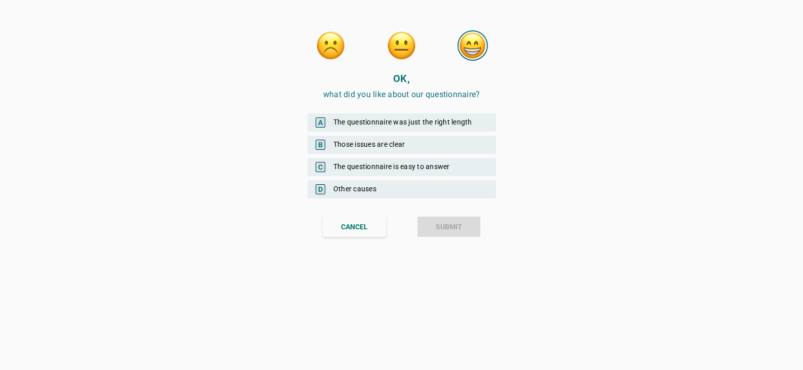
click at [370, 229] on button "Cancel" at bounding box center [354, 227] width 63 height 20
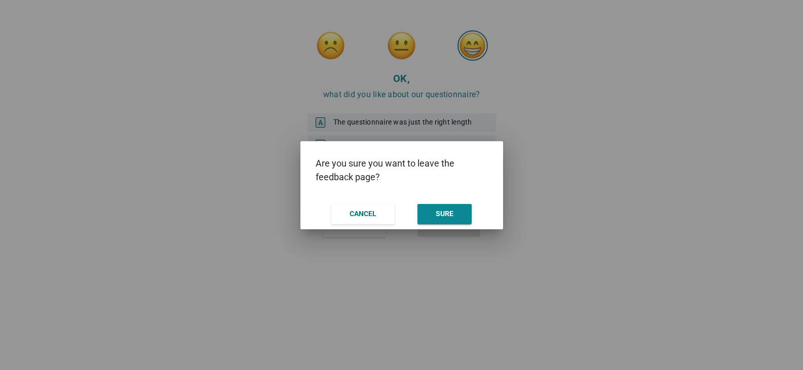
click at [636, 200] on div at bounding box center [401, 185] width 803 height 370
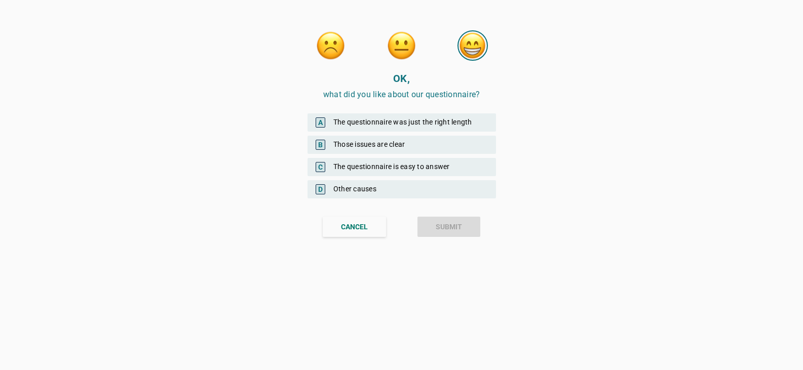
click at [382, 141] on font "Those issues are clear" at bounding box center [369, 144] width 72 height 8
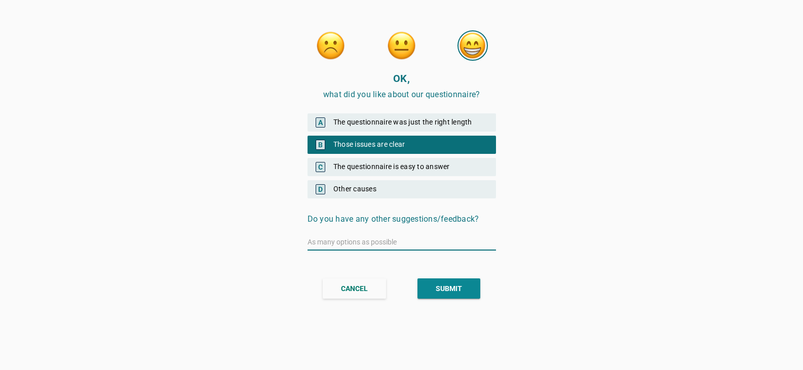
click at [459, 290] on font "submit" at bounding box center [449, 289] width 26 height 8
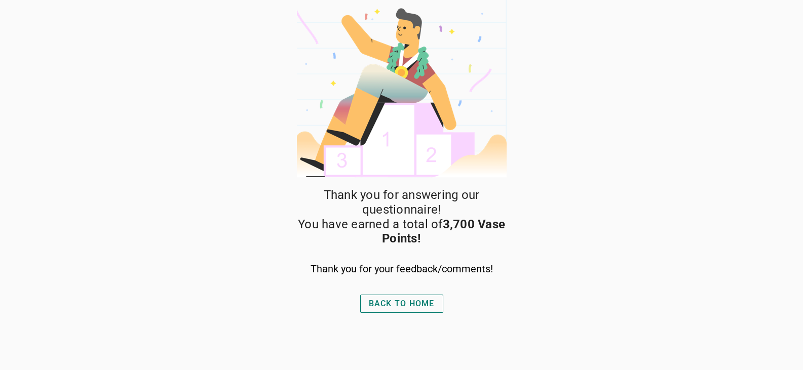
click at [400, 306] on font "Back to Home" at bounding box center [402, 304] width 66 height 10
